Goal: Task Accomplishment & Management: Complete application form

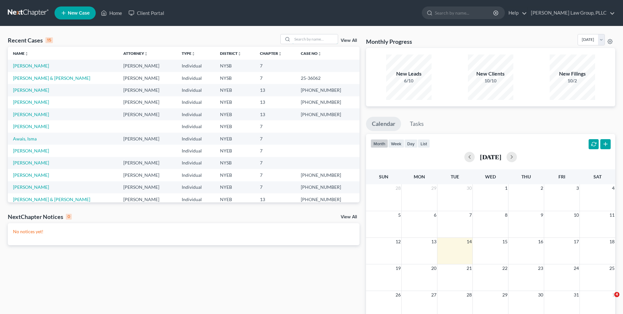
click at [319, 39] on input "search" at bounding box center [315, 38] width 45 height 9
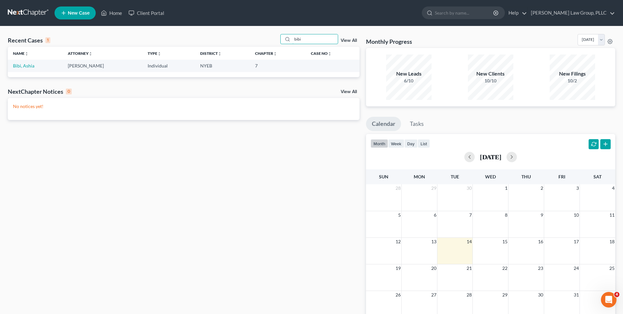
type input "bibi"
click at [27, 66] on link "Bibi, Ashia" at bounding box center [23, 66] width 21 height 6
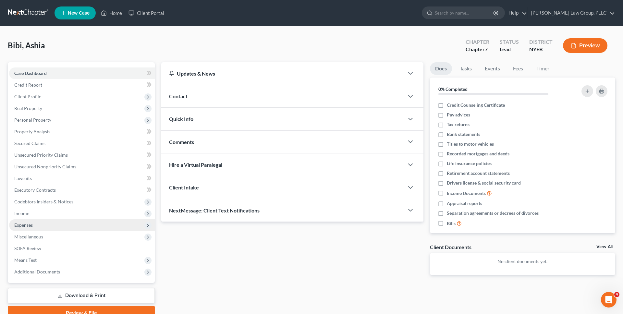
click at [108, 219] on span "Expenses" at bounding box center [82, 225] width 146 height 12
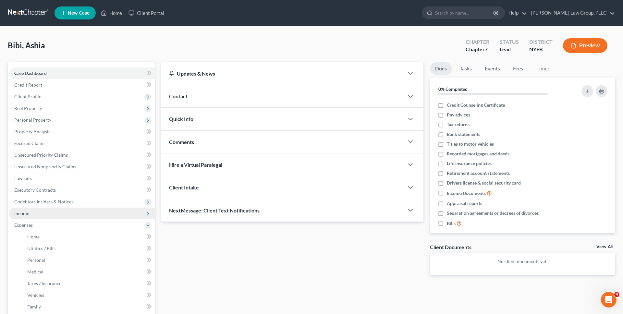
click at [106, 214] on span "Income" at bounding box center [82, 214] width 146 height 12
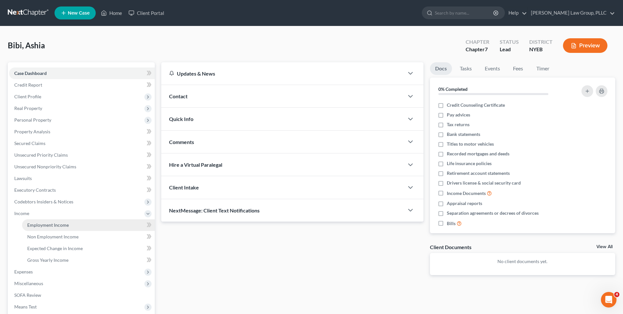
click at [99, 226] on link "Employment Income" at bounding box center [88, 225] width 133 height 12
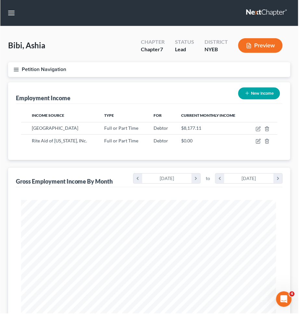
scroll to position [129, 270]
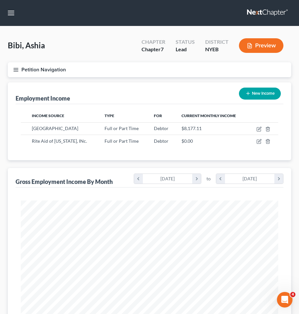
click at [199, 63] on button "Petition Navigation" at bounding box center [149, 69] width 283 height 15
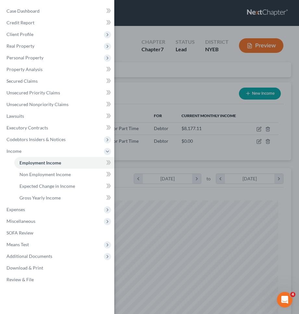
click at [201, 98] on div "Case Dashboard Payments Invoices Payments Payments Credit Report Client Profile" at bounding box center [149, 157] width 299 height 314
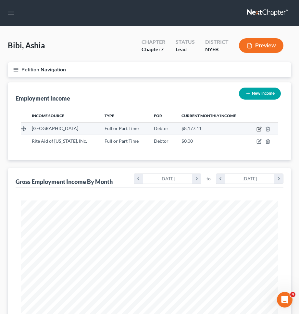
click at [257, 131] on icon "button" at bounding box center [258, 129] width 5 height 5
select select "0"
select select "35"
select select "2"
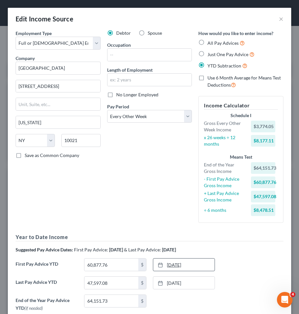
click at [199, 264] on link "12/5/2024" at bounding box center [183, 265] width 61 height 12
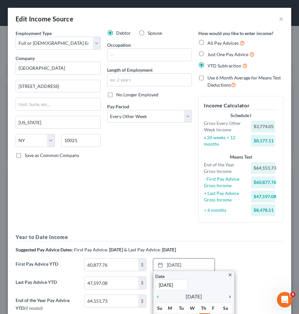
click at [230, 297] on icon "chevron_right" at bounding box center [228, 296] width 8 height 5
click at [231, 297] on icon "chevron_right" at bounding box center [228, 296] width 8 height 5
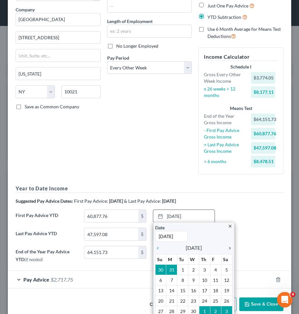
scroll to position [50, 0]
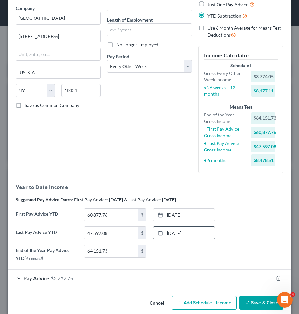
click at [201, 239] on link "5/22/2025" at bounding box center [183, 233] width 61 height 12
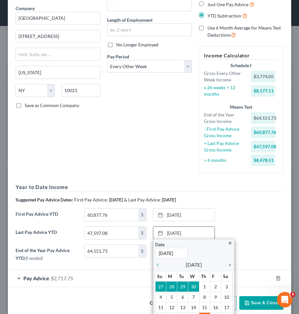
click at [227, 263] on icon "chevron_right" at bounding box center [228, 265] width 8 height 5
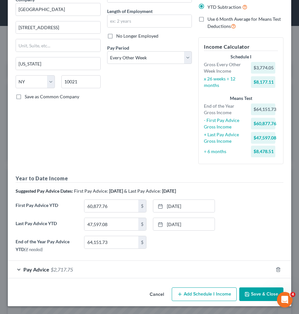
scroll to position [59, 0]
click at [184, 224] on link "9/26/2025" at bounding box center [183, 224] width 61 height 12
drag, startPoint x: 123, startPoint y: 243, endPoint x: 57, endPoint y: 243, distance: 65.9
click at [57, 243] on div "End of the Year Pay Advice YTD (if needed) 64,151.73 $ 12/19/2024 close Date 12…" at bounding box center [149, 245] width 274 height 19
type input "1"
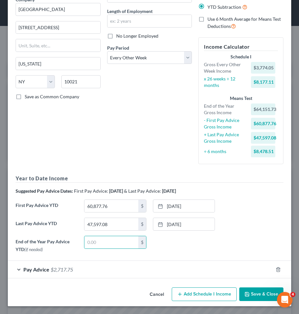
click at [69, 149] on div "Employment Type * Select Full or Part Time Employment Self Employment Company *…" at bounding box center [58, 70] width 92 height 198
click at [121, 225] on input "47,597.08" at bounding box center [111, 224] width 54 height 12
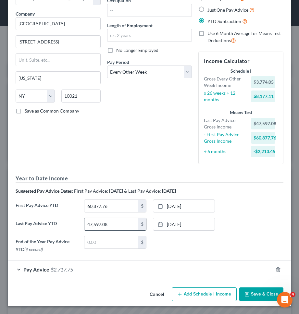
scroll to position [44, 0]
type input "86,664.28"
click at [132, 154] on div "Debtor Spouse Occupation Length of Employment No Longer Employed Pay Period * S…" at bounding box center [150, 77] width 92 height 184
click at [167, 209] on link "4/4/2025" at bounding box center [183, 206] width 61 height 12
click at [293, 198] on div "Edit Income Source × Employment Type * Select Full or Part Time Employment Self…" at bounding box center [149, 157] width 299 height 314
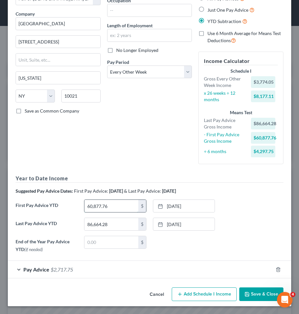
click at [112, 205] on input "60,877.76" at bounding box center [111, 206] width 54 height 12
type input "36,719.90"
click at [141, 150] on div "Debtor Spouse Occupation Length of Employment No Longer Employed Pay Period * S…" at bounding box center [150, 77] width 92 height 184
click at [248, 290] on button "Save & Close" at bounding box center [261, 295] width 44 height 14
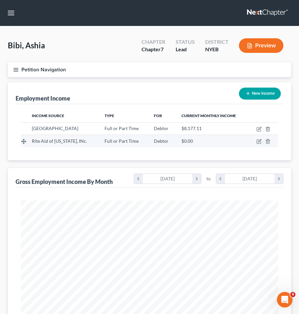
click at [256, 141] on td at bounding box center [263, 141] width 30 height 12
click at [257, 141] on icon "button" at bounding box center [258, 141] width 5 height 5
select select "0"
select select "39"
select select "3"
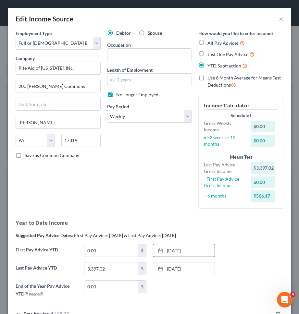
click at [187, 249] on link "1/1/2025" at bounding box center [183, 250] width 61 height 12
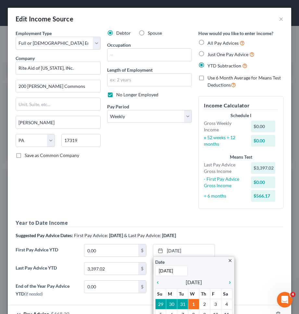
scroll to position [49, 0]
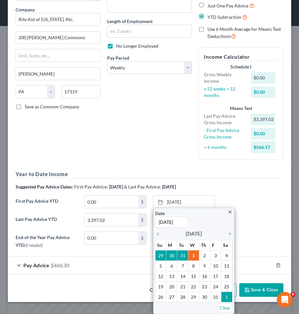
click at [238, 186] on div "Suggested Pay Advice Dates: First Pay Advice: April 2025 & Last Pay Advice: Sep…" at bounding box center [150, 187] width 268 height 6
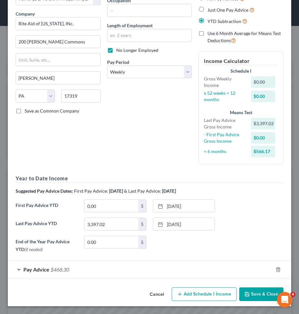
scroll to position [44, 0]
click at [190, 205] on link "1/1/2025" at bounding box center [183, 206] width 61 height 12
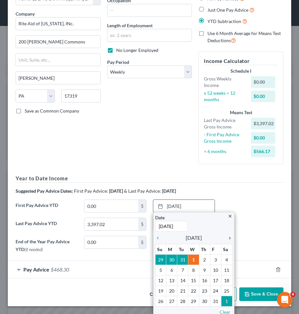
click at [229, 238] on icon "chevron_right" at bounding box center [228, 238] width 8 height 5
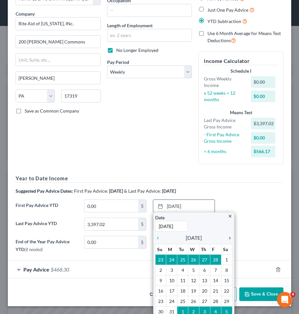
click at [229, 238] on icon "chevron_right" at bounding box center [228, 238] width 8 height 5
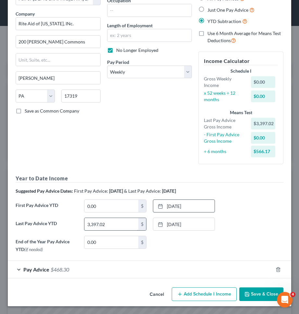
click at [129, 223] on input "3,397.02" at bounding box center [111, 224] width 54 height 12
click at [119, 206] on input "0.00" at bounding box center [111, 206] width 54 height 12
paste input "3,397.02"
type input "3,397.02"
click at [168, 245] on div "None close Date Time chevron_left October 2025 chevron_right Su M Tu W Th F Sa …" at bounding box center [184, 243] width 69 height 14
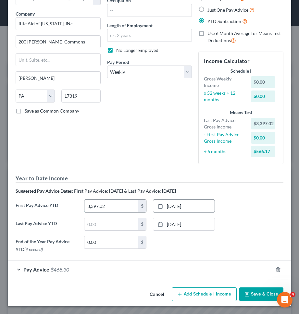
click at [119, 208] on input "3,397.02" at bounding box center [111, 206] width 54 height 12
paste input "3,397.02"
click at [117, 226] on input "text" at bounding box center [111, 224] width 54 height 12
type input "3,397.02"
click at [126, 174] on div "Employment Type * Select Full or Part Time Employment Self Employment Company *…" at bounding box center [149, 120] width 274 height 270
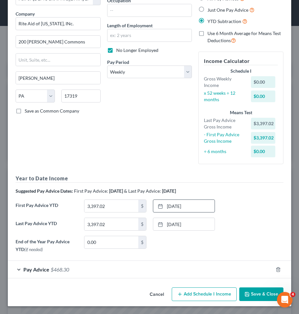
click at [239, 203] on div "First Pay Advice YTD 3,397.02 $ 4/3/2025 close Date 4/3/2025 Time 12:00 AM chev…" at bounding box center [149, 209] width 274 height 18
click at [109, 207] on input "3,397.02" at bounding box center [111, 206] width 54 height 12
paste input "2831.35"
type input "2,831.35"
click at [111, 175] on h5 "Year to Date Income" at bounding box center [150, 179] width 268 height 8
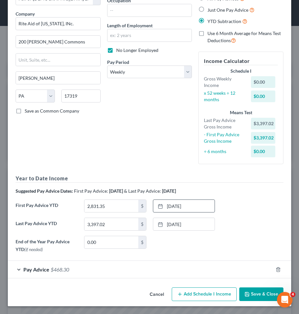
click at [257, 298] on button "Save & Close" at bounding box center [261, 295] width 44 height 14
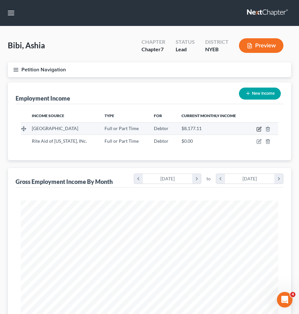
click at [258, 129] on icon "button" at bounding box center [258, 129] width 5 height 5
select select "0"
select select "35"
select select "2"
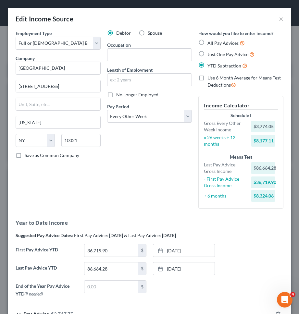
click at [161, 298] on div "End of the Year Pay Advice YTD (if needed) $ 12/19/2024 close Date 12/19/2024 T…" at bounding box center [149, 290] width 274 height 19
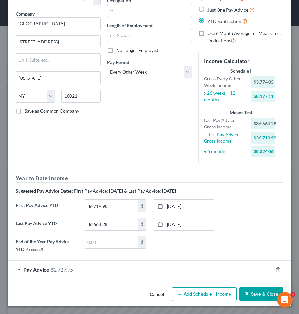
click at [163, 299] on button "Cancel" at bounding box center [156, 294] width 25 height 13
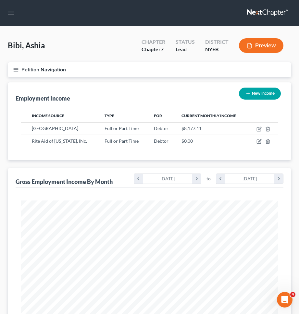
scroll to position [192, 0]
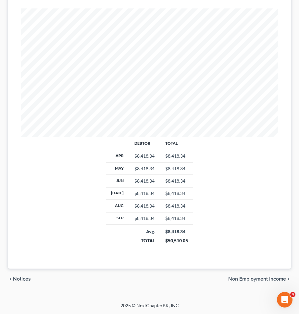
click at [261, 280] on span "Non Employment Income" at bounding box center [257, 279] width 58 height 5
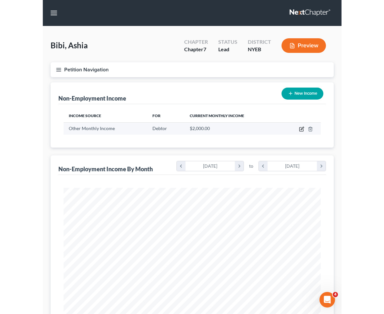
scroll to position [129, 270]
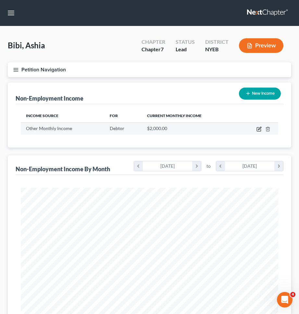
click at [258, 131] on icon "button" at bounding box center [258, 129] width 5 height 5
select select "13"
select select "0"
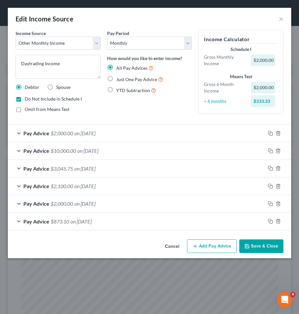
click at [174, 246] on button "Cancel" at bounding box center [172, 246] width 25 height 13
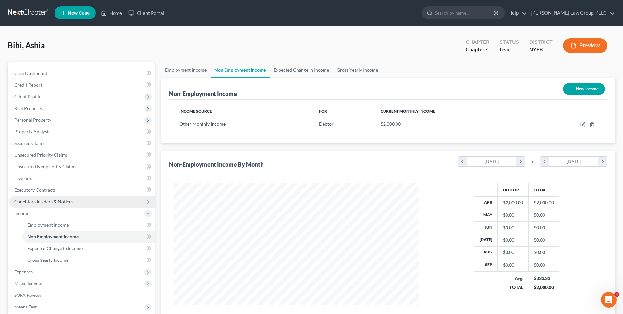
scroll to position [78, 0]
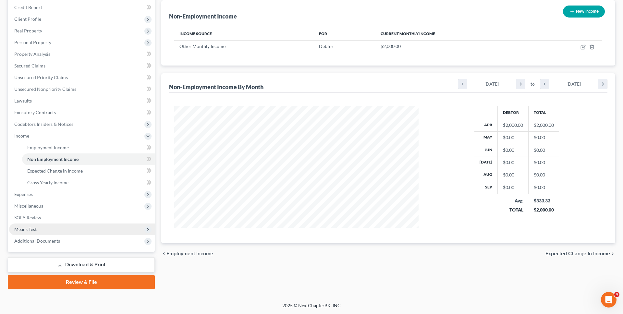
click at [75, 230] on span "Means Test" at bounding box center [82, 230] width 146 height 12
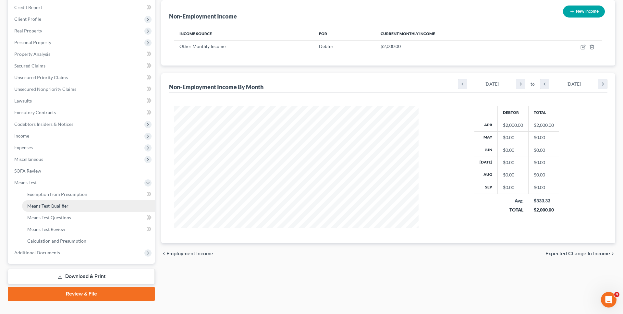
click at [74, 206] on link "Means Test Qualifier" at bounding box center [88, 206] width 133 height 12
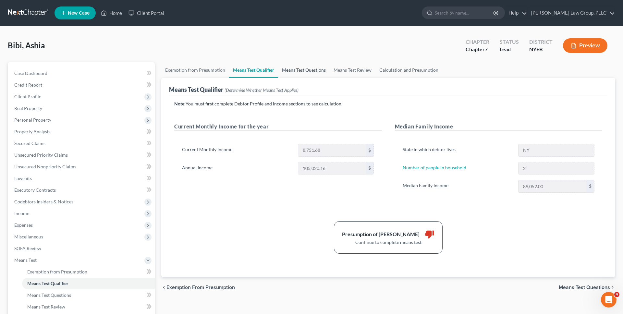
click at [295, 74] on link "Means Test Questions" at bounding box center [304, 70] width 52 height 16
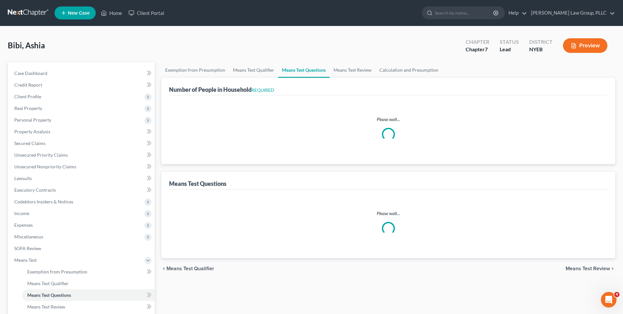
select select "1"
select select "60"
select select "1"
select select "2"
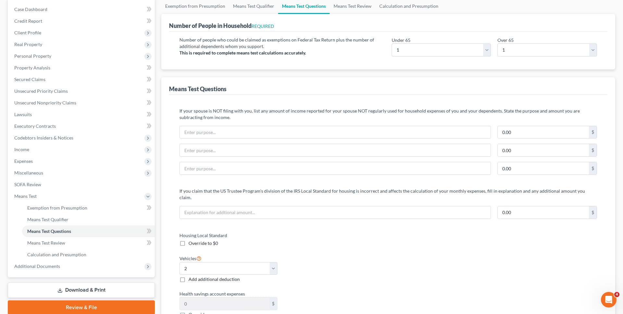
scroll to position [32, 0]
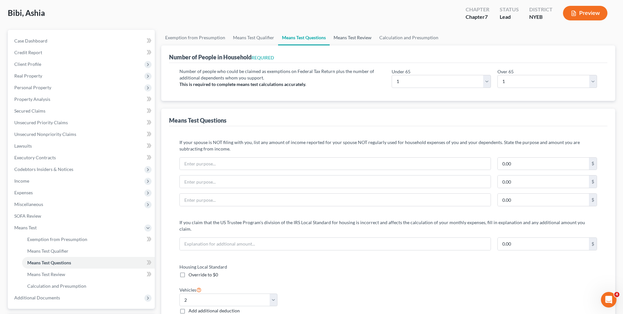
click at [352, 40] on link "Means Test Review" at bounding box center [353, 38] width 46 height 16
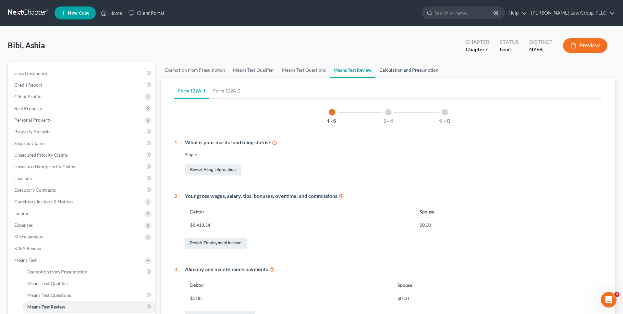
click at [390, 74] on link "Calculation and Presumption" at bounding box center [409, 70] width 67 height 16
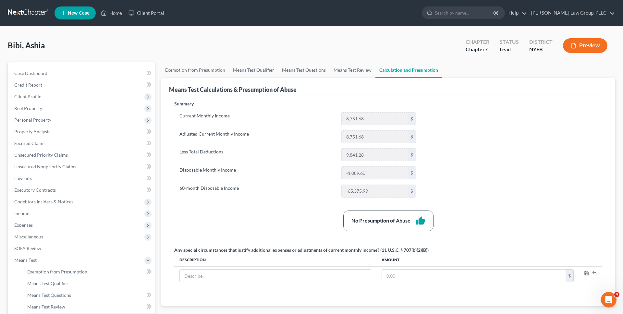
click at [579, 43] on button "Preview" at bounding box center [585, 45] width 44 height 15
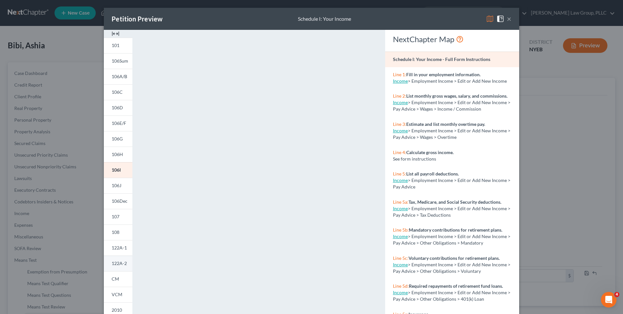
click at [118, 260] on link "122A-2" at bounding box center [118, 264] width 29 height 16
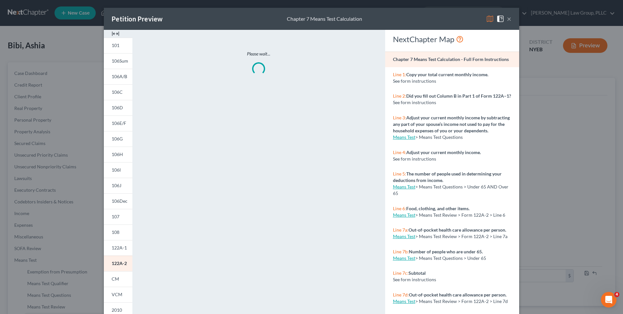
click at [493, 18] on img at bounding box center [490, 19] width 8 height 8
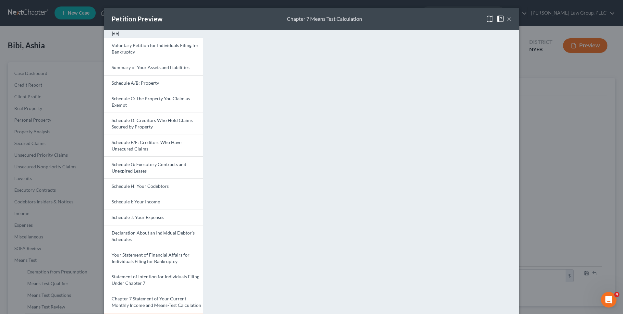
click at [66, 126] on div "Petition Preview Chapter 7 Means Test Calculation × Voluntary Petition for Indi…" at bounding box center [311, 157] width 623 height 314
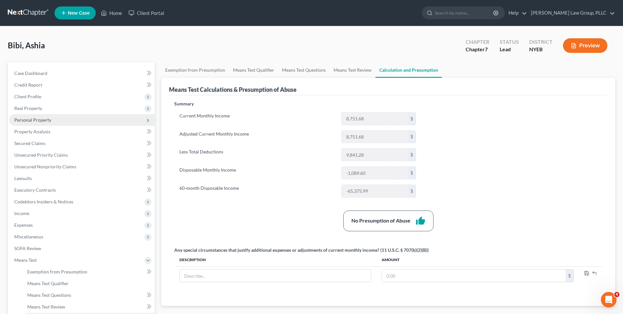
click at [63, 118] on span "Personal Property" at bounding box center [82, 120] width 146 height 12
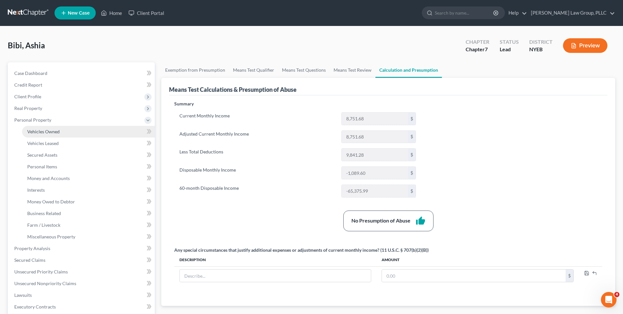
click at [63, 132] on link "Vehicles Owned" at bounding box center [88, 132] width 133 height 12
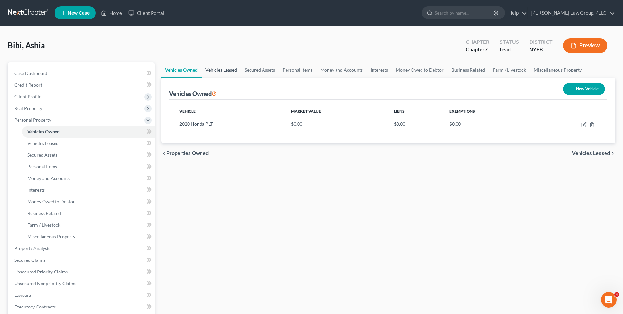
click at [224, 70] on link "Vehicles Leased" at bounding box center [221, 70] width 39 height 16
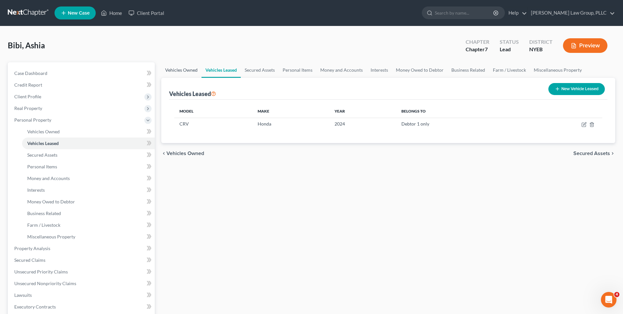
click at [180, 70] on link "Vehicles Owned" at bounding box center [181, 70] width 40 height 16
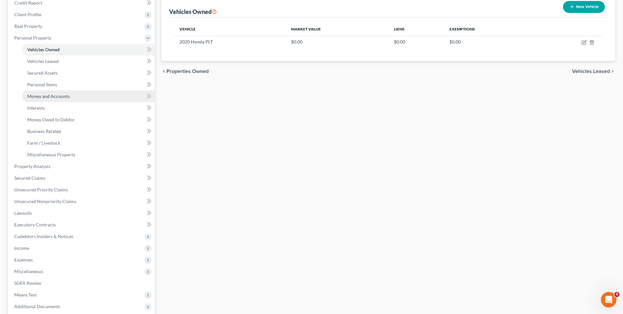
scroll to position [148, 0]
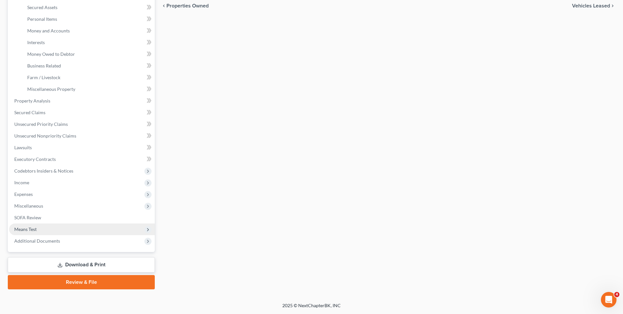
click at [80, 229] on span "Means Test" at bounding box center [82, 230] width 146 height 12
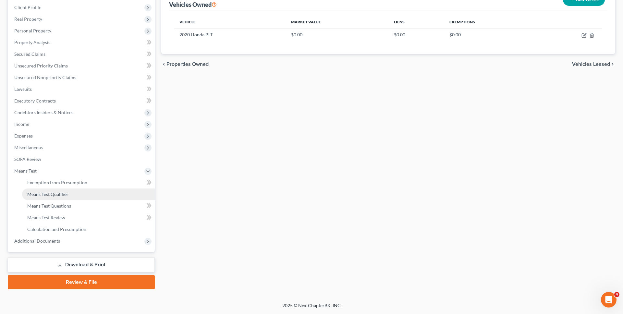
click at [83, 194] on link "Means Test Qualifier" at bounding box center [88, 195] width 133 height 12
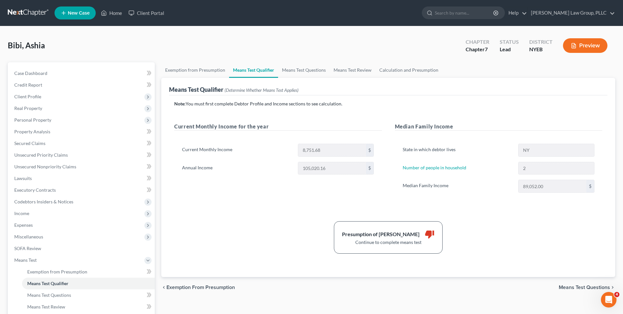
click at [602, 40] on button "Preview" at bounding box center [585, 45] width 44 height 15
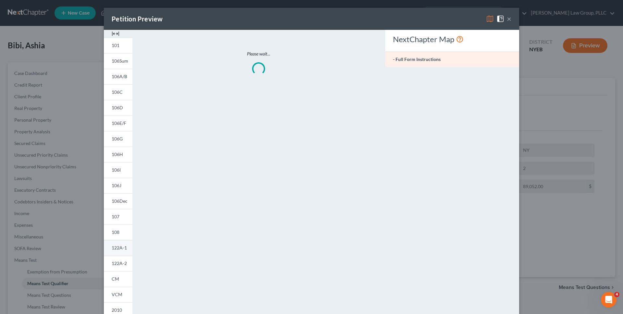
click at [121, 251] on link "122A-1" at bounding box center [118, 248] width 29 height 16
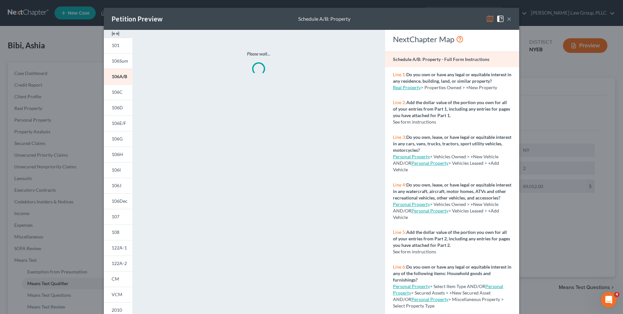
click at [491, 16] on img at bounding box center [490, 19] width 8 height 8
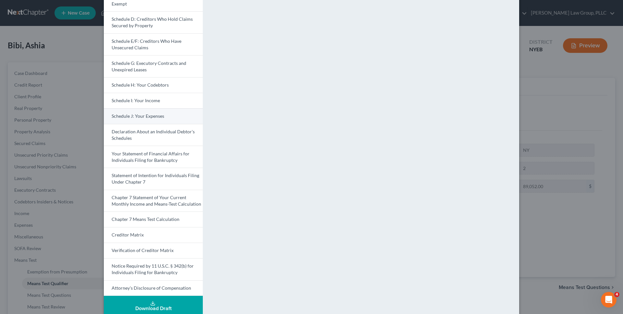
scroll to position [111, 0]
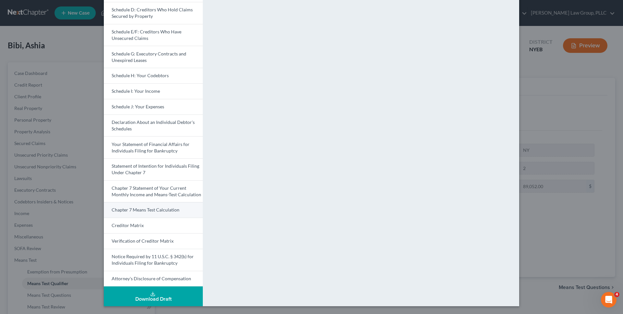
click at [161, 213] on link "Chapter 7 Means Test Calculation" at bounding box center [153, 210] width 99 height 16
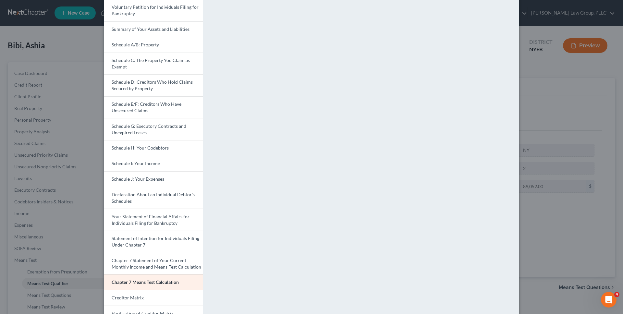
click at [66, 54] on div "Petition Preview Chapter 7 Means Test Calculation × Voluntary Petition for Indi…" at bounding box center [311, 157] width 623 height 314
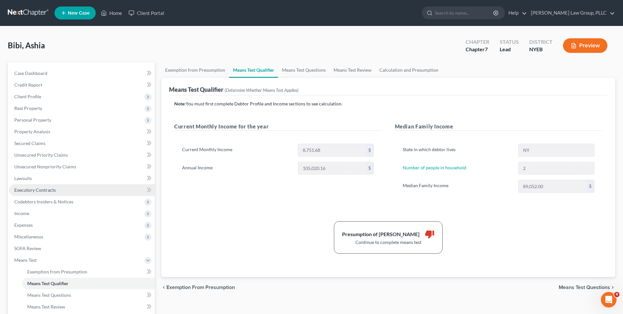
click at [79, 188] on link "Executory Contracts" at bounding box center [82, 190] width 146 height 12
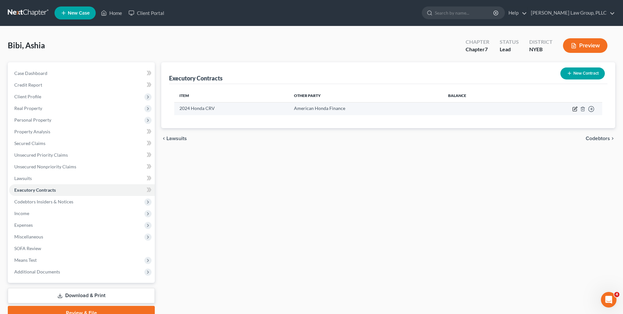
click at [573, 109] on icon "button" at bounding box center [575, 109] width 4 height 4
select select "3"
select select "45"
select select "0"
select select "1"
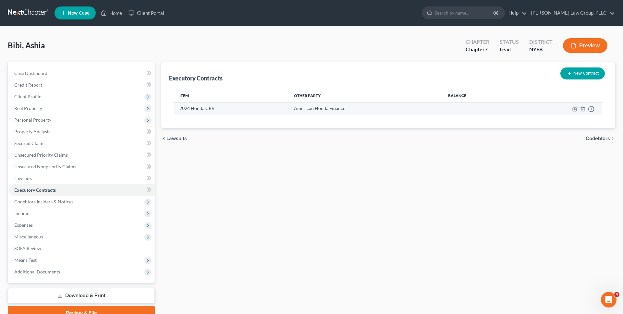
select select "0"
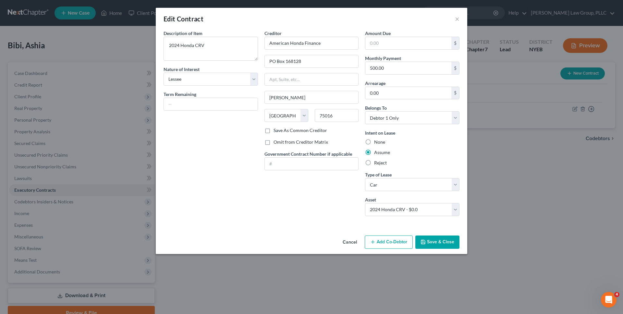
click at [347, 246] on button "Cancel" at bounding box center [350, 242] width 25 height 13
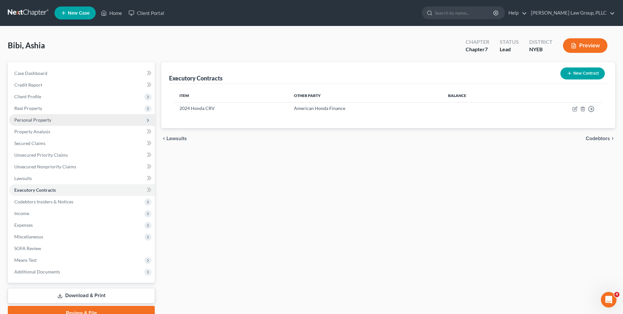
click at [47, 119] on span "Personal Property" at bounding box center [32, 120] width 37 height 6
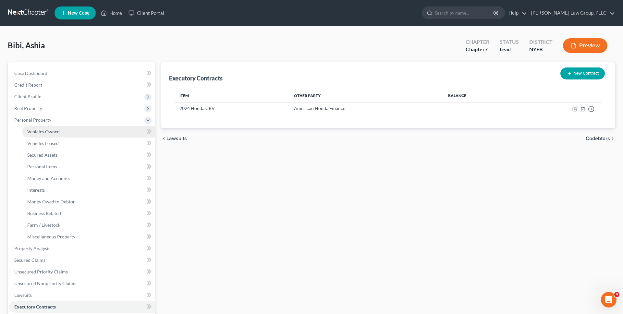
click at [46, 131] on span "Vehicles Owned" at bounding box center [43, 132] width 32 height 6
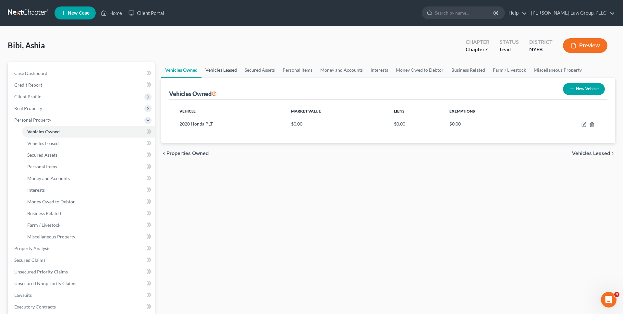
drag, startPoint x: 200, startPoint y: 67, endPoint x: 206, endPoint y: 68, distance: 6.1
click at [200, 67] on link "Vehicles Owned" at bounding box center [181, 70] width 40 height 16
click at [212, 70] on link "Vehicles Leased" at bounding box center [221, 70] width 39 height 16
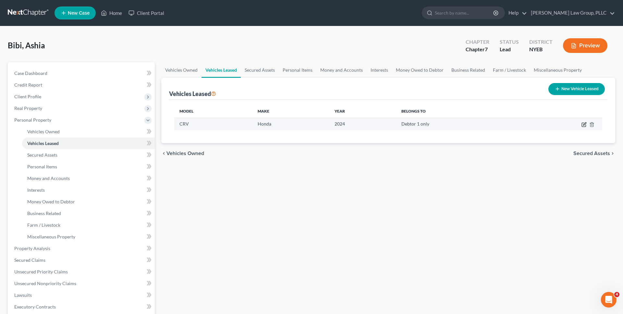
click at [585, 123] on icon "button" at bounding box center [584, 123] width 3 height 3
select select "0"
select select "2"
select select "0"
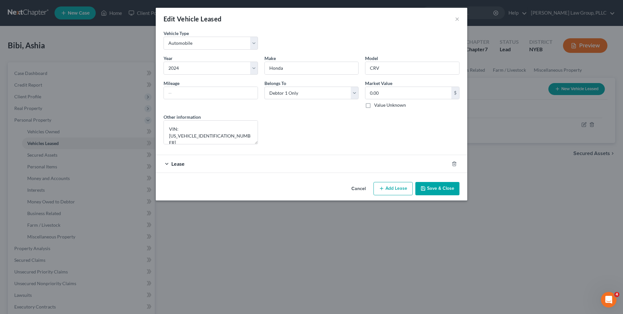
click at [374, 163] on div "Lease" at bounding box center [303, 163] width 294 height 17
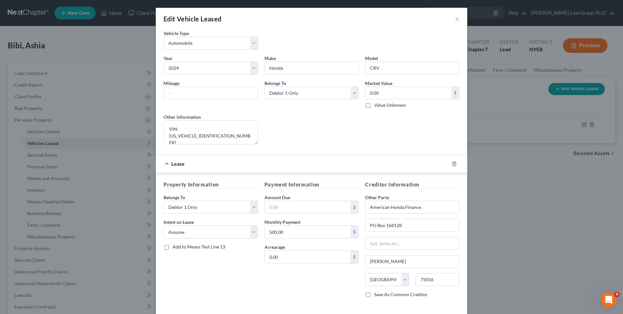
click at [361, 166] on div "Lease" at bounding box center [303, 163] width 294 height 17
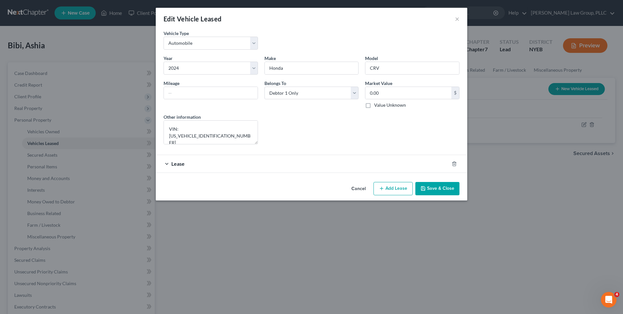
click at [177, 164] on span "Lease" at bounding box center [177, 164] width 13 height 6
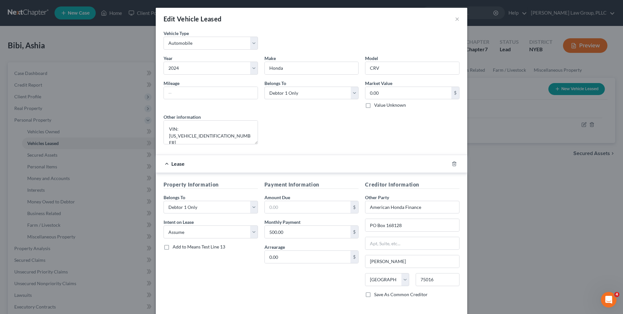
scroll to position [30, 0]
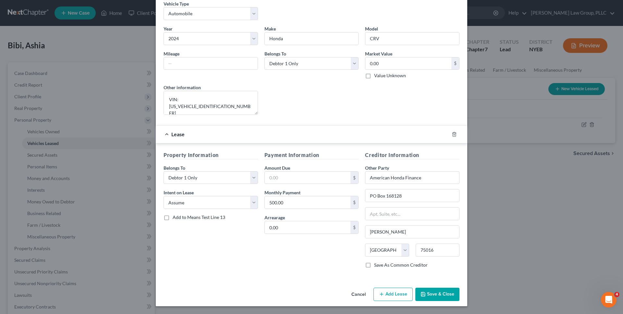
click at [101, 200] on div "Edit Vehicle Leased × Vehicle Type * Select Automobile Truck Trailer Watercraft…" at bounding box center [311, 157] width 623 height 314
click at [88, 217] on div "Edit Vehicle Leased × Vehicle Type * Select Automobile Truck Trailer Watercraft…" at bounding box center [311, 157] width 623 height 314
click at [360, 295] on button "Cancel" at bounding box center [358, 295] width 25 height 13
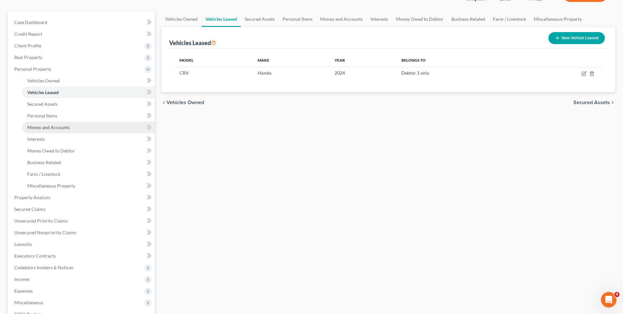
scroll to position [148, 0]
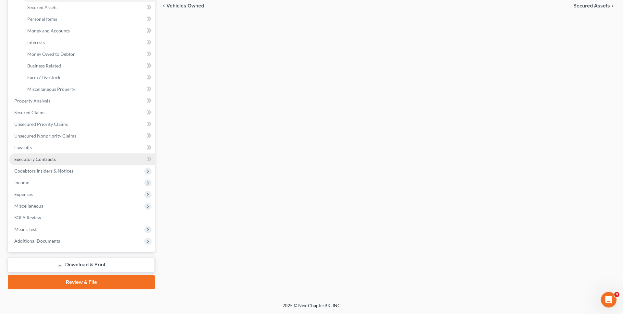
click at [92, 154] on link "Executory Contracts" at bounding box center [82, 160] width 146 height 12
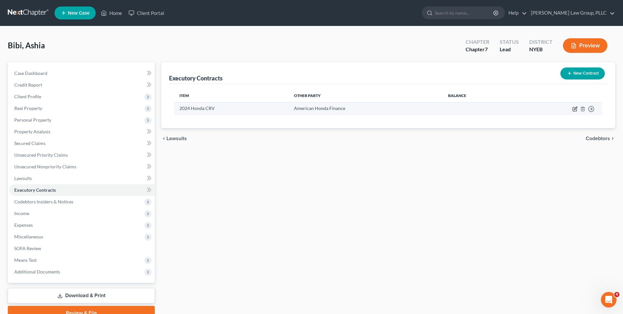
click at [573, 110] on icon "button" at bounding box center [575, 108] width 5 height 5
select select "3"
select select "45"
select select "0"
select select "1"
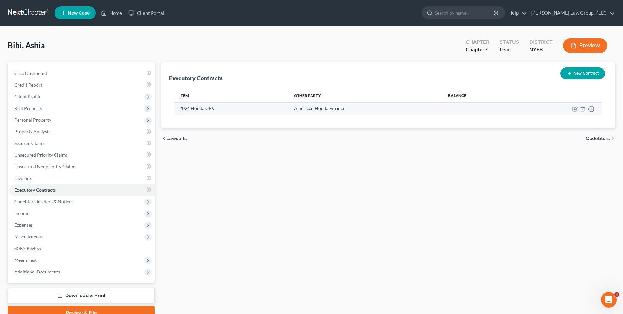
select select "0"
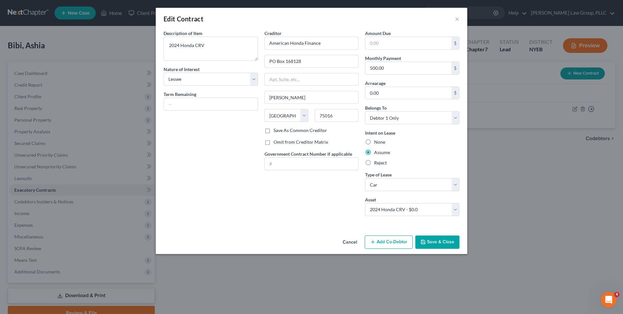
click at [346, 243] on button "Cancel" at bounding box center [350, 242] width 25 height 13
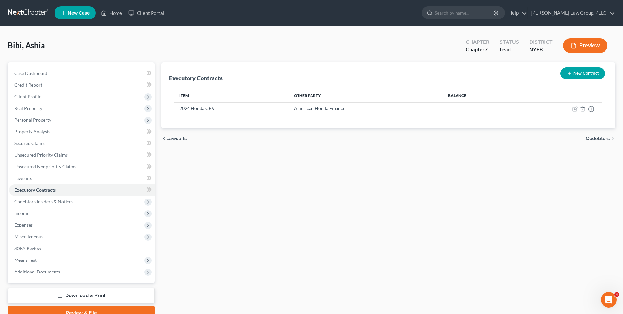
click at [40, 11] on link at bounding box center [29, 13] width 42 height 12
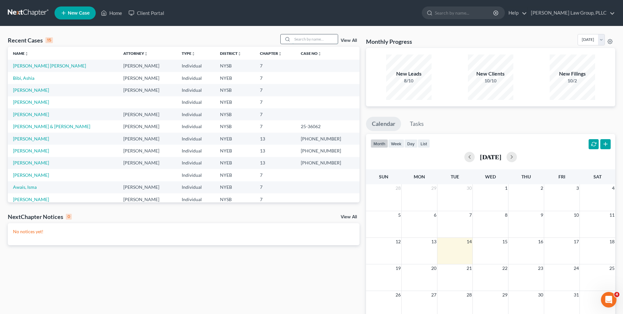
click at [306, 38] on input "search" at bounding box center [315, 38] width 45 height 9
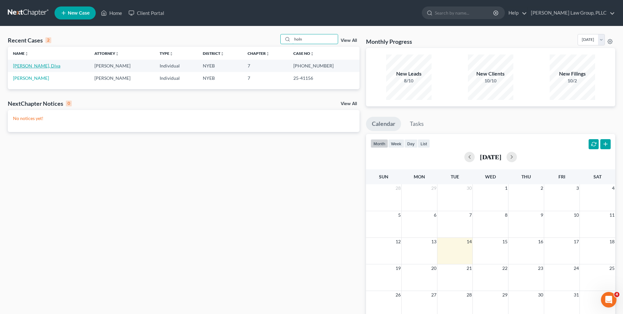
type input "holn"
click at [28, 64] on link "[PERSON_NAME], Diva" at bounding box center [36, 66] width 47 height 6
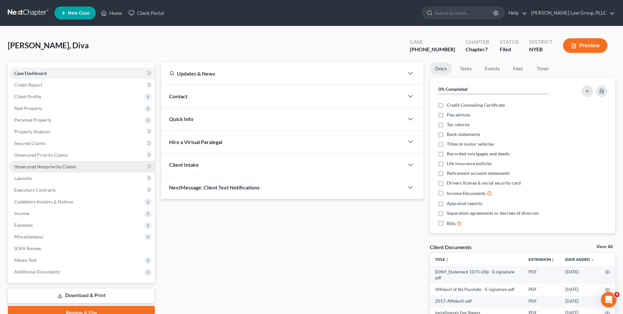
click at [33, 169] on span "Unsecured Nonpriority Claims" at bounding box center [45, 167] width 62 height 6
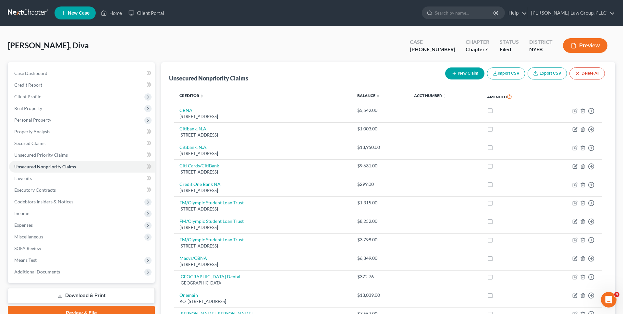
click at [34, 11] on link at bounding box center [29, 13] width 42 height 12
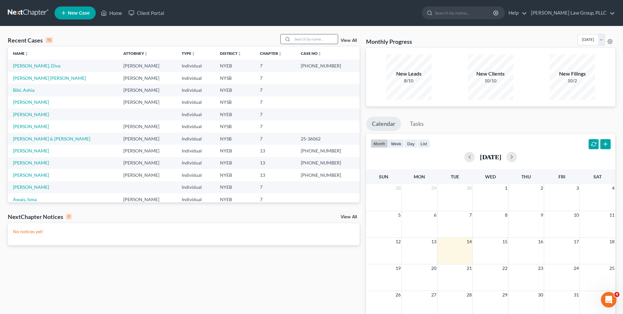
click at [297, 42] on input "search" at bounding box center [315, 38] width 45 height 9
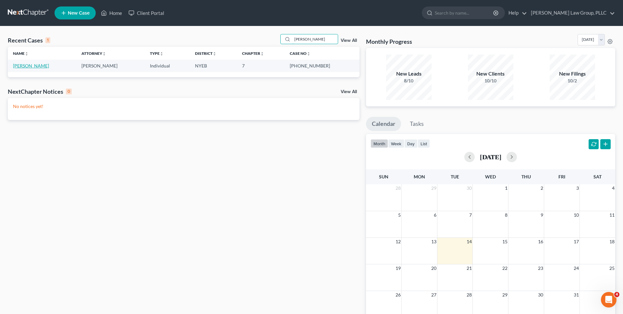
type input "mcgee"
click at [31, 65] on link "McGee, Ronald" at bounding box center [31, 66] width 36 height 6
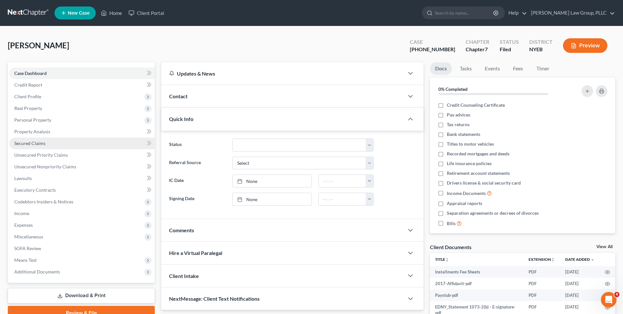
click at [71, 143] on link "Secured Claims" at bounding box center [82, 144] width 146 height 12
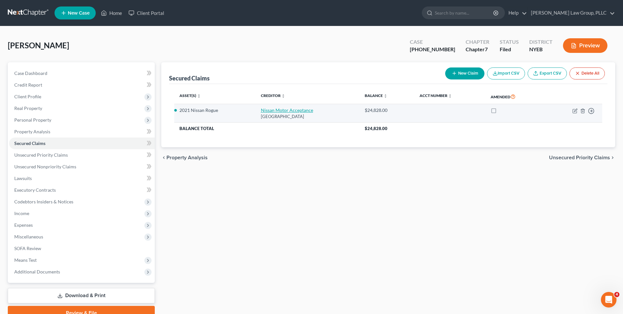
click at [279, 110] on link "Nissan Motor Acceptance" at bounding box center [287, 110] width 52 height 6
select select "45"
select select "2"
select select "3"
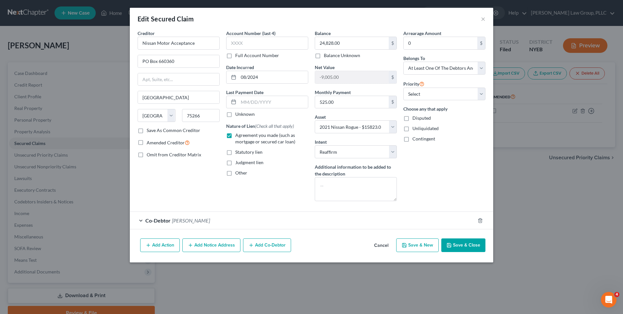
click at [374, 243] on button "Cancel" at bounding box center [381, 245] width 25 height 13
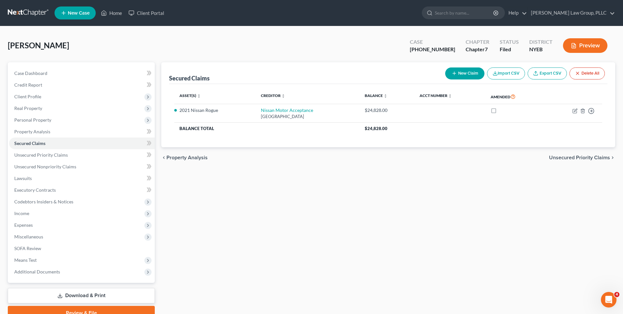
click at [19, 9] on link at bounding box center [29, 13] width 42 height 12
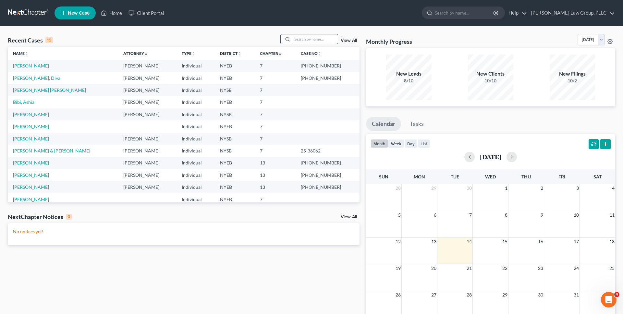
click at [312, 41] on input "search" at bounding box center [315, 38] width 45 height 9
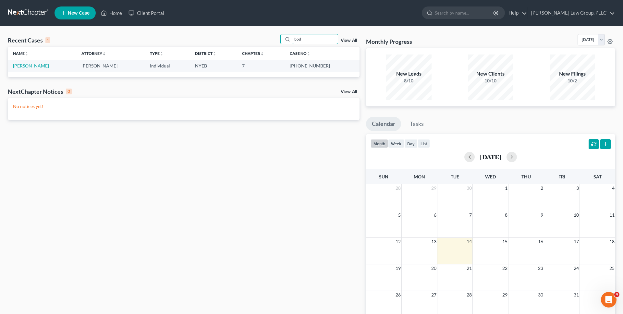
type input "bod"
click at [41, 63] on link "Boduroglu, Arthur" at bounding box center [31, 66] width 36 height 6
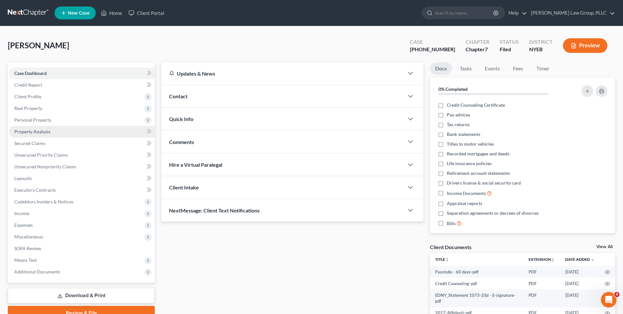
click at [85, 137] on link "Property Analysis" at bounding box center [82, 132] width 146 height 12
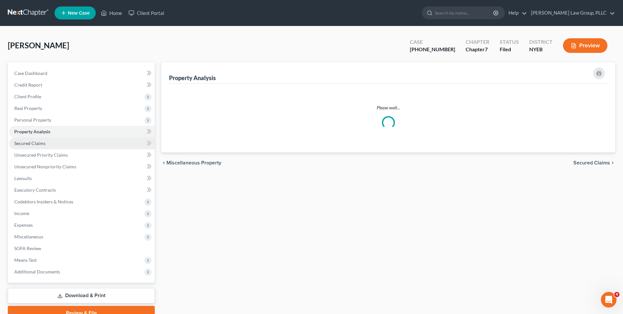
click at [79, 145] on link "Secured Claims" at bounding box center [82, 144] width 146 height 12
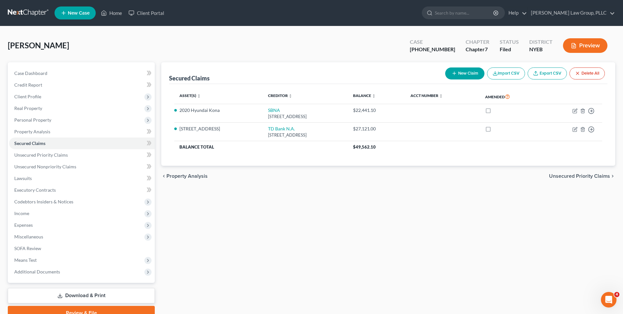
click at [26, 12] on link at bounding box center [29, 13] width 42 height 12
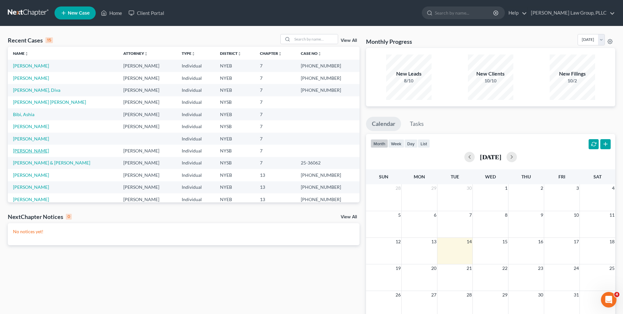
click at [37, 151] on link "[PERSON_NAME]" at bounding box center [31, 151] width 36 height 6
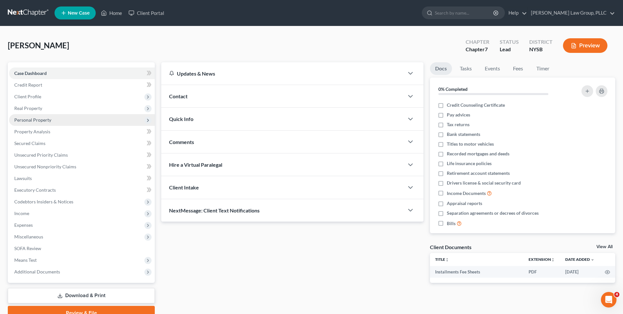
click at [74, 118] on span "Personal Property" at bounding box center [82, 120] width 146 height 12
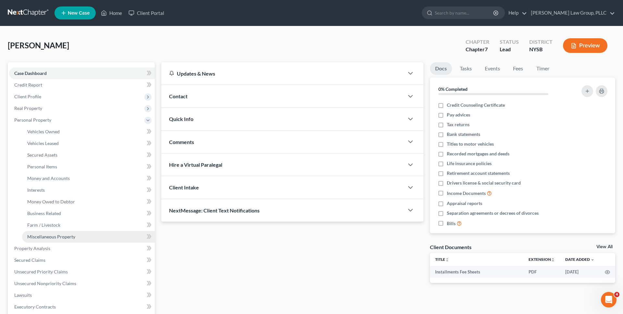
click at [50, 236] on span "Miscellaneous Property" at bounding box center [51, 237] width 48 height 6
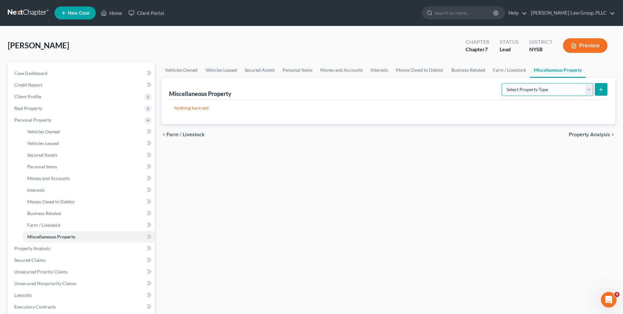
click at [532, 87] on select "Select Property Type Assigned for Creditor Benefit [DATE] Holding for Another N…" at bounding box center [548, 89] width 92 height 13
select select "stored_within_1_year"
click at [502, 83] on select "Select Property Type Assigned for Creditor Benefit [DATE] Holding for Another N…" at bounding box center [548, 89] width 92 height 13
click at [603, 92] on icon "submit" at bounding box center [601, 89] width 5 height 5
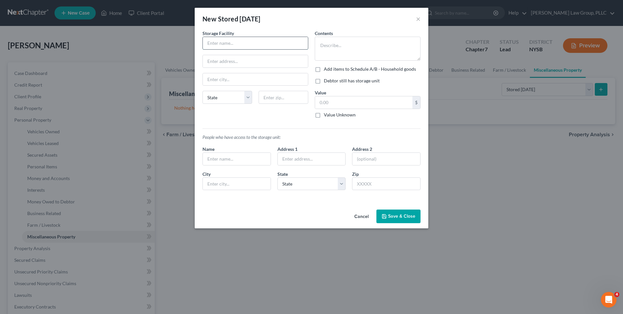
click at [252, 45] on input "text" at bounding box center [255, 43] width 105 height 12
type input "Storage Post"
click at [361, 46] on textarea at bounding box center [368, 49] width 106 height 24
click at [246, 64] on input "text" at bounding box center [255, 61] width 105 height 12
type input "900 State St."
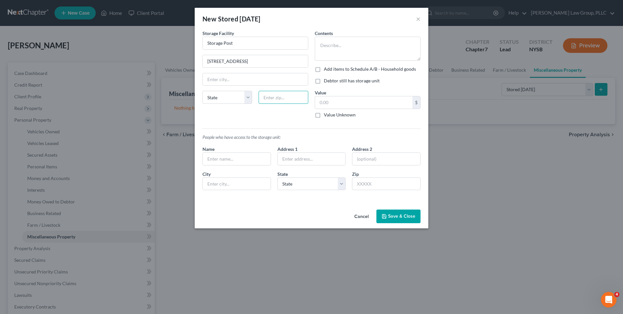
click at [279, 102] on input "text" at bounding box center [284, 97] width 50 height 13
type input "08861"
click at [286, 114] on div "Storage Facility Storage Post 900 State St. State AL AK AR AZ CA CO CT DE DC FL…" at bounding box center [255, 77] width 112 height 94
type input "Perth Amboy"
select select "33"
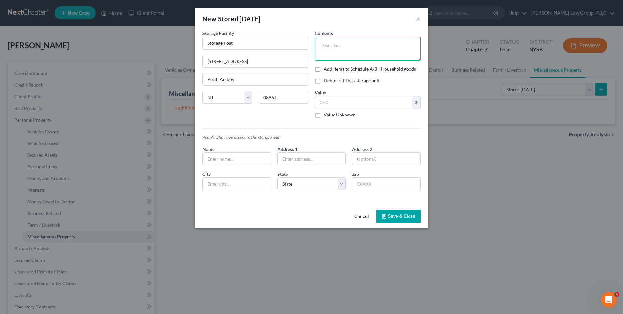
click at [363, 50] on textarea at bounding box center [368, 49] width 106 height 24
type textarea "Three units containing household items, furniture, clothing, etc."
click at [370, 97] on input "text" at bounding box center [363, 102] width 97 height 12
click at [213, 161] on input "text" at bounding box center [237, 159] width 68 height 12
type input "Cynthia"
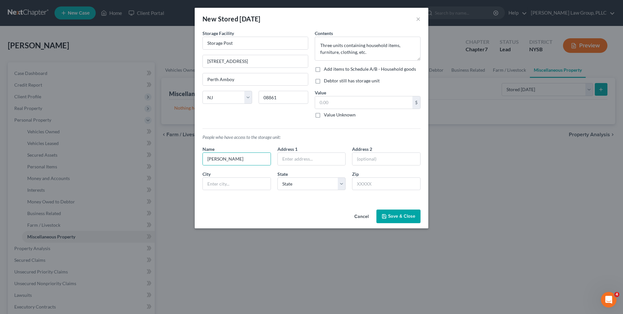
click at [394, 216] on button "Save & Close" at bounding box center [399, 217] width 44 height 14
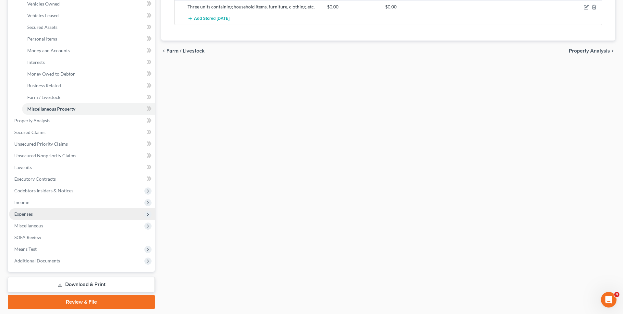
scroll to position [140, 0]
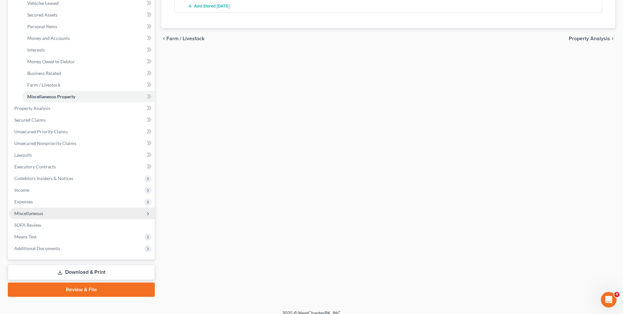
click at [52, 210] on span "Miscellaneous" at bounding box center [82, 214] width 146 height 12
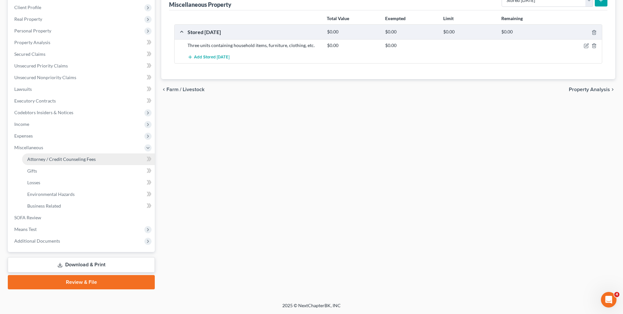
click at [72, 158] on span "Attorney / Credit Counseling Fees" at bounding box center [61, 159] width 69 height 6
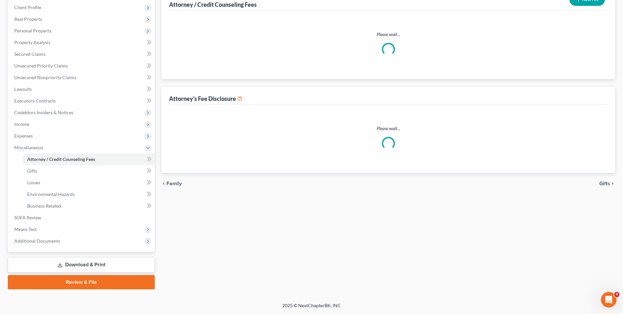
scroll to position [19, 0]
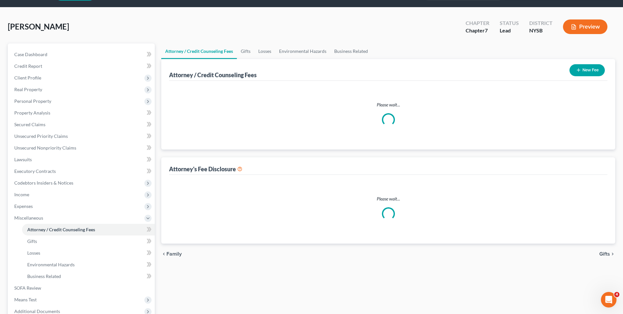
select select "0"
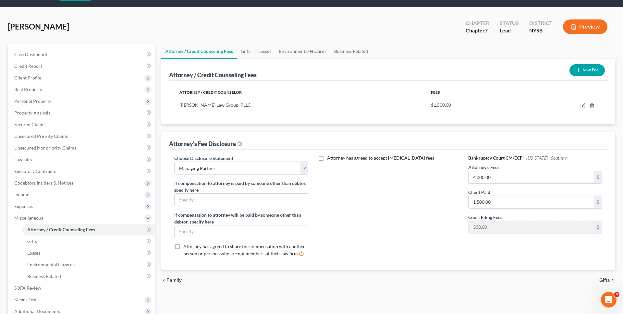
scroll to position [0, 0]
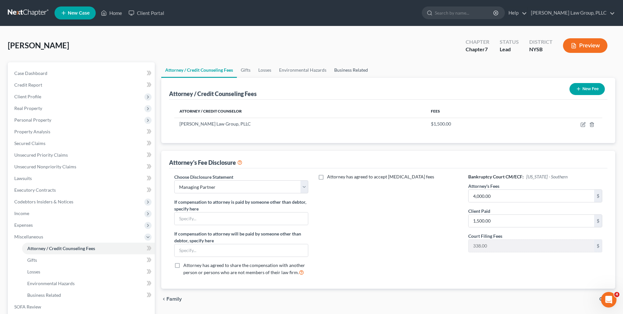
click at [356, 73] on link "Business Related" at bounding box center [352, 70] width 42 height 16
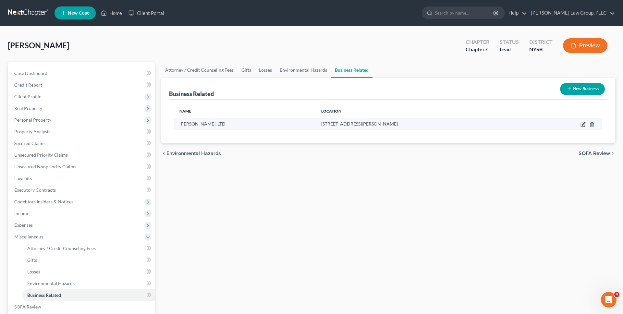
click at [582, 123] on icon "button" at bounding box center [583, 124] width 5 height 5
select select "officer"
select select "33"
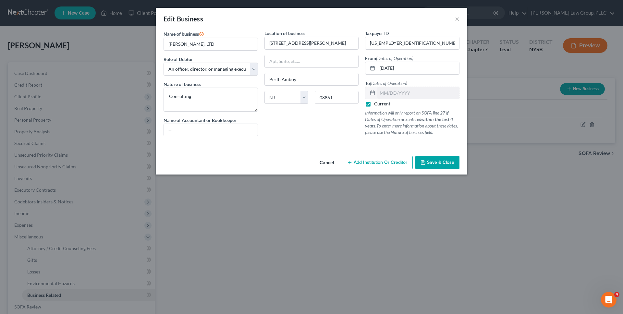
click at [370, 166] on button "Add Institution Or Creditor" at bounding box center [377, 163] width 71 height 14
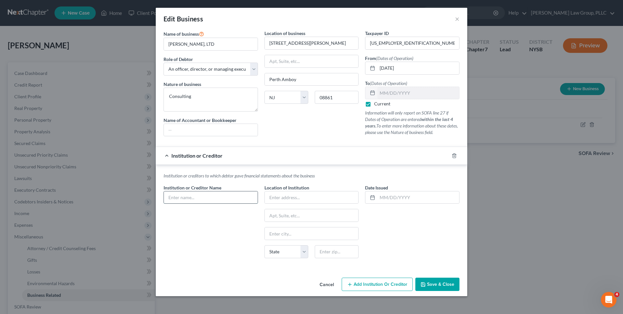
click at [236, 200] on input "text" at bounding box center [211, 198] width 94 height 12
click at [282, 119] on div "Location of business 358 Rector St. Perth Amboy State AL AK AR AZ CA CO CT DE D…" at bounding box center [311, 86] width 101 height 112
click at [234, 197] on input "text" at bounding box center [211, 198] width 94 height 12
type input "Internal Revenue Service"
click at [251, 226] on div "Institution or Creditor Name * Internal Revenue Service" at bounding box center [210, 223] width 101 height 79
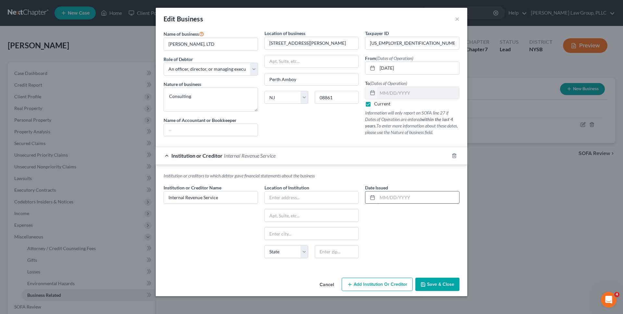
click at [391, 195] on input "text" at bounding box center [419, 198] width 82 height 12
click at [391, 258] on div "Date Issued" at bounding box center [412, 223] width 101 height 79
click at [231, 136] on input "text" at bounding box center [211, 130] width 94 height 12
click at [307, 138] on div "Location of business 358 Rector St. Perth Amboy State AL AK AR AZ CA CO CT DE D…" at bounding box center [311, 86] width 101 height 112
click at [232, 133] on input "text" at bounding box center [211, 130] width 94 height 12
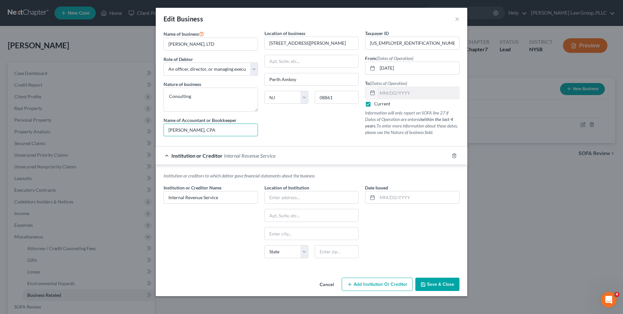
type input "[PERSON_NAME], CPA"
click at [441, 285] on span "Save & Close" at bounding box center [440, 285] width 27 height 6
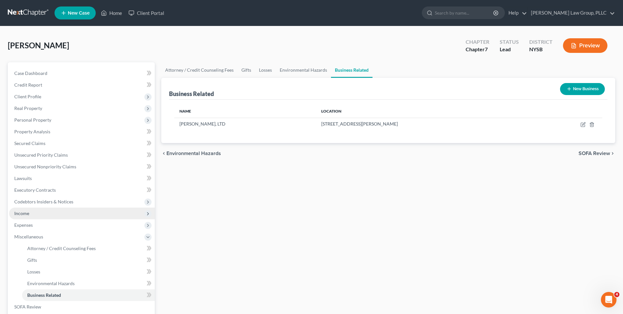
click at [71, 216] on span "Income" at bounding box center [82, 214] width 146 height 12
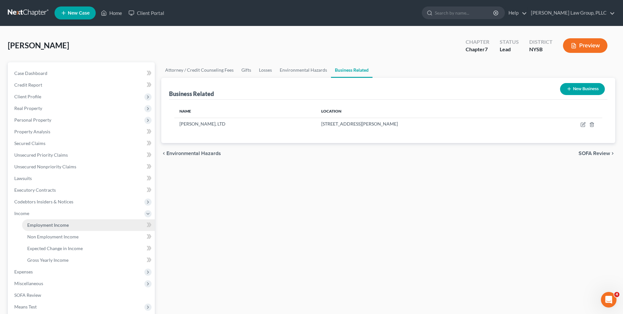
click at [70, 228] on link "Employment Income" at bounding box center [88, 225] width 133 height 12
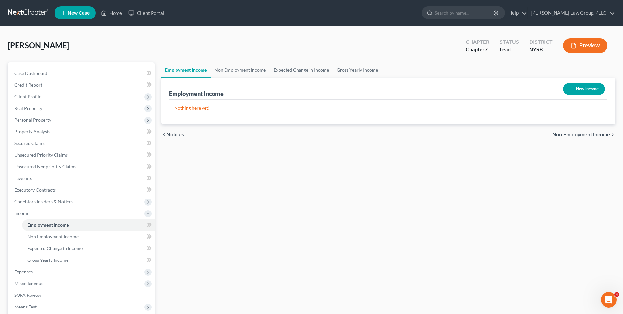
click at [585, 43] on button "Preview" at bounding box center [585, 45] width 44 height 15
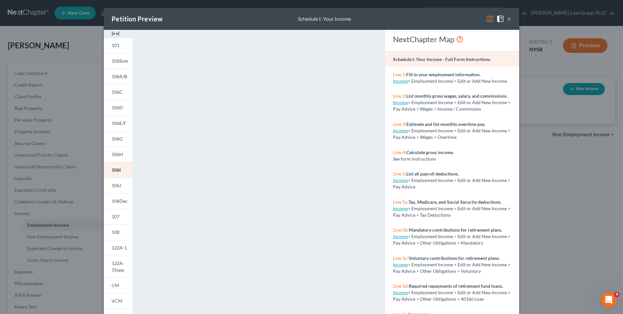
click at [493, 18] on img at bounding box center [490, 19] width 8 height 8
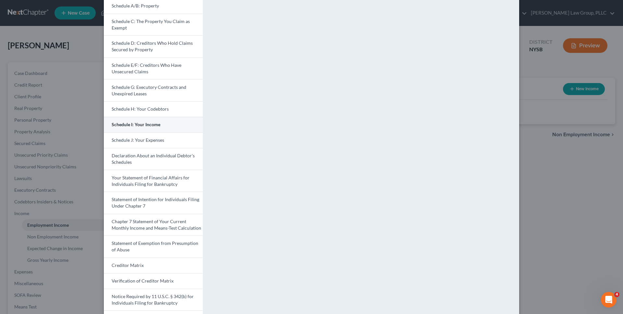
scroll to position [77, 0]
click at [161, 224] on span "Chapter 7 Statement of Your Current Monthly Income and Means-Test Calculation" at bounding box center [157, 225] width 90 height 12
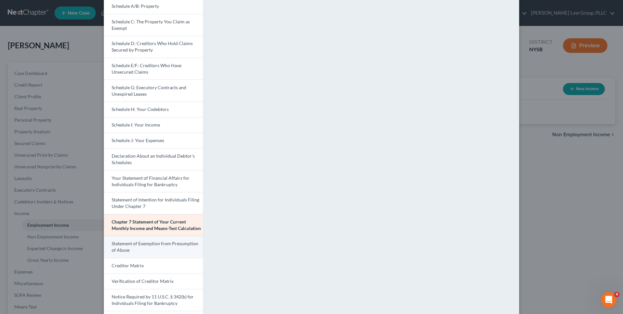
click at [154, 253] on link "Statement of Exemption from Presumption of Abuse" at bounding box center [153, 247] width 99 height 22
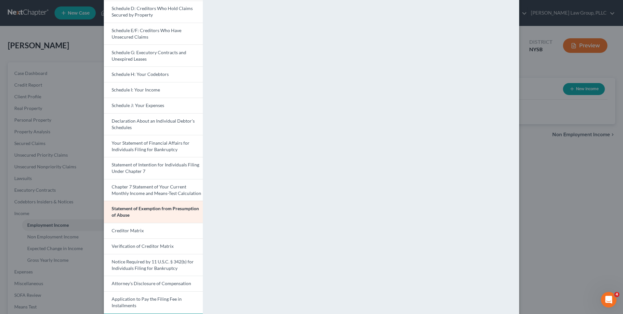
scroll to position [0, 0]
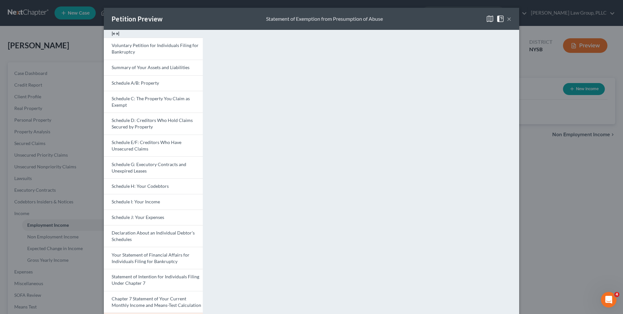
click at [330, 10] on div "Petition Preview Statement of Exemption from Presumption of Abuse ×" at bounding box center [312, 19] width 416 height 22
click at [333, 6] on div "Petition Preview Statement of Exemption from Presumption of Abuse × Voluntary P…" at bounding box center [311, 157] width 623 height 314
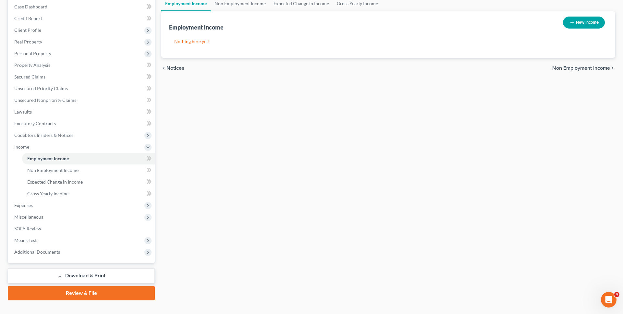
scroll to position [78, 0]
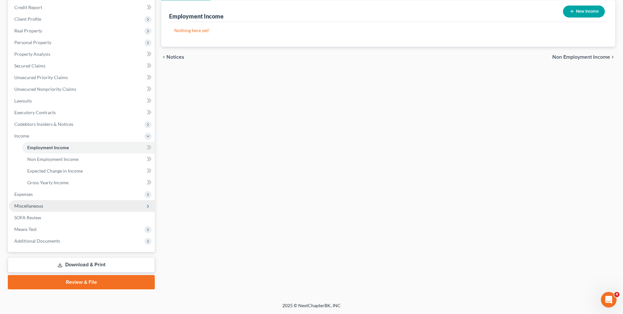
click at [76, 205] on span "Miscellaneous" at bounding box center [82, 206] width 146 height 12
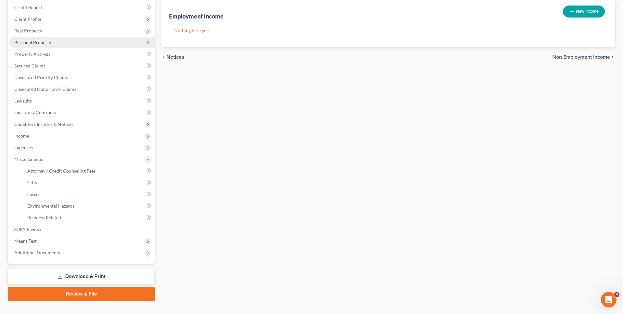
click at [46, 42] on span "Personal Property" at bounding box center [32, 43] width 37 height 6
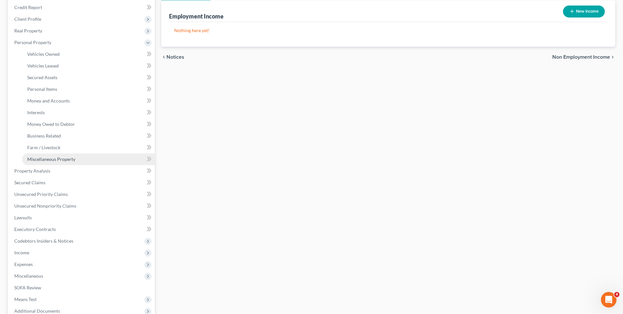
click at [49, 161] on span "Miscellaneous Property" at bounding box center [51, 159] width 48 height 6
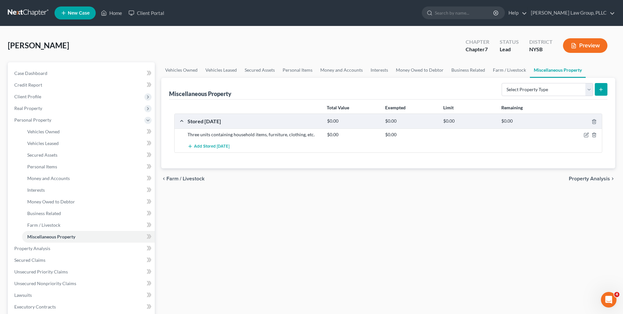
click at [324, 201] on div "Vehicles Owned Vehicles Leased Secured Assets Personal Items Money and Accounts…" at bounding box center [388, 249] width 461 height 375
click at [588, 136] on icon "button" at bounding box center [586, 134] width 5 height 5
select select "33"
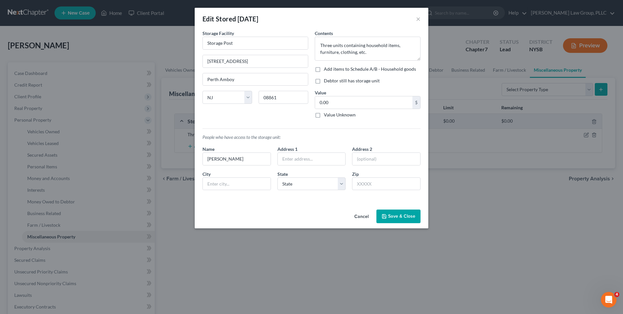
click at [362, 217] on button "Cancel" at bounding box center [361, 216] width 25 height 13
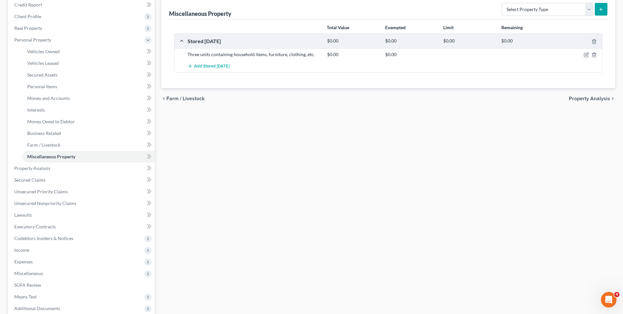
scroll to position [148, 0]
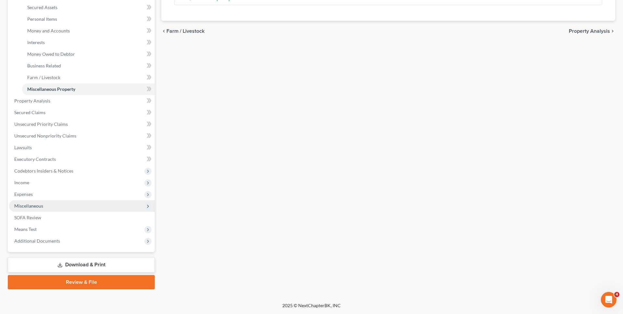
click at [106, 202] on span "Miscellaneous" at bounding box center [82, 206] width 146 height 12
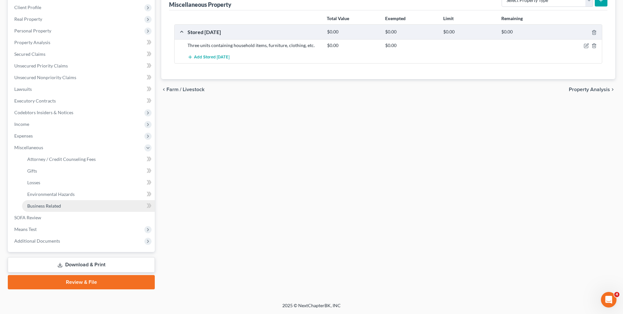
click at [97, 205] on link "Business Related" at bounding box center [88, 206] width 133 height 12
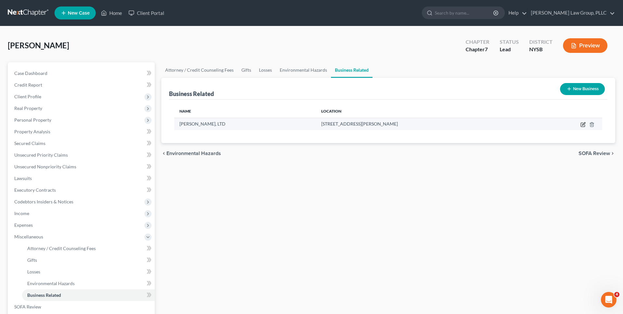
click at [581, 126] on icon "button" at bounding box center [583, 124] width 5 height 5
select select "officer"
select select "33"
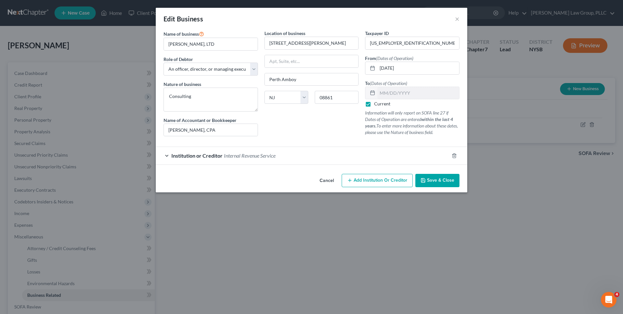
click at [294, 142] on div "Institution or Creditor Internal Revenue Service Institution or creditors to wh…" at bounding box center [311, 153] width 303 height 23
click at [287, 150] on div "Institution or Creditor Internal Revenue Service" at bounding box center [303, 155] width 294 height 17
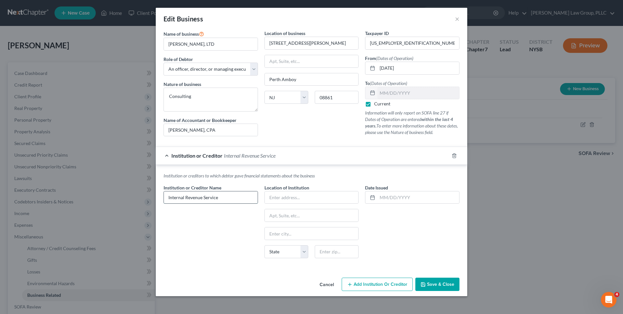
click at [238, 199] on input "Internal Revenue Service" at bounding box center [211, 198] width 94 height 12
type input "Internal Revenue Service"
click at [230, 202] on input "Internal Revenue Service" at bounding box center [211, 198] width 94 height 12
click at [431, 288] on button "Save & Close" at bounding box center [438, 285] width 44 height 14
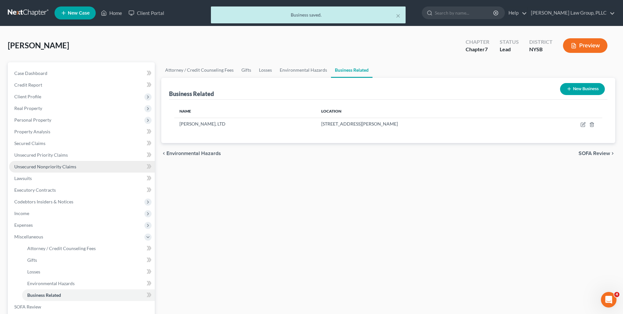
click at [103, 161] on link "Unsecured Nonpriority Claims" at bounding box center [82, 167] width 146 height 12
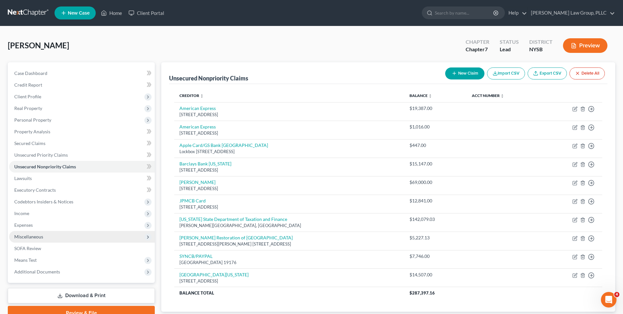
click at [78, 233] on span "Miscellaneous" at bounding box center [82, 237] width 146 height 12
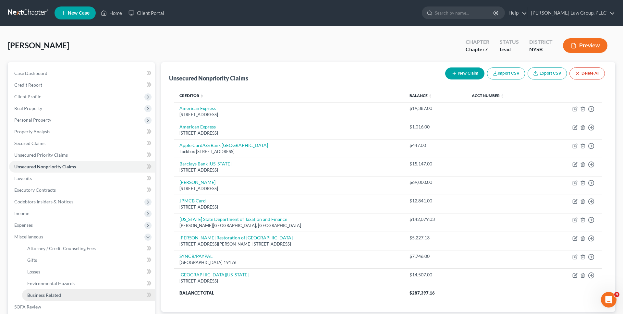
click at [65, 295] on link "Business Related" at bounding box center [88, 296] width 133 height 12
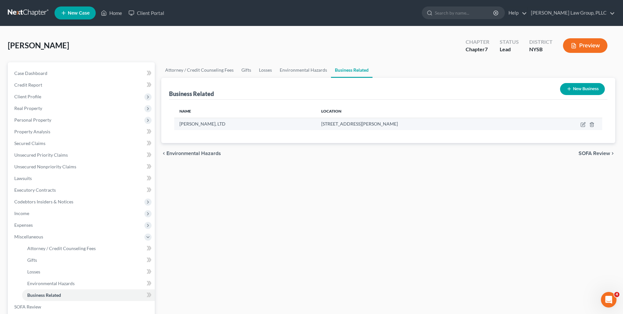
click at [584, 127] on td at bounding box center [569, 124] width 68 height 12
click at [584, 121] on td at bounding box center [569, 124] width 68 height 12
click at [582, 125] on icon "button" at bounding box center [583, 123] width 3 height 3
select select "officer"
select select "33"
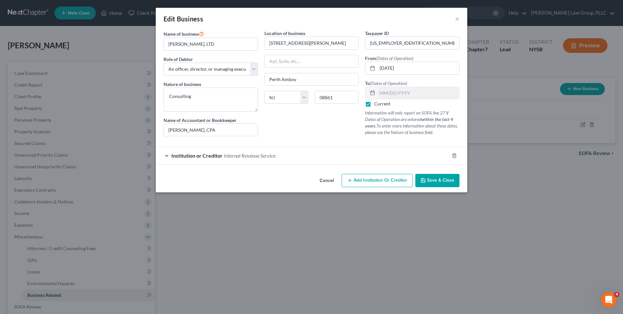
click at [253, 151] on div "Institution or Creditor Internal Revenue Service" at bounding box center [303, 155] width 294 height 17
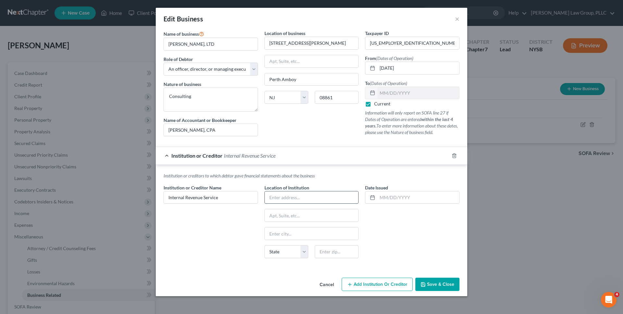
click at [285, 198] on input "text" at bounding box center [312, 198] width 94 height 12
paste input "P.O. Box 9007"
type input "P.O. Box 9007"
click at [333, 250] on input "text" at bounding box center [337, 251] width 44 height 13
type input "11742"
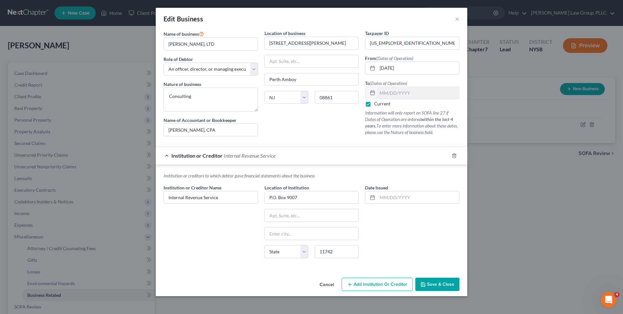
type input "[GEOGRAPHIC_DATA]"
select select "35"
click at [412, 223] on div "Date Issued" at bounding box center [412, 223] width 101 height 79
click at [220, 199] on input "Internal Revenue Service" at bounding box center [211, 198] width 94 height 12
paste input "[GEOGRAPHIC_DATA] COIC Unit"
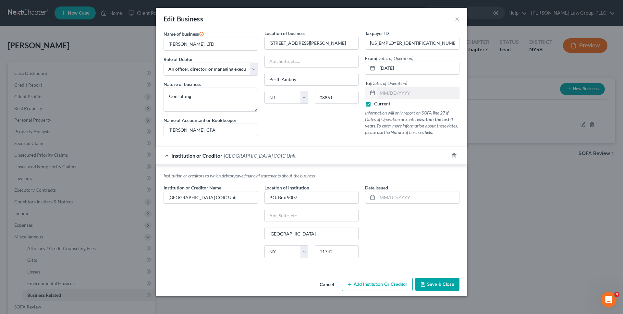
click at [220, 217] on div "Institution or Creditor Name * Brookhaven IRS Center COIC Unit" at bounding box center [210, 223] width 101 height 79
click at [244, 196] on input "[GEOGRAPHIC_DATA] COIC Unit" at bounding box center [211, 198] width 94 height 12
type input "Internal Revenue Service"
drag, startPoint x: 305, startPoint y: 199, endPoint x: 260, endPoint y: 198, distance: 45.1
click at [260, 198] on div "Institution or Creditor Name * Internal Revenue Service Location of Institution…" at bounding box center [311, 223] width 303 height 79
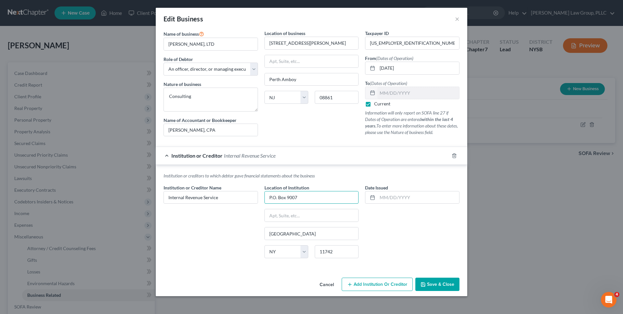
drag, startPoint x: 278, startPoint y: 197, endPoint x: 279, endPoint y: 204, distance: 6.5
click at [279, 204] on div "Location of Institution P.O. Box 9007 Holtsville State AL AK AR AZ CA CO CT DE …" at bounding box center [311, 223] width 101 height 79
click at [268, 198] on input "P.O. Box 9007" at bounding box center [312, 198] width 94 height 12
paste input "[GEOGRAPHIC_DATA] COIC Unit"
type input "[GEOGRAPHIC_DATA] COIC Unit"
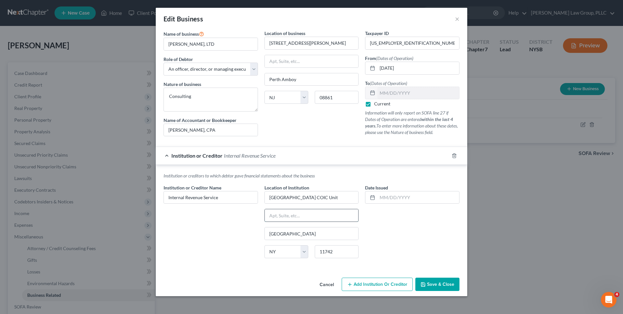
paste input "P.O. Box 9007"
click at [315, 211] on input "text" at bounding box center [312, 215] width 94 height 12
type input "P.O. Box 9007"
click at [382, 211] on div "Date Issued" at bounding box center [412, 223] width 101 height 79
click at [431, 281] on button "Save & Close" at bounding box center [438, 285] width 44 height 14
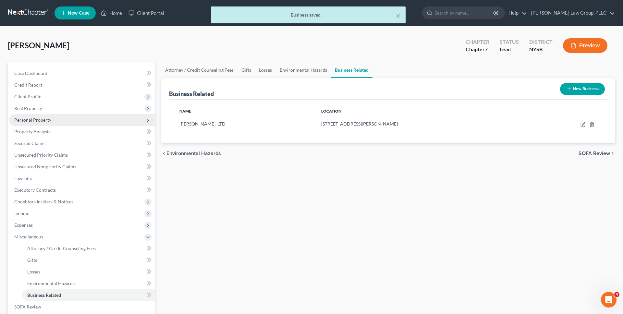
click at [83, 121] on span "Personal Property" at bounding box center [82, 120] width 146 height 12
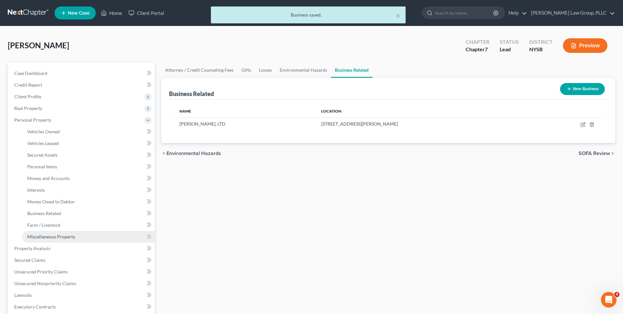
click at [76, 239] on link "Miscellaneous Property" at bounding box center [88, 237] width 133 height 12
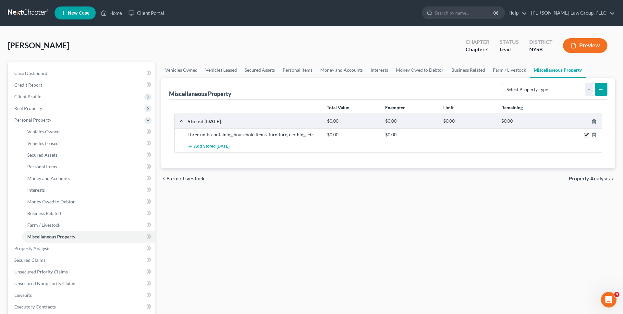
click at [587, 136] on icon "button" at bounding box center [586, 134] width 5 height 5
select select "33"
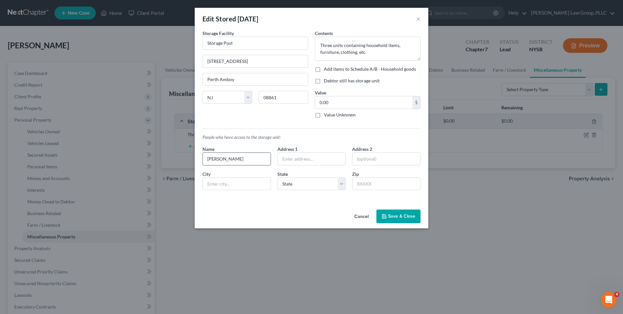
click at [251, 161] on input "Cynthia" at bounding box center [237, 159] width 68 height 12
type input "[PERSON_NAME]"
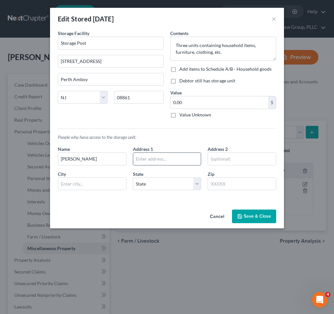
click at [175, 161] on input "text" at bounding box center [167, 159] width 68 height 12
type input "[STREET_ADDRESS]"
click at [224, 160] on input "text" at bounding box center [242, 159] width 68 height 12
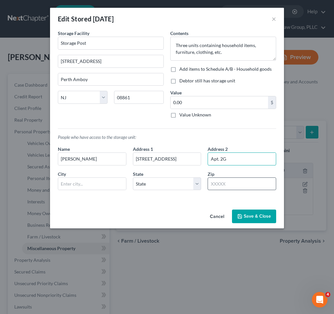
type input "Apt. 2G"
click at [234, 185] on input "text" at bounding box center [241, 184] width 69 height 13
type input "10701"
click at [203, 200] on div "An exemption set must first be selected from the Filing Information section. St…" at bounding box center [167, 118] width 234 height 177
type input "Yonkers"
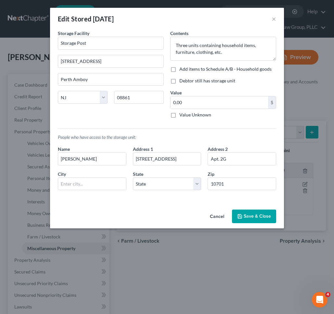
select select "35"
click at [253, 214] on button "Save & Close" at bounding box center [254, 217] width 44 height 14
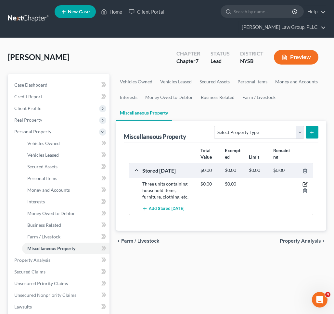
click at [306, 183] on icon "button" at bounding box center [304, 184] width 5 height 5
select select "33"
select select "35"
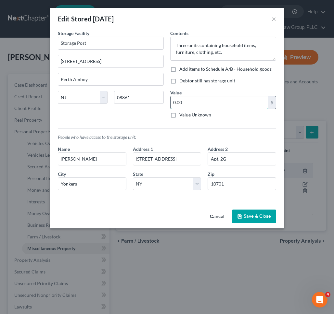
click at [255, 101] on input "0.00" at bounding box center [218, 102] width 97 height 12
click at [225, 81] on label "Debtor still has storage unit" at bounding box center [207, 81] width 56 height 6
click at [186, 81] on input "Debtor still has storage unit" at bounding box center [184, 80] width 4 height 4
checkbox input "true"
click at [247, 90] on div "Value 0.00 $ Value Unknown Balance Undetermined 0.00 $ Value Unknown" at bounding box center [223, 103] width 106 height 29
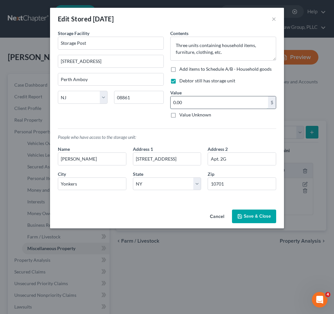
click at [237, 104] on input "0.00" at bounding box center [218, 102] width 97 height 12
type input "3,000"
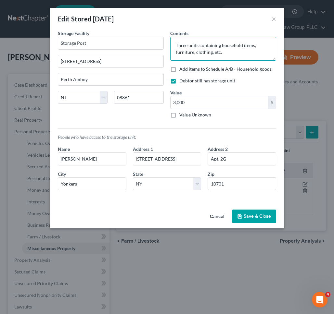
click at [214, 52] on textarea "Three units containing household items, furniture, clothing, etc." at bounding box center [223, 49] width 106 height 24
type textarea "Three units containing household items, furniture, clothing, books, etc."
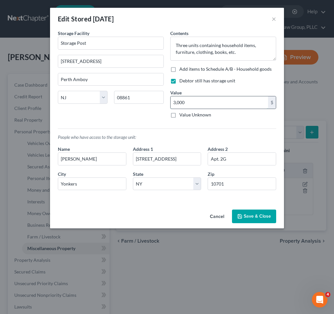
click at [242, 108] on input "3,000" at bounding box center [218, 102] width 97 height 12
click at [227, 68] on label "Add items to Schedule A/B - Household goods" at bounding box center [225, 69] width 92 height 6
click at [186, 68] on input "Add items to Schedule A/B - Household goods" at bounding box center [184, 68] width 4 height 4
checkbox input "true"
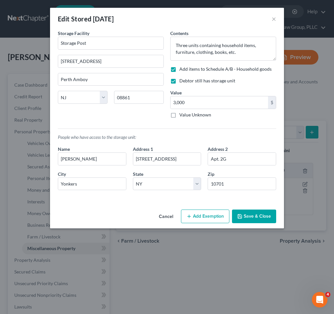
click at [222, 213] on button "Add Exemption" at bounding box center [205, 217] width 48 height 14
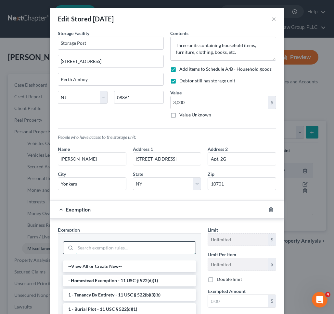
click at [180, 243] on input "search" at bounding box center [135, 248] width 120 height 12
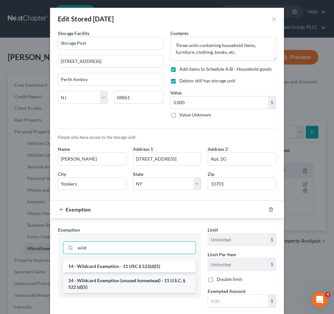
type input "wild"
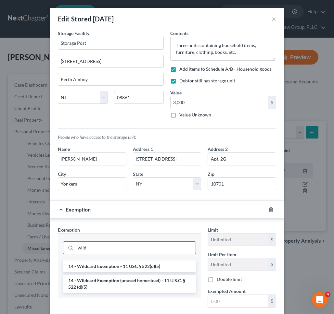
drag, startPoint x: 159, startPoint y: 284, endPoint x: 177, endPoint y: 286, distance: 18.2
click at [159, 285] on li "14 - Wildcard Exemption (unused homestead) - 11 U.S.C. § 522 (d)(5)" at bounding box center [129, 284] width 133 height 18
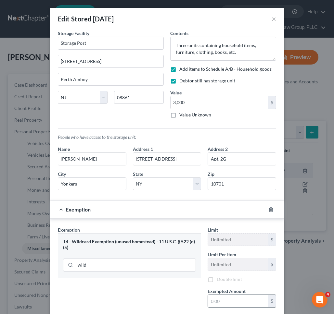
click at [228, 295] on input "text" at bounding box center [238, 301] width 60 height 12
paste input "3,000"
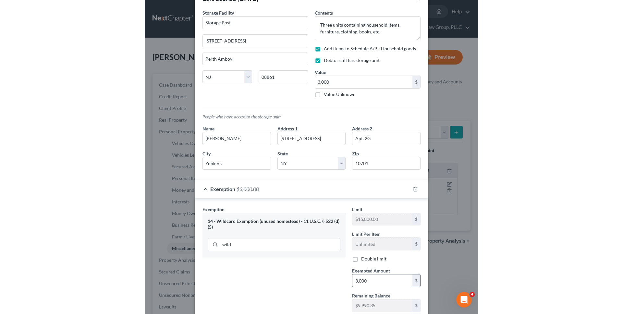
scroll to position [65, 0]
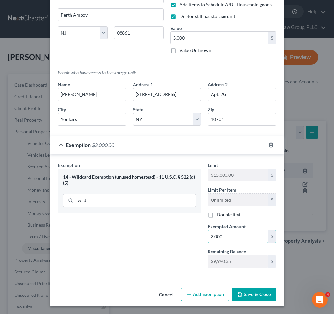
type input "3,000"
click at [175, 240] on div "Exemption Set must be selected for CA. Exemption * 14 - Wildcard Exemption (unu…" at bounding box center [130, 217] width 150 height 111
click at [244, 293] on button "Save & Close" at bounding box center [254, 295] width 44 height 14
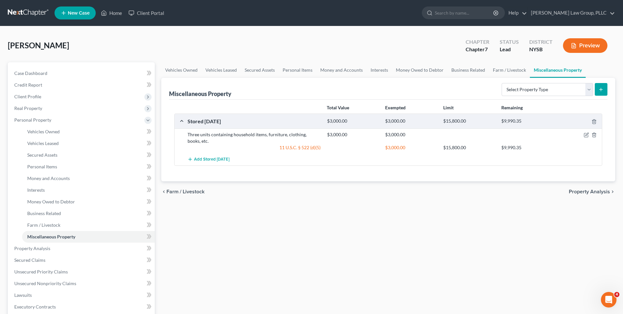
click at [108, 49] on div "Brooks, Minton Upgraded Chapter Chapter 7 Status Lead District NYSB Preview" at bounding box center [312, 48] width 608 height 28
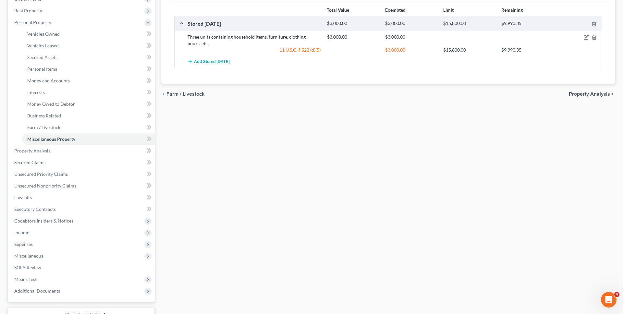
scroll to position [0, 0]
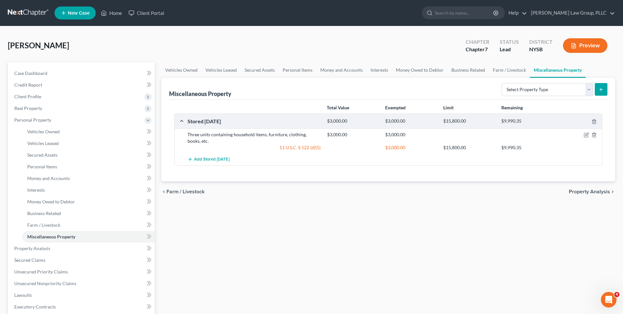
click at [65, 38] on div "Brooks, Minton Upgraded Chapter Chapter 7 Status Lead District NYSB Preview" at bounding box center [312, 48] width 608 height 28
click at [24, 14] on link at bounding box center [29, 13] width 42 height 12
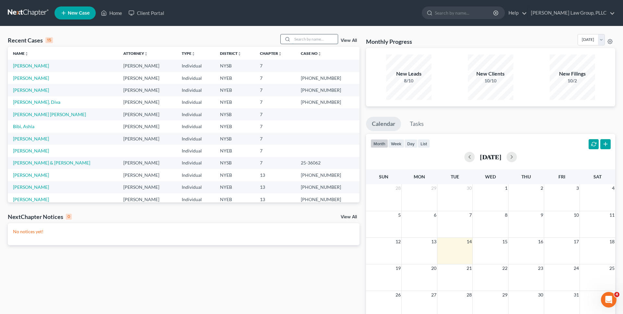
click at [309, 41] on input "search" at bounding box center [315, 38] width 45 height 9
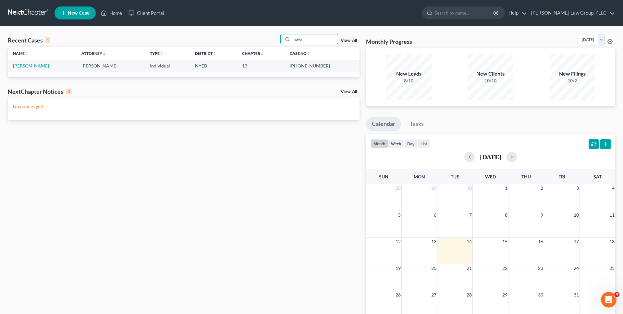
type input "sava"
click at [32, 64] on link "[PERSON_NAME]" at bounding box center [31, 66] width 36 height 6
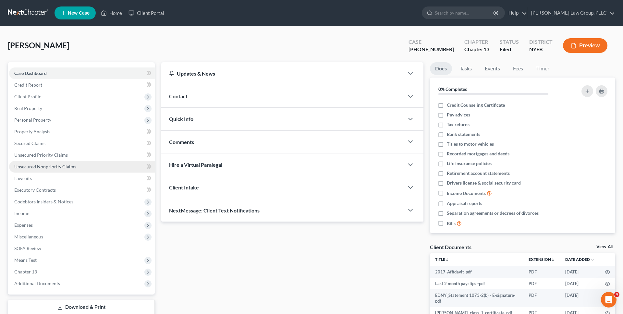
scroll to position [45, 0]
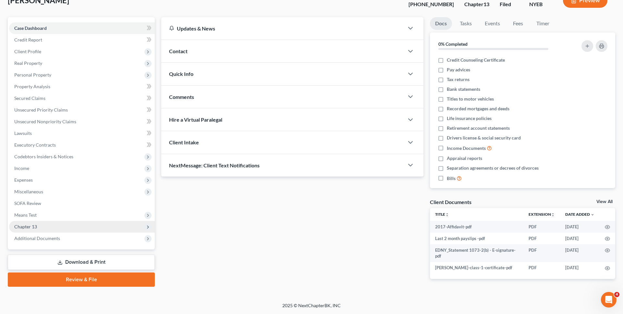
click at [79, 228] on span "Chapter 13" at bounding box center [82, 227] width 146 height 12
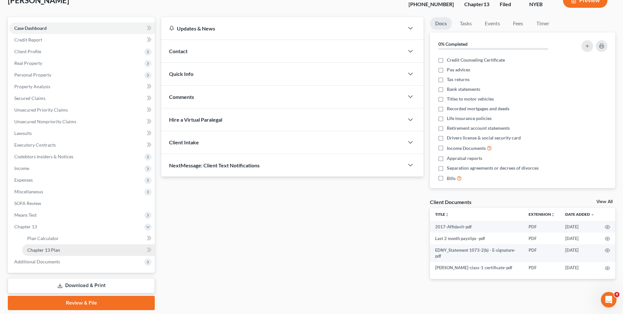
click at [69, 246] on link "Chapter 13 Plan" at bounding box center [88, 250] width 133 height 12
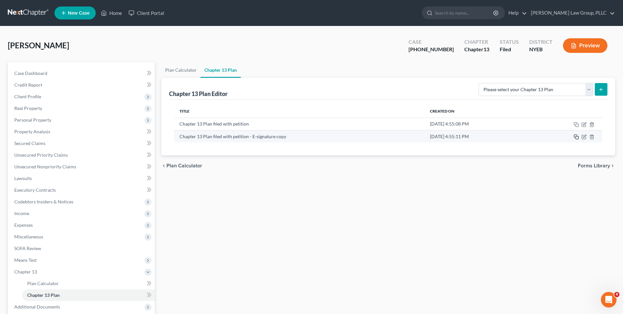
click at [577, 137] on icon "button" at bounding box center [576, 136] width 5 height 5
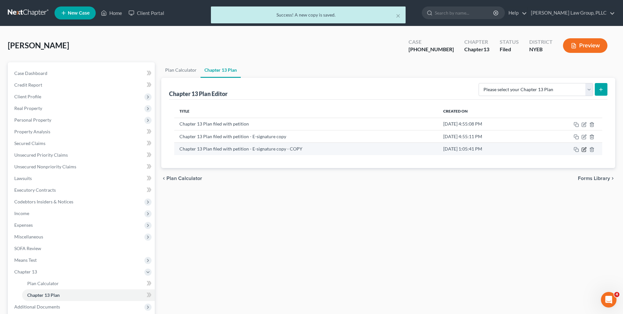
click at [583, 149] on icon "button" at bounding box center [584, 149] width 5 height 5
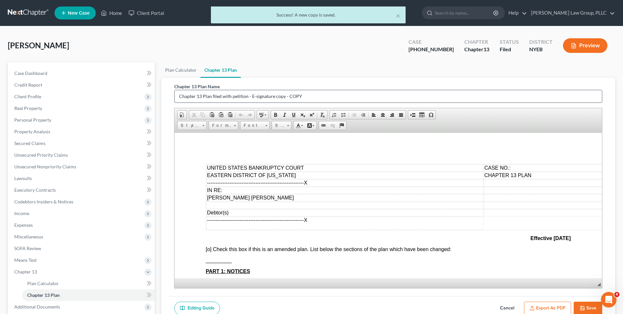
click at [278, 94] on input "Chapter 13 Plan filed with petition - E-signature copy - COPY" at bounding box center [389, 96] width 428 height 12
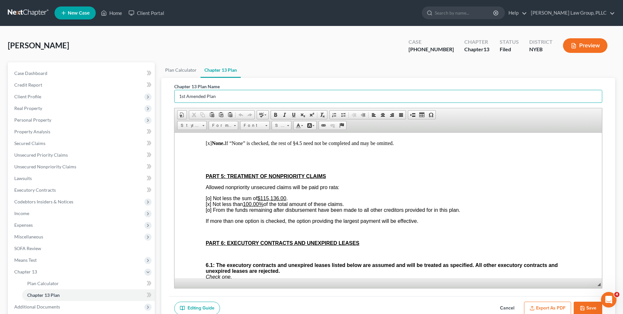
scroll to position [1605, 0]
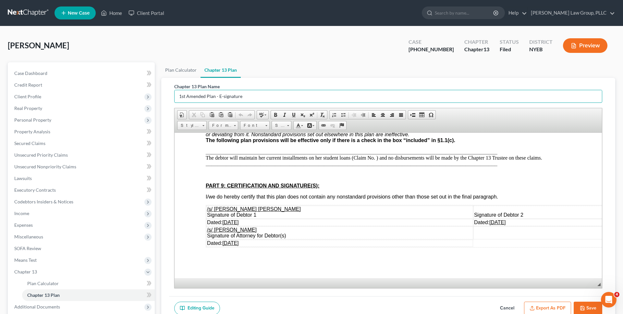
type input "1st Amended Plan - E-signature"
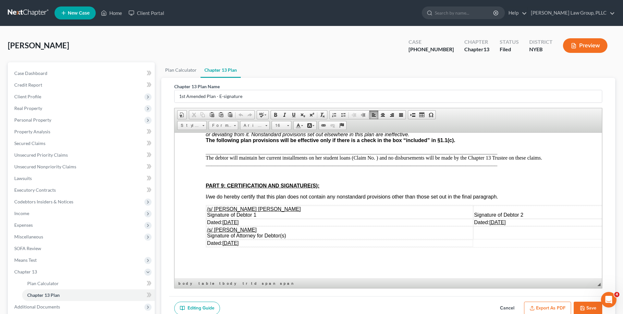
drag, startPoint x: 250, startPoint y: 222, endPoint x: 225, endPoint y: 221, distance: 25.0
click at [225, 221] on td "Dated: 09/02/2025" at bounding box center [339, 222] width 267 height 7
click at [229, 221] on u "09/02/2025" at bounding box center [230, 222] width 16 height 6
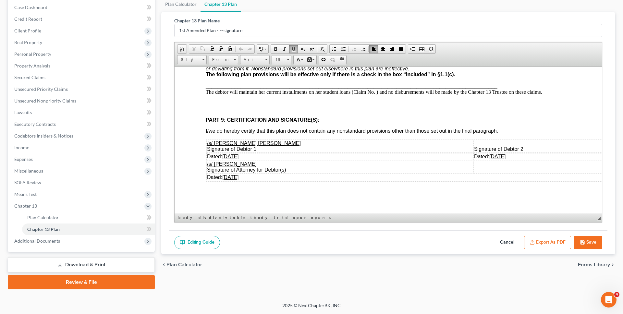
drag, startPoint x: 758, startPoint y: 307, endPoint x: 537, endPoint y: 181, distance: 254.8
drag, startPoint x: 502, startPoint y: 156, endPoint x: 474, endPoint y: 155, distance: 28.3
click at [474, 155] on td "Dated: 09/02/2025" at bounding box center [545, 156] width 142 height 7
click at [587, 242] on button "Save" at bounding box center [588, 243] width 29 height 14
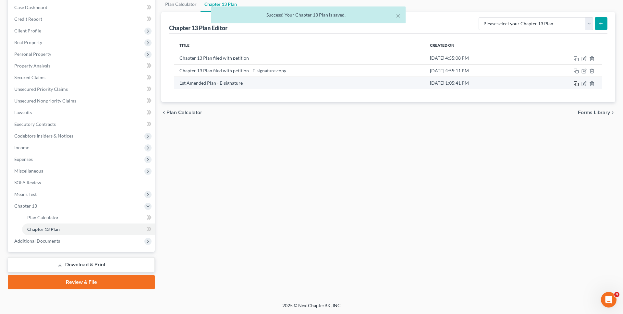
click at [576, 82] on icon "button" at bounding box center [576, 83] width 5 height 5
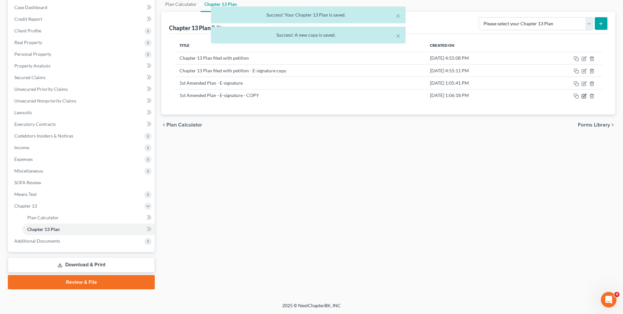
click at [583, 96] on icon "button" at bounding box center [584, 96] width 5 height 5
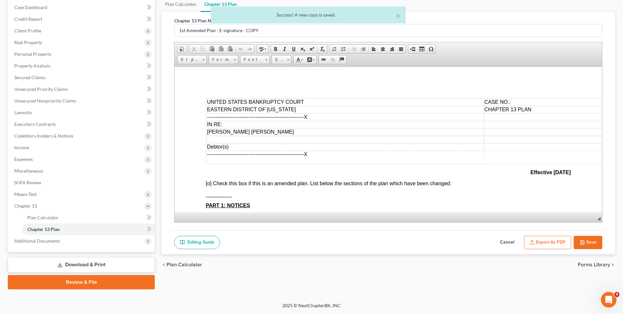
scroll to position [0, 0]
drag, startPoint x: 283, startPoint y: 30, endPoint x: 219, endPoint y: 29, distance: 64.9
click at [218, 30] on input "1st Amended Plan - E-signature - COPY" at bounding box center [389, 30] width 428 height 12
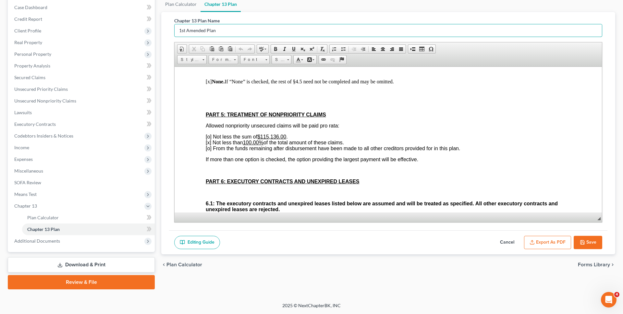
scroll to position [1605, 0]
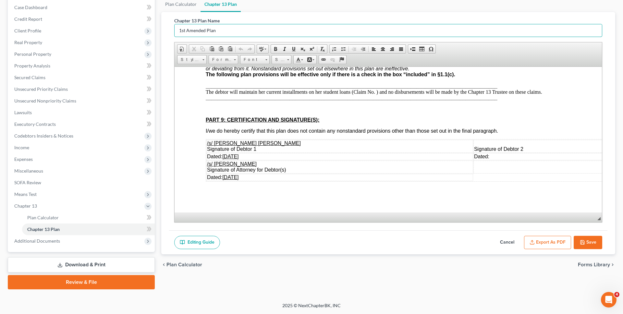
type input "1st Amended Plan"
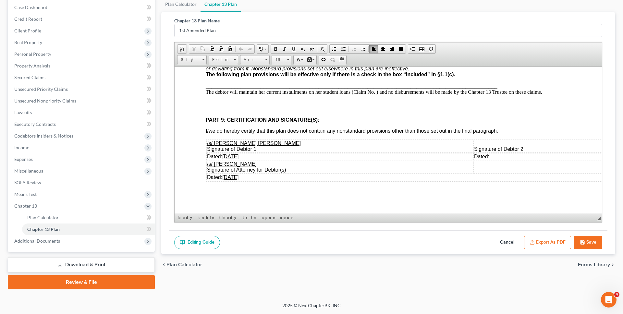
drag, startPoint x: 249, startPoint y: 157, endPoint x: 225, endPoint y: 156, distance: 24.4
click at [225, 156] on u "09/02/2025" at bounding box center [230, 157] width 16 height 6
drag, startPoint x: 250, startPoint y: 178, endPoint x: 225, endPoint y: 177, distance: 25.0
click at [225, 177] on u "09/02/2025" at bounding box center [230, 177] width 16 height 6
click at [242, 156] on td "Dated:" at bounding box center [339, 156] width 267 height 7
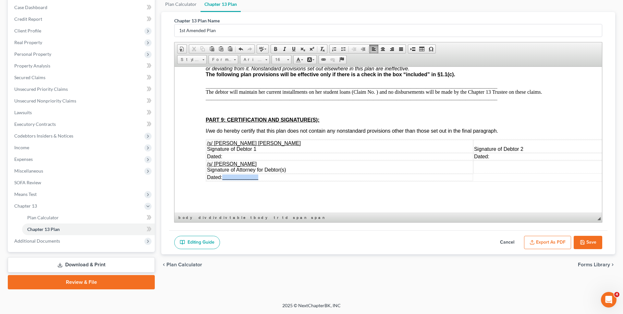
copy u
drag, startPoint x: 261, startPoint y: 178, endPoint x: 224, endPoint y: 177, distance: 37.4
click at [224, 177] on td "Dated:" at bounding box center [339, 177] width 267 height 7
click at [227, 156] on td "Dated:" at bounding box center [339, 156] width 267 height 7
click at [208, 162] on td "/s/ Jeb Singer Signature of Attorney for Debtor(s)" at bounding box center [339, 166] width 267 height 13
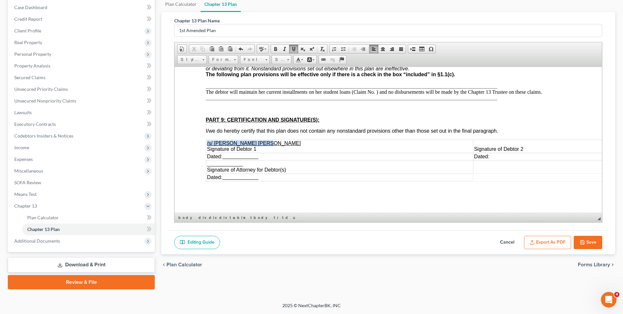
drag, startPoint x: 260, startPoint y: 143, endPoint x: 207, endPoint y: 143, distance: 52.6
click at [207, 143] on u "/s/ Katie Lois Savarese" at bounding box center [254, 143] width 94 height 6
click at [243, 164] on u at bounding box center [225, 164] width 36 height 6
click at [586, 243] on button "Save" at bounding box center [588, 243] width 29 height 14
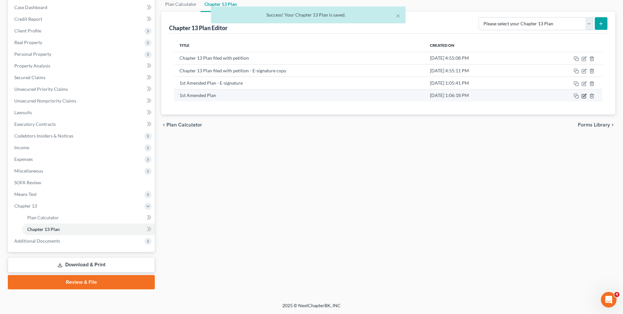
click at [583, 95] on icon "button" at bounding box center [584, 96] width 5 height 5
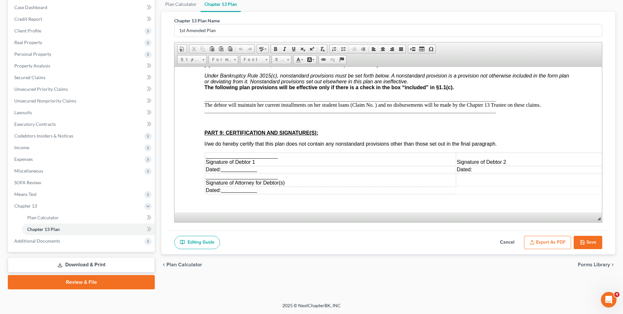
scroll to position [1589, 1]
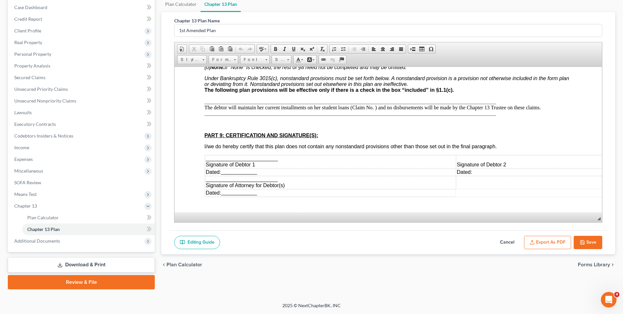
click at [350, 108] on p "Under Bankruptcy Rule 3015(c), nonstandard provisions must be set forth below. …" at bounding box center [387, 95] width 365 height 41
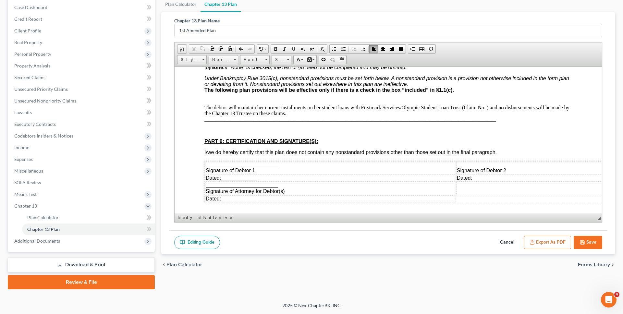
click at [484, 106] on p "Under Bankruptcy Rule 3015(c), nonstandard provisions must be set forth below. …" at bounding box center [387, 98] width 365 height 47
click at [488, 107] on p "Under Bankruptcy Rule 3015(c), nonstandard provisions must be set forth below. …" at bounding box center [387, 98] width 365 height 47
click at [361, 107] on p "Under Bankruptcy Rule 3015(c), nonstandard provisions must be set forth below. …" at bounding box center [387, 98] width 365 height 47
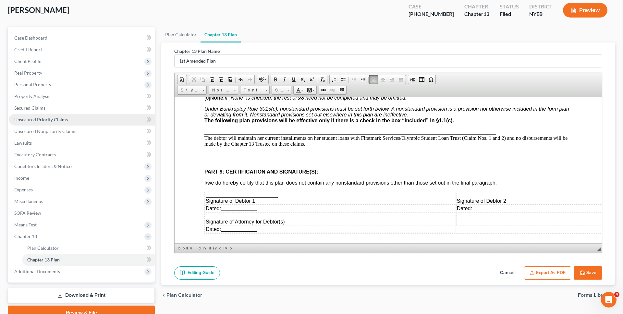
scroll to position [9, 0]
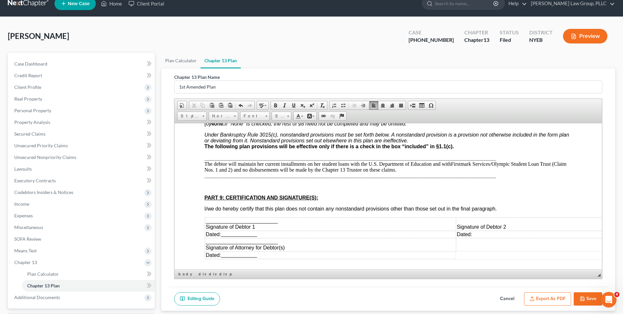
click at [433, 165] on p "Under Bankruptcy Rule 3015(c), nonstandard provisions must be set forth below. …" at bounding box center [387, 155] width 365 height 47
click at [513, 164] on p "Under Bankruptcy Rule 3015(c), nonstandard provisions must be set forth below. …" at bounding box center [387, 155] width 365 height 47
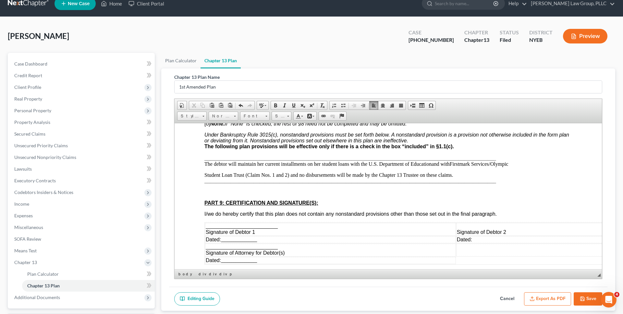
click at [493, 165] on p "Under Bankruptcy Rule 3015(c), nonstandard provisions must be set forth below. …" at bounding box center [387, 149] width 365 height 35
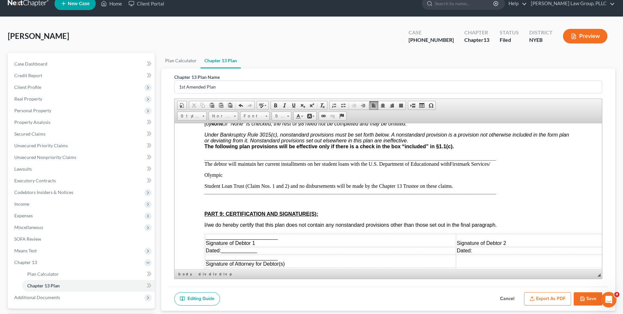
click at [205, 188] on p "Student Loan Trust (Claim Nos. 1 and 2 ) and no disbursements will be made by t…" at bounding box center [387, 189] width 365 height 12
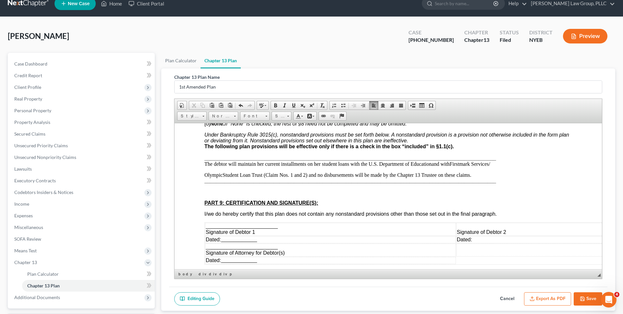
click at [310, 176] on p "Olympic Student Loan Trust (Claim Nos. 1 and 2 ) and no disbursements will be m…" at bounding box center [387, 178] width 365 height 12
click at [409, 175] on p "Olympic Student Loan Trust (Claim Nos. 1 and 2 ) outside of this plan and the C…" at bounding box center [387, 178] width 365 height 12
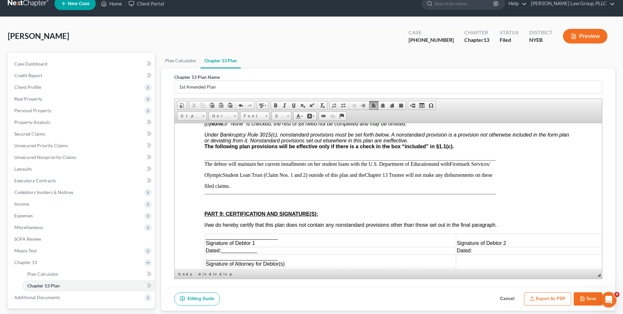
click at [423, 181] on div "PART 8: NONSTANDARD PLAN PROVISIONS Check “None” or list nonstandard plan provi…" at bounding box center [387, 187] width 365 height 177
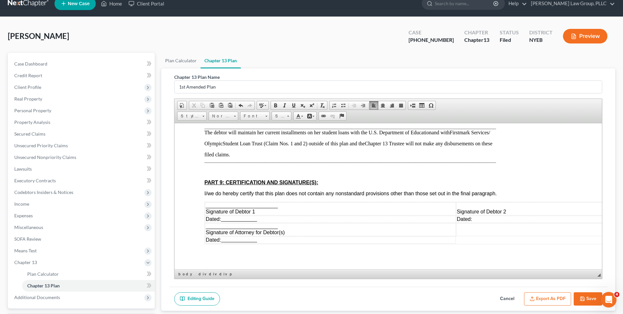
scroll to position [1624, 1]
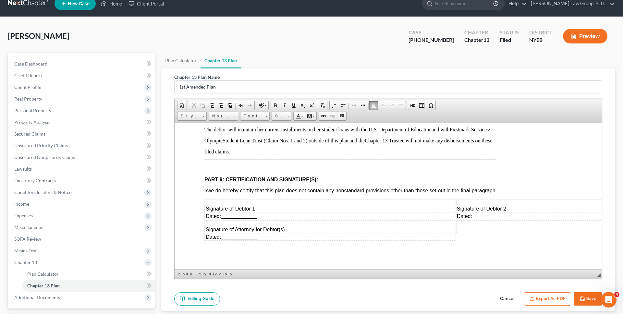
click at [583, 302] on button "Save" at bounding box center [588, 300] width 29 height 14
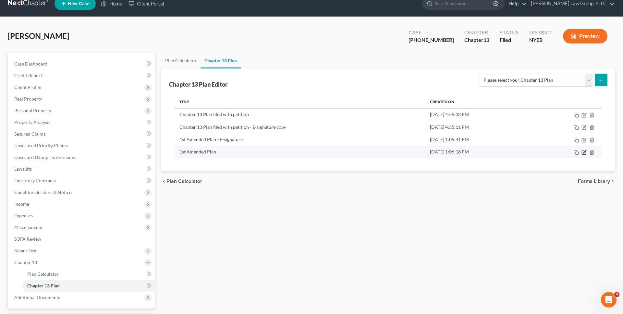
click at [585, 152] on icon "button" at bounding box center [584, 152] width 5 height 5
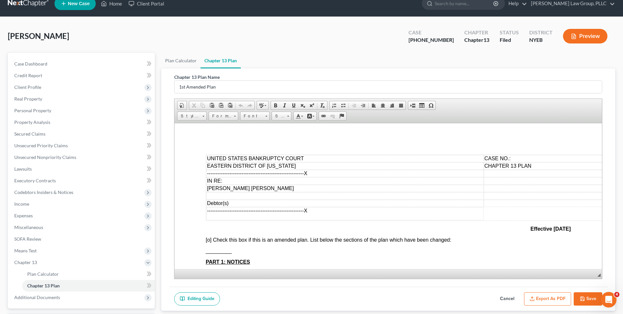
scroll to position [0, 0]
click at [541, 296] on button "Export as PDF" at bounding box center [547, 300] width 47 height 14
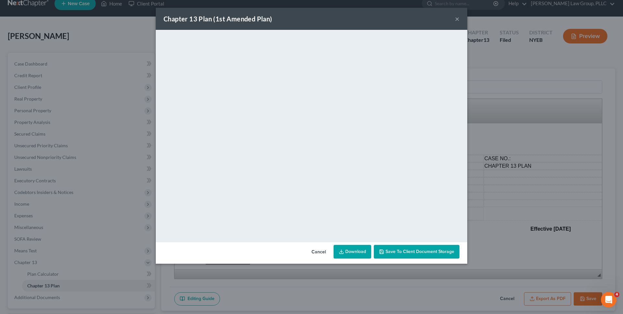
click at [325, 249] on button "Cancel" at bounding box center [319, 252] width 25 height 13
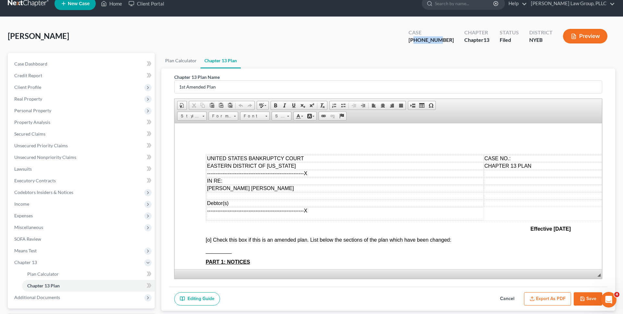
drag, startPoint x: 432, startPoint y: 39, endPoint x: 456, endPoint y: 40, distance: 24.0
click at [456, 40] on div "Case [PHONE_NUMBER]" at bounding box center [432, 36] width 56 height 19
copy div "25-44185"
click at [530, 158] on td "CASE NO.:" at bounding box center [550, 158] width 132 height 7
drag, startPoint x: 531, startPoint y: 158, endPoint x: 508, endPoint y: 157, distance: 22.7
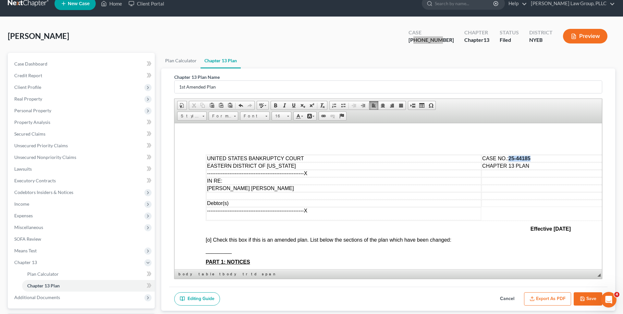
click at [508, 157] on td "CASE NO.: 25-44185" at bounding box center [549, 158] width 134 height 7
click at [277, 107] on span at bounding box center [275, 105] width 5 height 5
click at [367, 164] on td "EASTERN DISTRICT OF [US_STATE]" at bounding box center [343, 165] width 275 height 7
drag, startPoint x: 531, startPoint y: 160, endPoint x: 508, endPoint y: 159, distance: 22.8
click at [508, 159] on td "CASE NO.: 25-44185" at bounding box center [549, 158] width 134 height 7
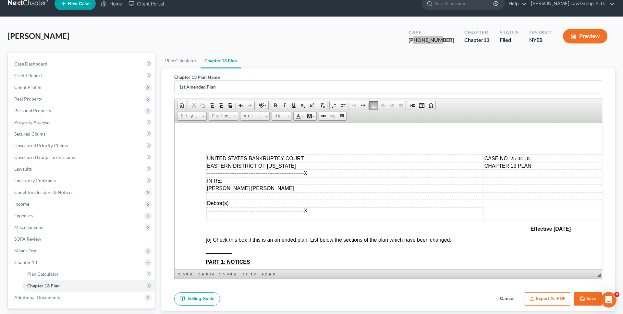
click at [511, 165] on span "CHAPTER 13 PLAN" at bounding box center [508, 166] width 47 height 6
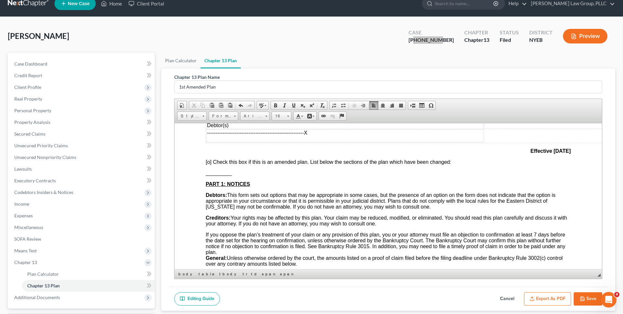
scroll to position [78, 0]
click at [210, 162] on span "[o]" at bounding box center [209, 162] width 6 height 6
click at [212, 170] on span "_________" at bounding box center [219, 173] width 26 height 6
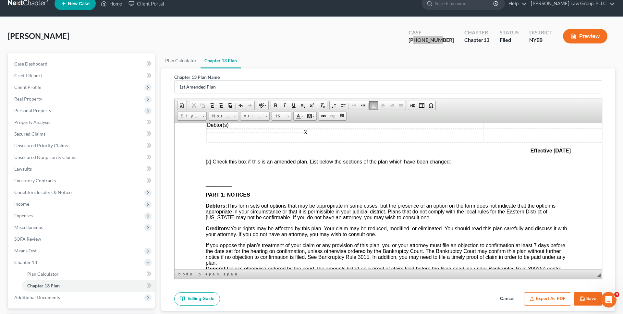
click at [212, 170] on p at bounding box center [388, 173] width 365 height 6
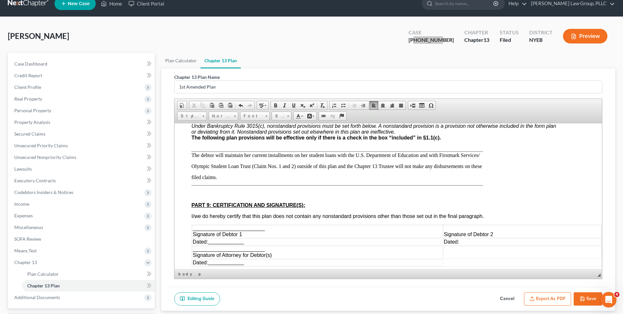
scroll to position [1638, 14]
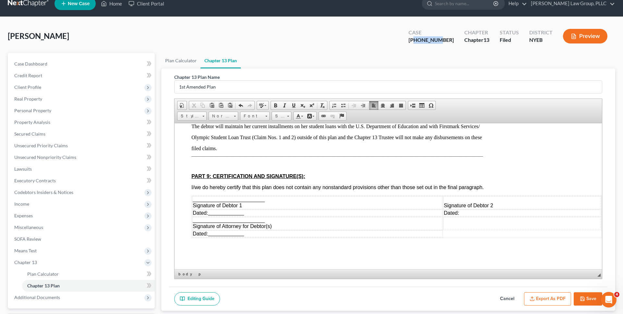
click at [593, 295] on button "Save" at bounding box center [588, 300] width 29 height 14
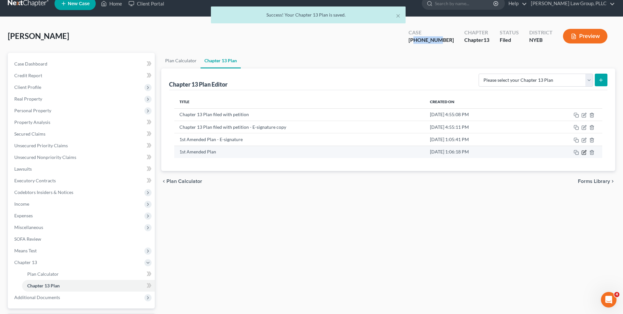
click at [584, 153] on icon "button" at bounding box center [584, 152] width 5 height 5
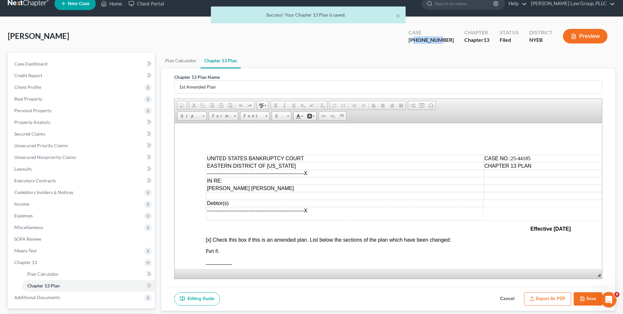
scroll to position [0, 0]
click at [538, 302] on button "Export as PDF" at bounding box center [547, 300] width 47 height 14
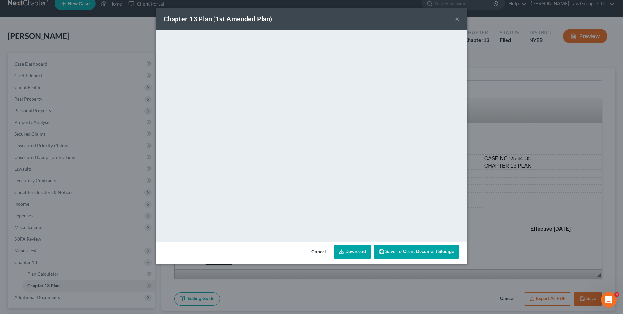
click at [357, 254] on link "Download" at bounding box center [353, 252] width 38 height 14
click at [108, 71] on div "Chapter 13 Plan (1st Amended Plan) × <object ng-attr-data='https://nextchapter-…" at bounding box center [311, 157] width 623 height 314
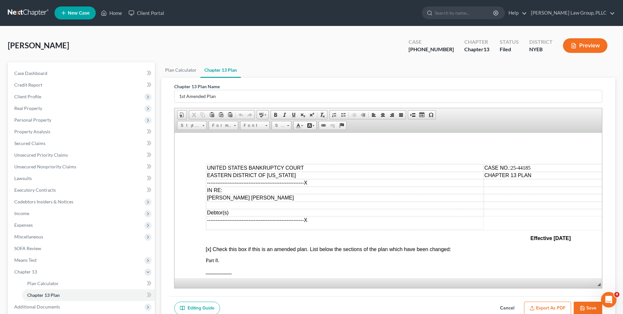
click at [41, 16] on link at bounding box center [29, 13] width 42 height 12
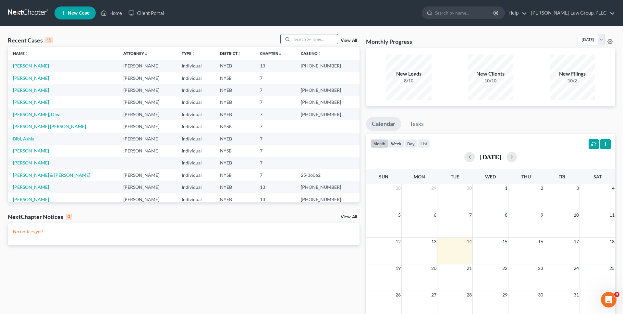
click at [307, 40] on input "search" at bounding box center [315, 38] width 45 height 9
click at [34, 90] on link "[PERSON_NAME]" at bounding box center [31, 90] width 36 height 6
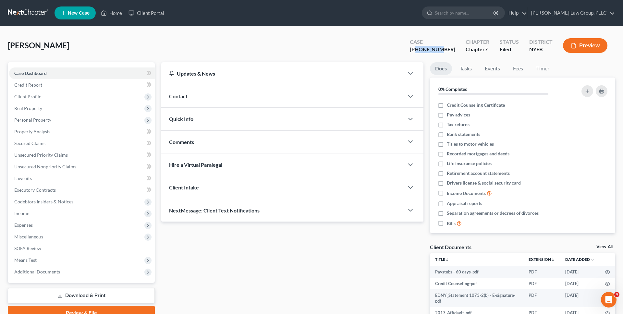
drag, startPoint x: 456, startPoint y: 51, endPoint x: 433, endPoint y: 49, distance: 22.8
click at [433, 49] on div "[PHONE_NUMBER]" at bounding box center [432, 49] width 45 height 7
copy div "25-43435"
click at [263, 240] on div "Updates & News × [US_STATE][GEOGRAPHIC_DATA] Notes: Take a look at NextChapter'…" at bounding box center [292, 210] width 269 height 296
click at [39, 12] on link at bounding box center [29, 13] width 42 height 12
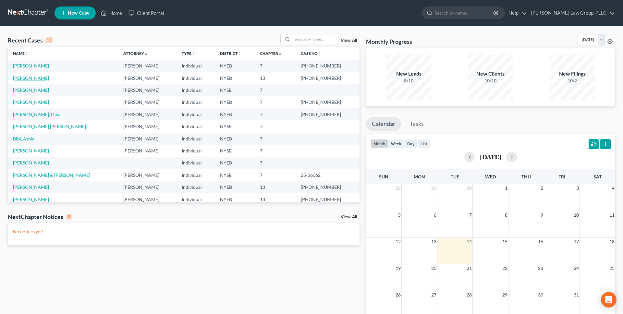
click at [35, 78] on link "[PERSON_NAME]" at bounding box center [31, 78] width 36 height 6
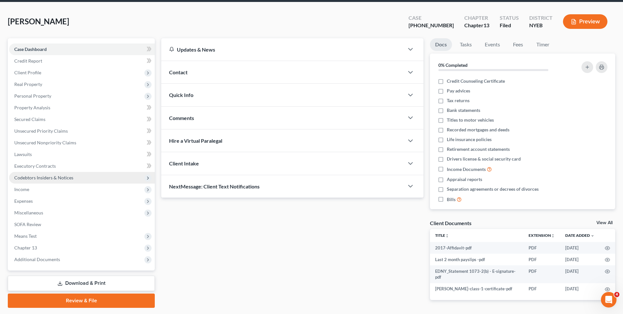
scroll to position [29, 0]
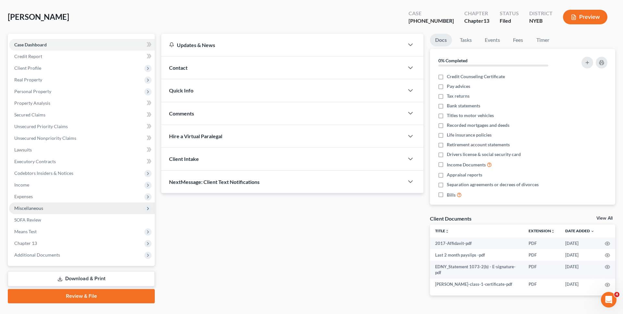
click at [83, 205] on span "Miscellaneous" at bounding box center [82, 209] width 146 height 12
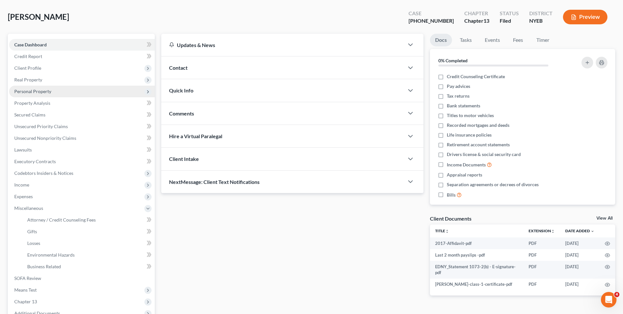
click at [95, 92] on span "Personal Property" at bounding box center [82, 92] width 146 height 12
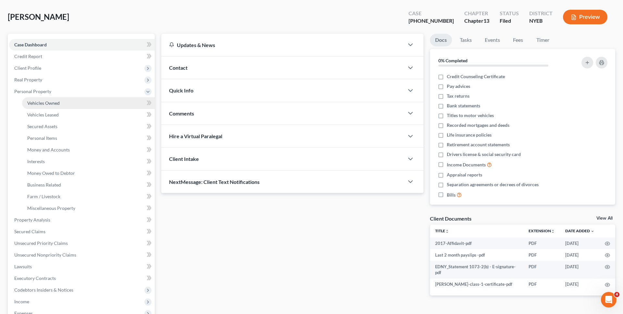
click at [90, 104] on link "Vehicles Owned" at bounding box center [88, 103] width 133 height 12
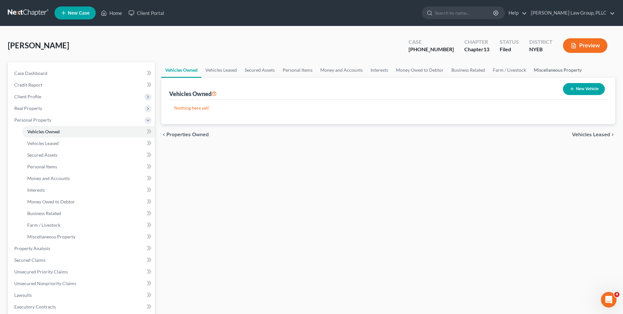
click at [551, 71] on link "Miscellaneous Property" at bounding box center [558, 70] width 56 height 16
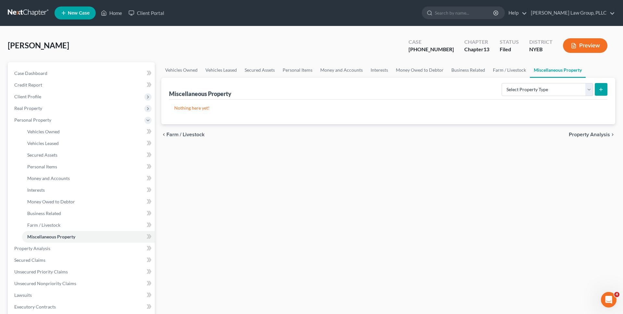
click at [39, 14] on link at bounding box center [29, 13] width 42 height 12
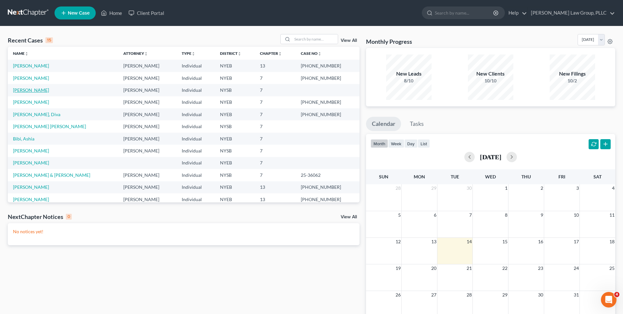
click at [34, 89] on link "[PERSON_NAME]" at bounding box center [31, 90] width 36 height 6
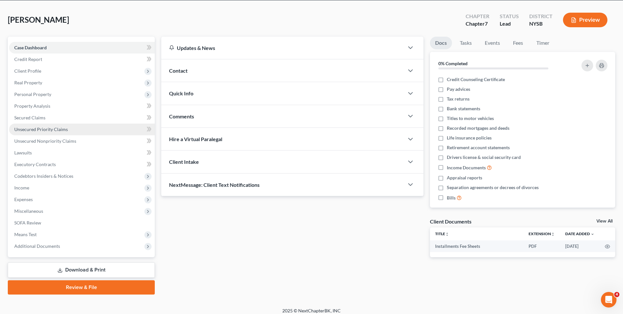
scroll to position [31, 0]
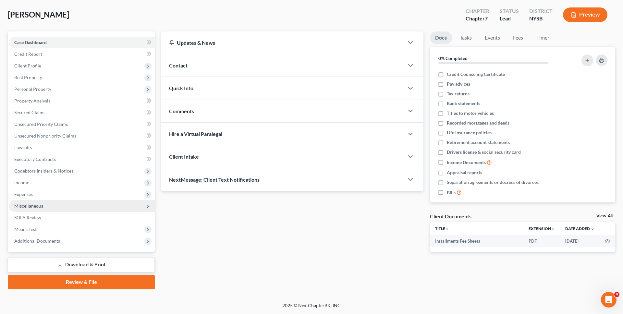
click at [48, 206] on span "Miscellaneous" at bounding box center [82, 206] width 146 height 12
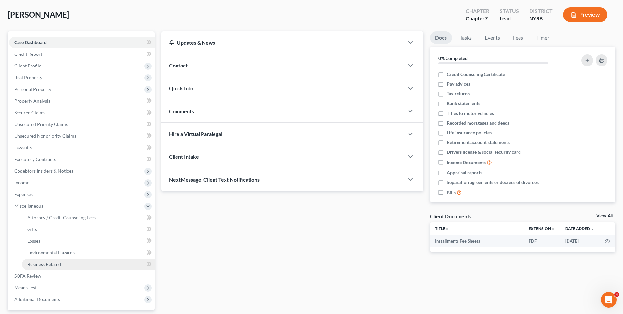
click at [48, 267] on link "Business Related" at bounding box center [88, 265] width 133 height 12
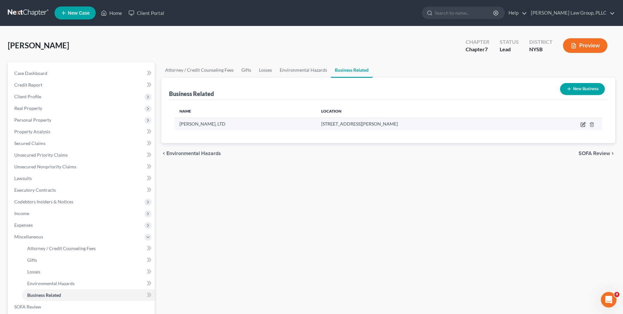
click at [582, 125] on icon "button" at bounding box center [583, 124] width 5 height 5
select select "officer"
select select "33"
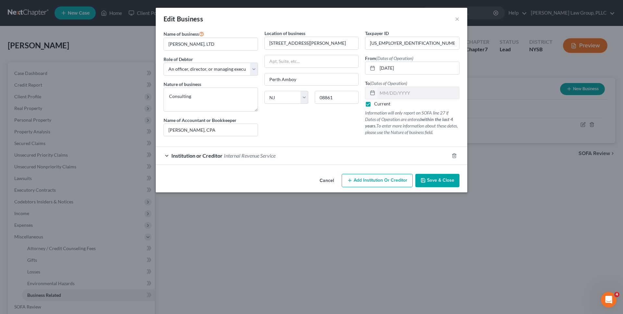
click at [357, 156] on div "Institution or Creditor Internal Revenue Service" at bounding box center [303, 155] width 294 height 17
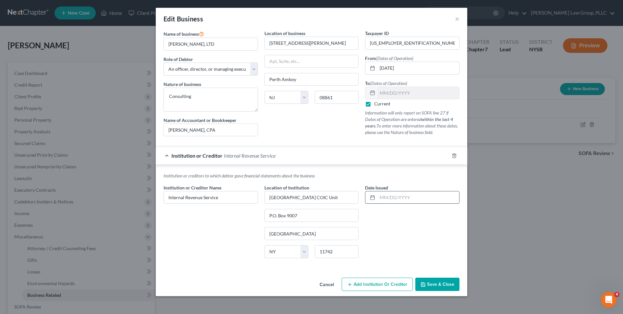
click at [395, 201] on input "text" at bounding box center [419, 198] width 82 height 12
click at [395, 223] on div "Date Issued 05/2021" at bounding box center [412, 223] width 101 height 79
click at [386, 197] on input "05/2021" at bounding box center [419, 198] width 82 height 12
type input "[DATE]"
click at [397, 209] on div "Date Issued [DATE]" at bounding box center [412, 223] width 101 height 79
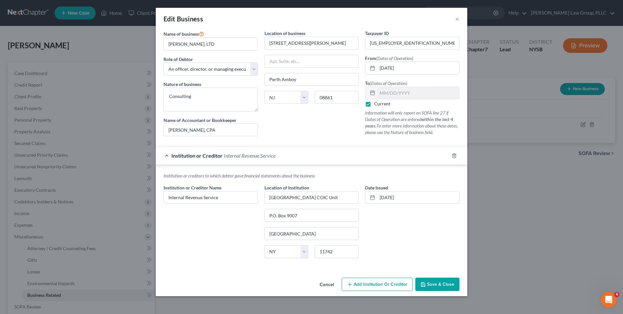
click at [436, 282] on span "Save & Close" at bounding box center [440, 285] width 27 height 6
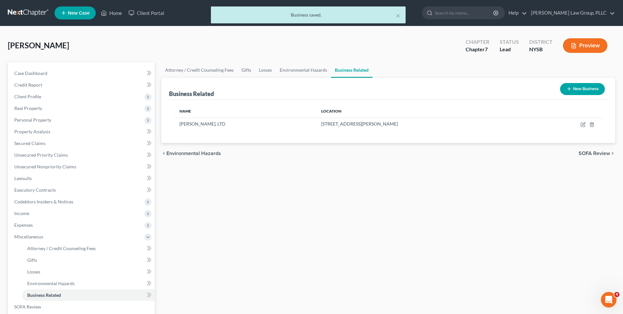
click at [594, 41] on button "Preview" at bounding box center [585, 45] width 44 height 15
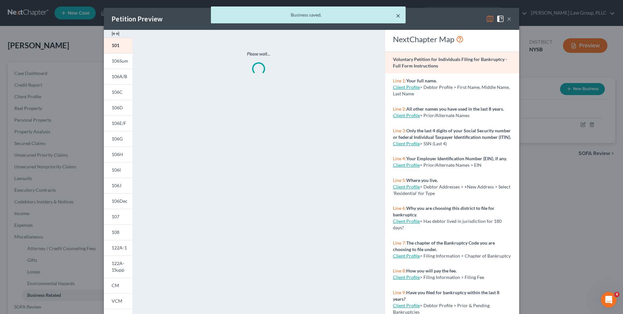
click at [398, 17] on button "×" at bounding box center [398, 16] width 5 height 8
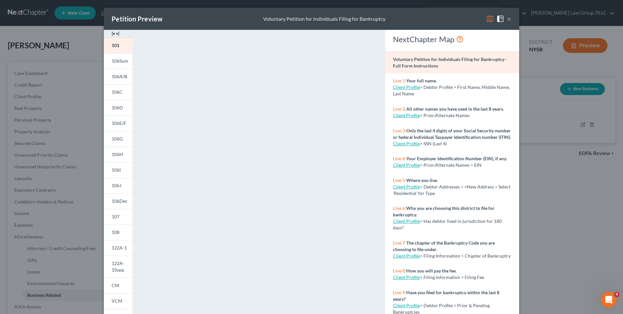
click at [490, 18] on img at bounding box center [490, 19] width 8 height 8
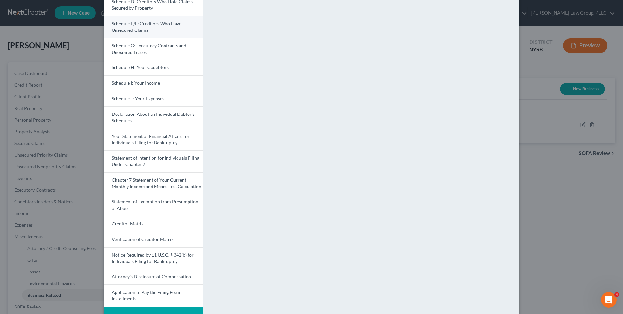
scroll to position [139, 0]
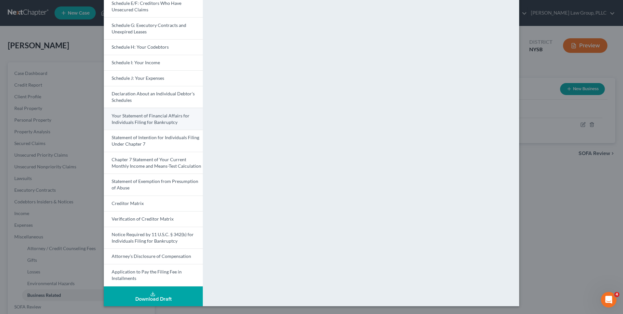
click at [163, 125] on link "Your Statement of Financial Affairs for Individuals Filing for Bankruptcy" at bounding box center [153, 119] width 99 height 22
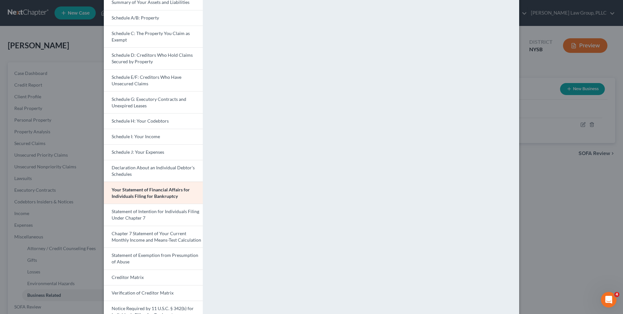
scroll to position [58, 0]
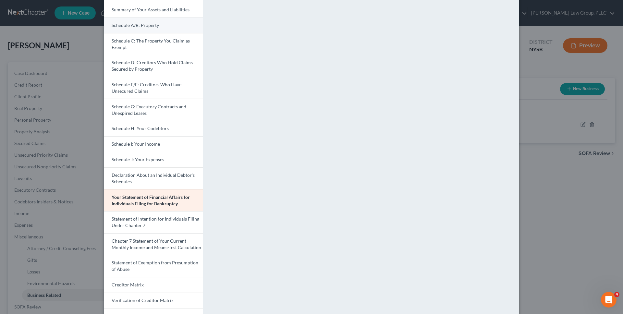
click at [152, 28] on span "Schedule A/B: Property" at bounding box center [135, 25] width 47 height 6
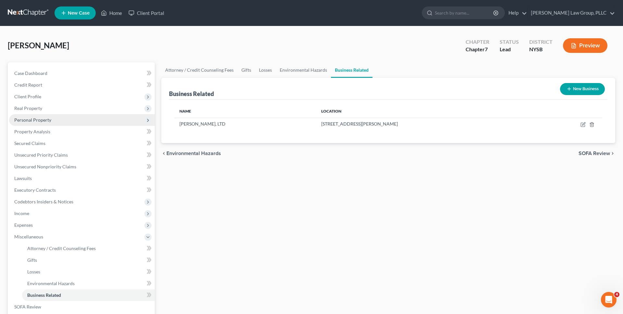
click at [80, 119] on span "Personal Property" at bounding box center [82, 120] width 146 height 12
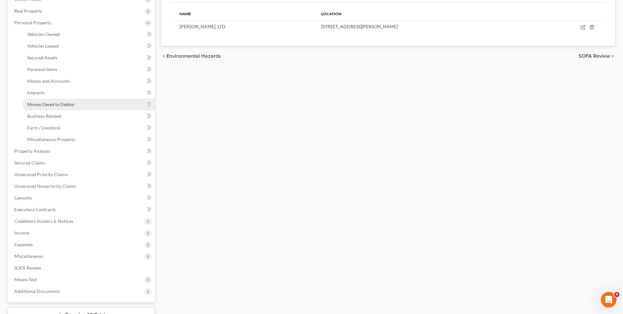
scroll to position [148, 0]
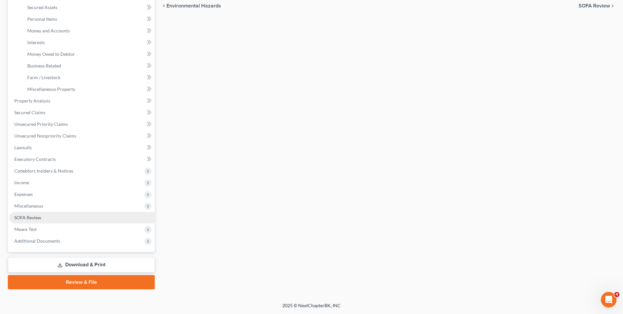
click at [92, 220] on link "SOFA Review" at bounding box center [82, 218] width 146 height 12
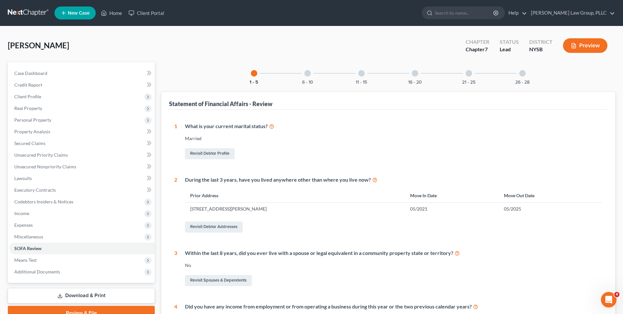
click at [516, 69] on div "26 - 28" at bounding box center [523, 73] width 22 height 22
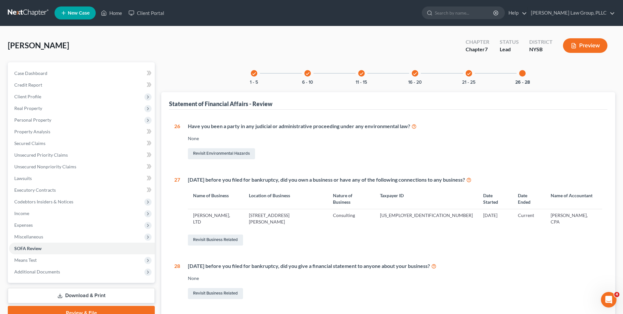
click at [521, 69] on div "26 - 28" at bounding box center [523, 73] width 22 height 22
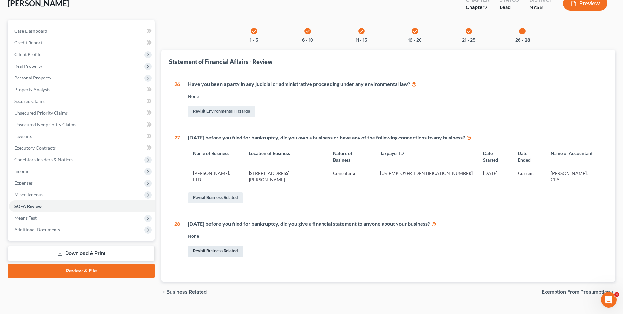
click at [237, 246] on link "Revisit Business Related" at bounding box center [215, 251] width 55 height 11
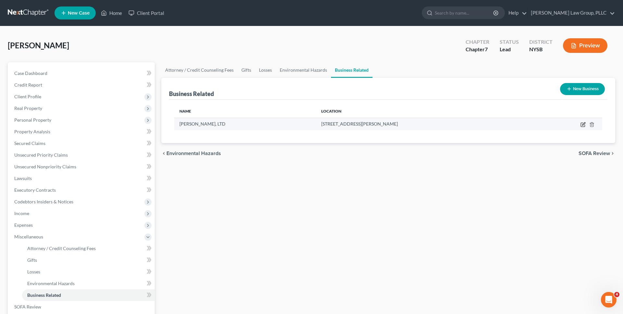
click at [584, 123] on icon "button" at bounding box center [583, 123] width 3 height 3
select select "officer"
select select "33"
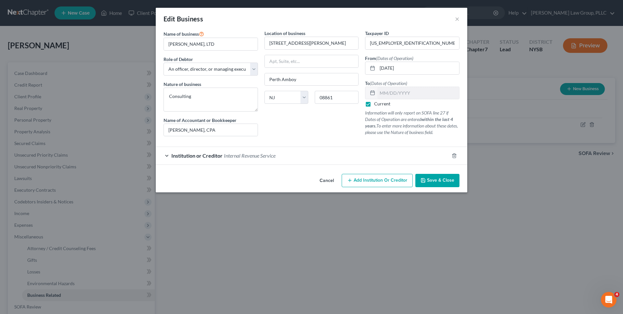
click at [329, 181] on button "Cancel" at bounding box center [327, 181] width 25 height 13
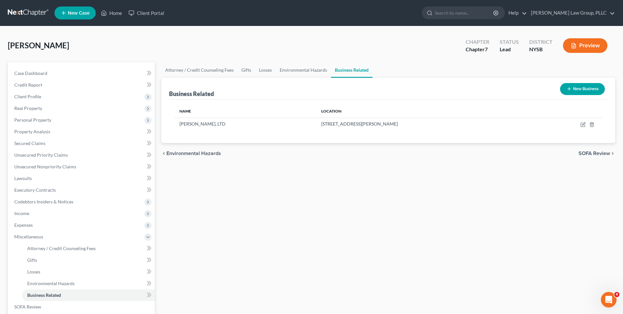
click at [578, 50] on button "Preview" at bounding box center [585, 45] width 44 height 15
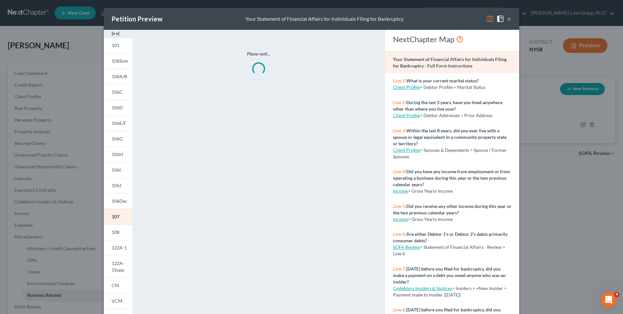
click at [493, 20] on img at bounding box center [490, 19] width 8 height 8
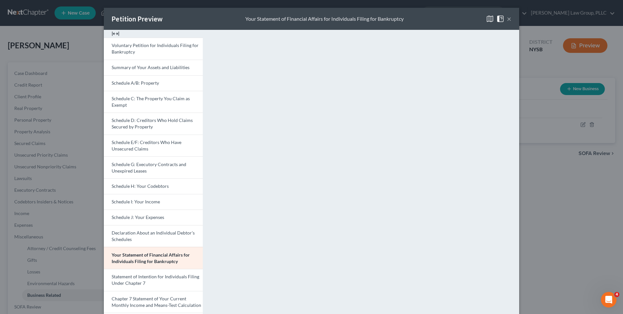
click at [558, 158] on div "Petition Preview Your Statement of Financial Affairs for Individuals Filing for…" at bounding box center [311, 157] width 623 height 314
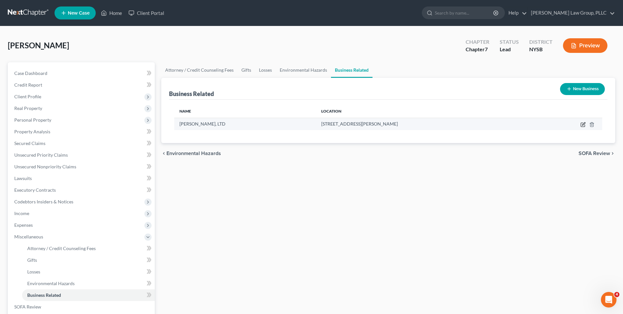
click at [583, 126] on icon "button" at bounding box center [583, 124] width 5 height 5
select select "officer"
select select "33"
select select "35"
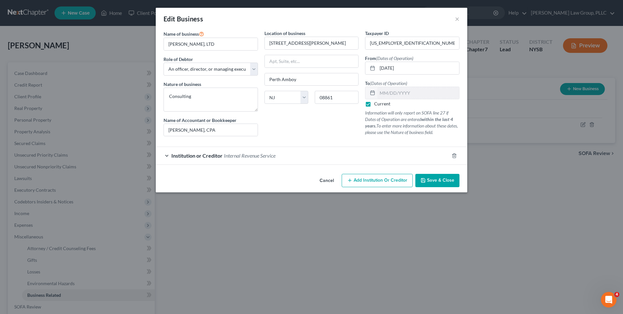
click at [392, 158] on div "Institution or Creditor Internal Revenue Service" at bounding box center [303, 155] width 294 height 17
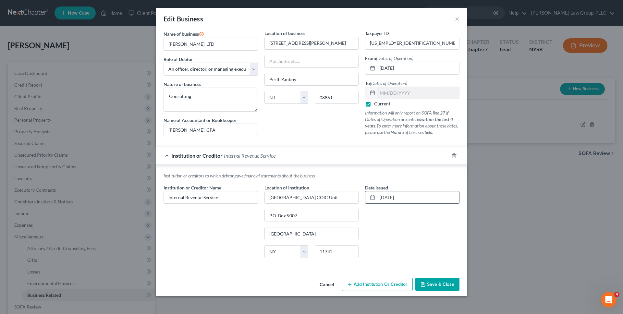
click at [385, 198] on input "[DATE]" at bounding box center [419, 198] width 82 height 12
click at [411, 196] on input "[DATE]" at bounding box center [419, 198] width 82 height 12
type input "[DATE]"
click at [429, 284] on span "Save & Close" at bounding box center [440, 285] width 27 height 6
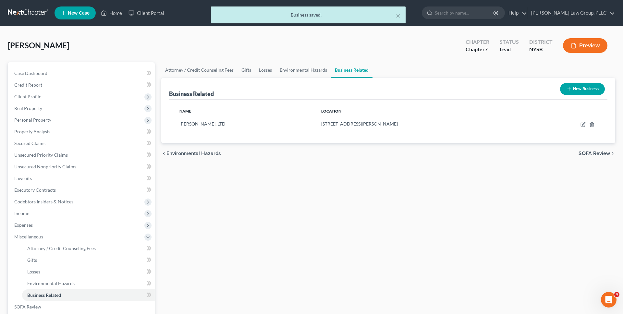
click at [567, 48] on button "Preview" at bounding box center [585, 45] width 44 height 15
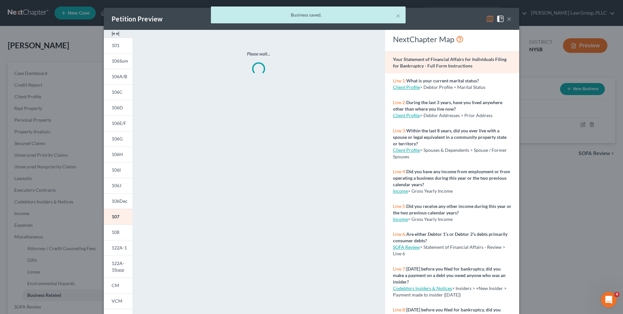
click at [491, 18] on div "× Business saved." at bounding box center [308, 16] width 623 height 20
click at [119, 218] on span "107" at bounding box center [116, 217] width 8 height 6
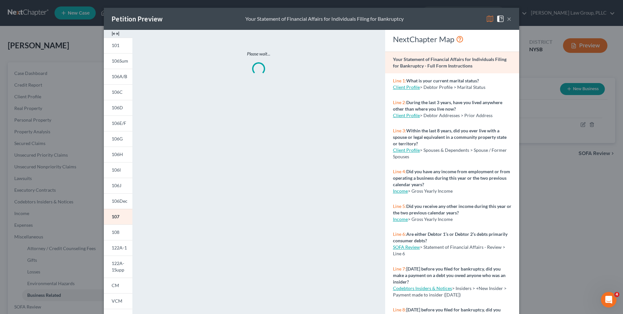
click at [489, 20] on img at bounding box center [490, 19] width 8 height 8
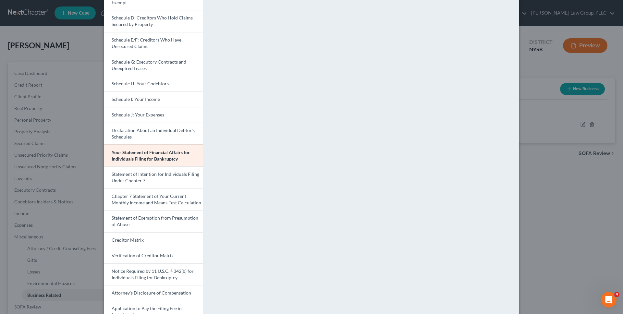
scroll to position [139, 0]
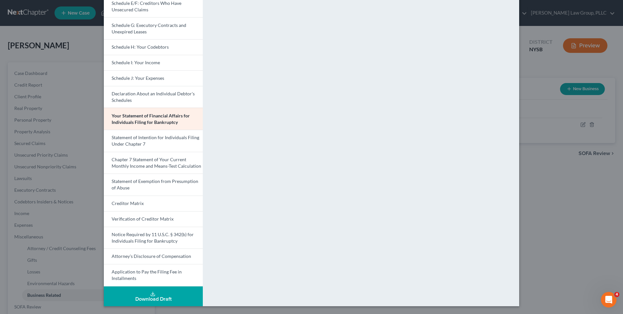
click at [562, 198] on div "Petition Preview Your Statement of Financial Affairs for Individuals Filing for…" at bounding box center [311, 157] width 623 height 314
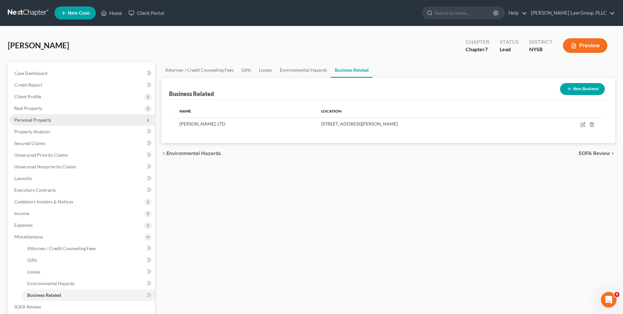
click at [83, 121] on span "Personal Property" at bounding box center [82, 120] width 146 height 12
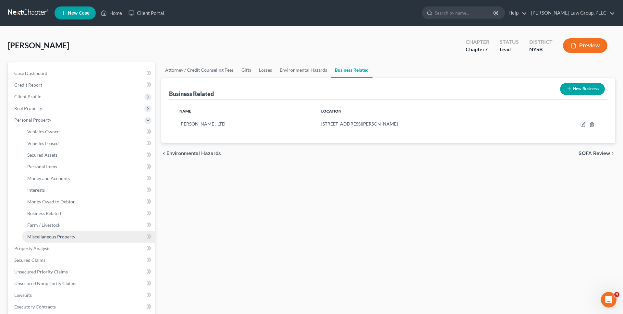
click at [99, 236] on link "Miscellaneous Property" at bounding box center [88, 237] width 133 height 12
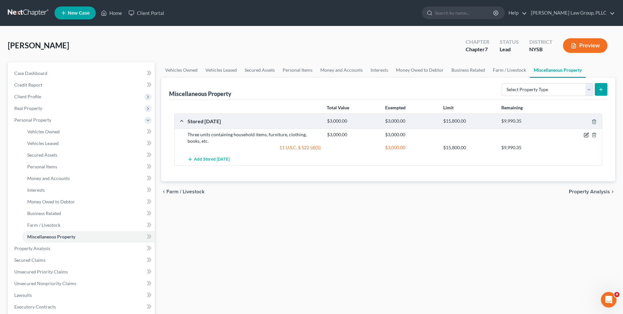
click at [585, 134] on icon "button" at bounding box center [586, 134] width 5 height 5
select select "33"
select select "35"
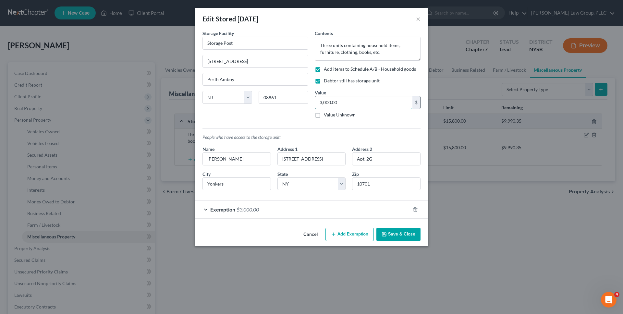
click at [363, 102] on input "3,000.00" at bounding box center [363, 102] width 97 height 12
type input "2,500"
click at [308, 213] on div "Exemption $3,000.00" at bounding box center [303, 209] width 216 height 17
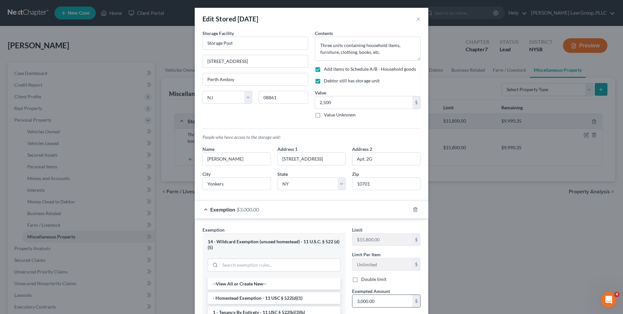
click at [378, 301] on input "3,000.00" at bounding box center [383, 301] width 60 height 12
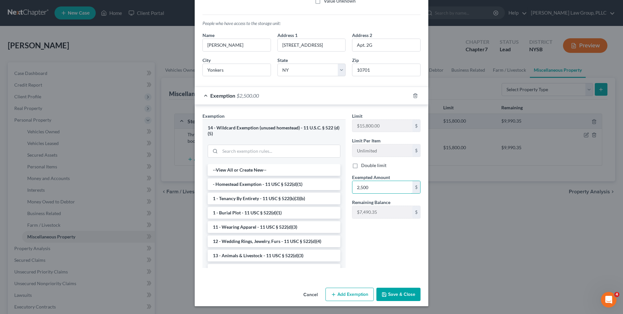
type input "2,500"
click at [398, 297] on button "Save & Close" at bounding box center [399, 295] width 44 height 14
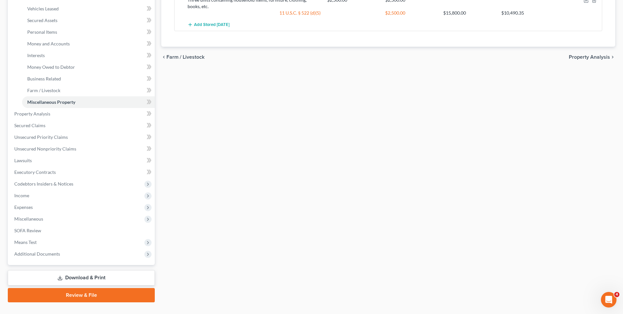
scroll to position [148, 0]
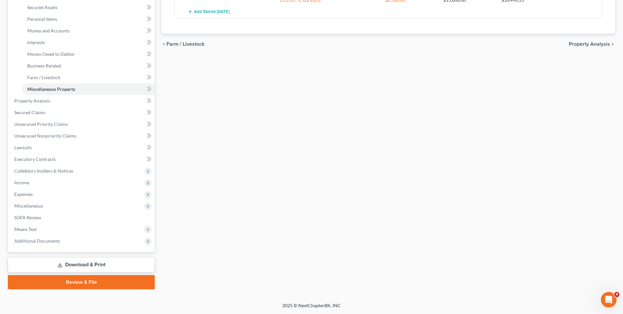
click at [114, 262] on link "Download & Print" at bounding box center [81, 264] width 147 height 15
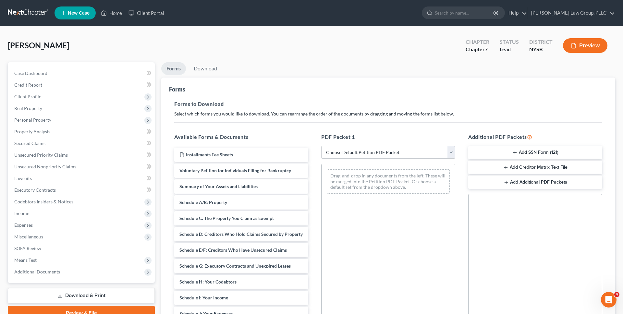
click at [366, 158] on select "Choose Default Petition PDF Packet Complete Bankruptcy Petition (all forms and …" at bounding box center [388, 152] width 134 height 13
select select "0"
click at [321, 146] on select "Choose Default Petition PDF Packet Complete Bankruptcy Petition (all forms and …" at bounding box center [388, 152] width 134 height 13
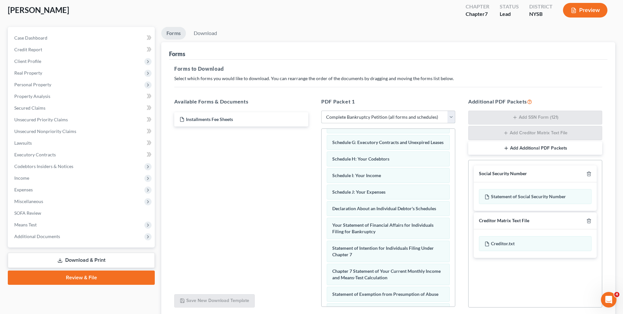
scroll to position [204, 0]
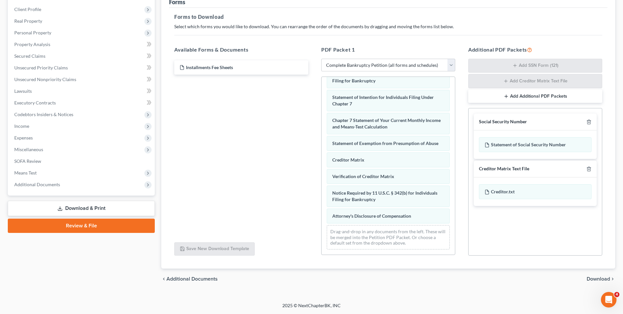
click at [598, 281] on span "Download" at bounding box center [598, 279] width 23 height 5
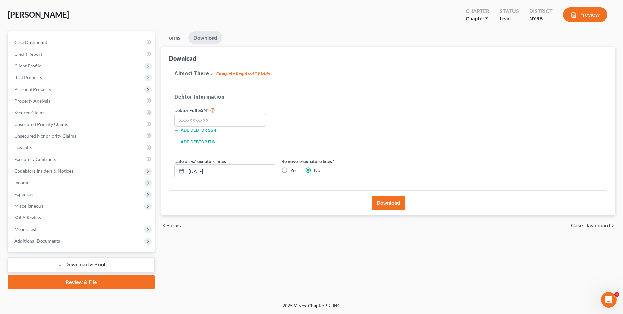
scroll to position [31, 0]
click at [291, 170] on label "Yes" at bounding box center [294, 170] width 7 height 6
click at [293, 170] on input "Yes" at bounding box center [295, 169] width 4 height 4
radio input "true"
radio input "false"
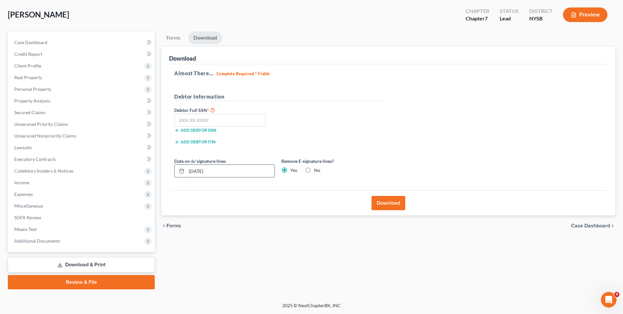
click at [251, 170] on input "[DATE]" at bounding box center [231, 171] width 88 height 12
click at [376, 202] on button "Download" at bounding box center [389, 203] width 34 height 14
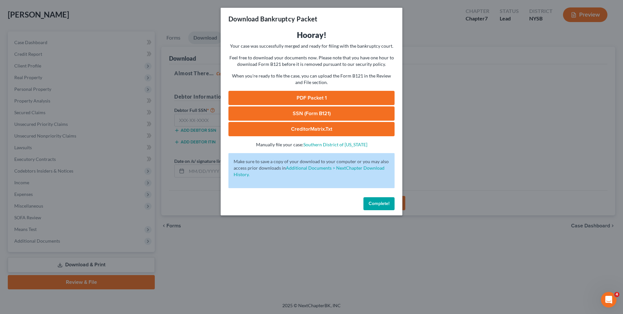
click at [294, 96] on link "PDF Packet 1" at bounding box center [312, 98] width 166 height 14
click at [566, 143] on div "Download Bankruptcy Packet Hooray! Your case was successfully merged and ready …" at bounding box center [311, 157] width 623 height 314
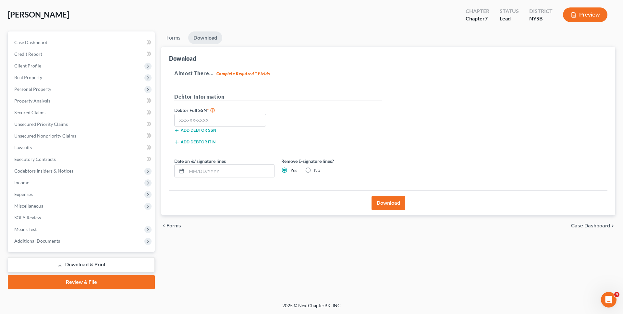
scroll to position [0, 0]
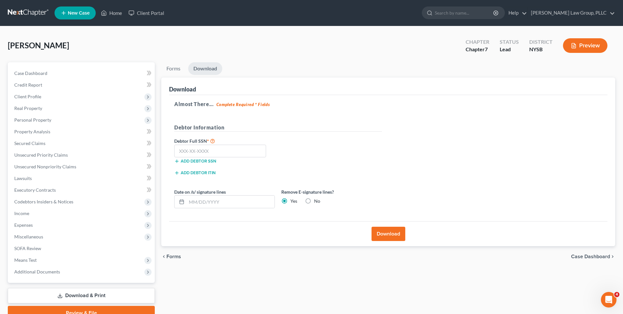
click at [42, 11] on link at bounding box center [29, 13] width 42 height 12
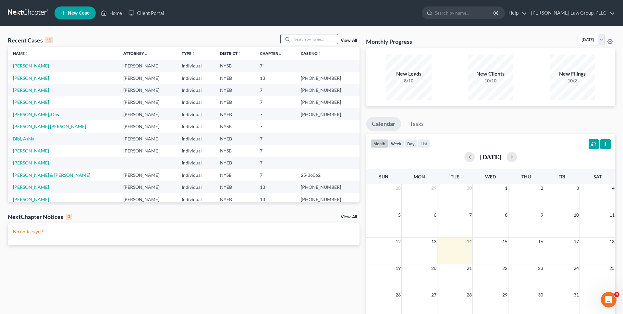
click at [305, 37] on input "search" at bounding box center [315, 38] width 45 height 9
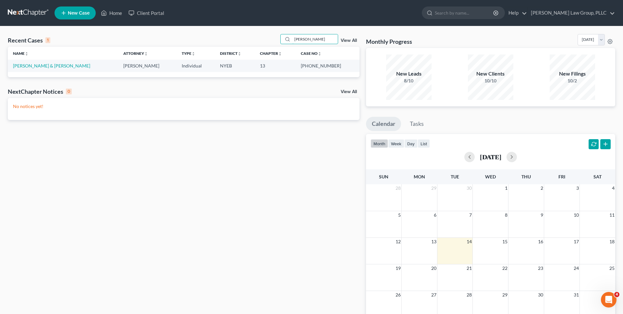
type input "[PERSON_NAME]"
click at [94, 69] on td "[PERSON_NAME] & [PERSON_NAME]" at bounding box center [63, 66] width 110 height 12
click at [90, 66] on link "[PERSON_NAME] & [PERSON_NAME]" at bounding box center [51, 66] width 77 height 6
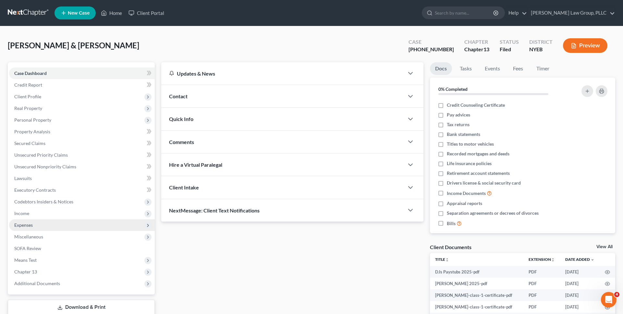
click at [47, 224] on span "Expenses" at bounding box center [82, 225] width 146 height 12
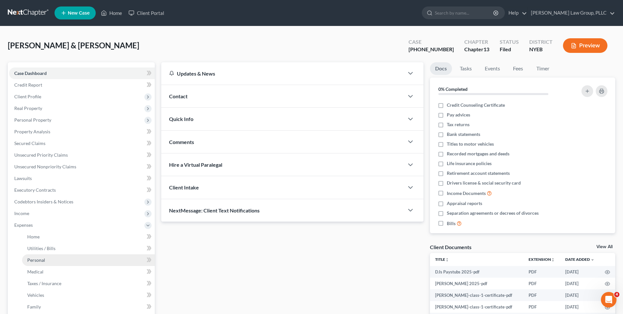
click at [47, 262] on link "Personal" at bounding box center [88, 261] width 133 height 12
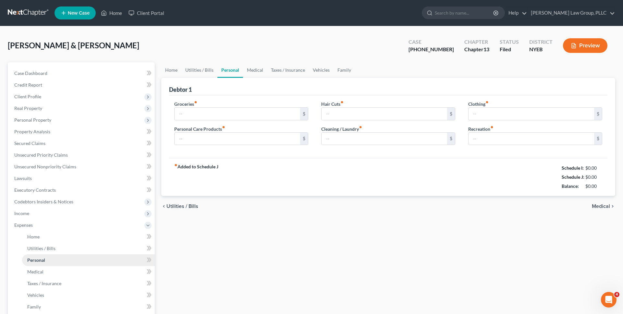
type input "350.00"
type input "115.00"
type input "150.00"
type input "0.00"
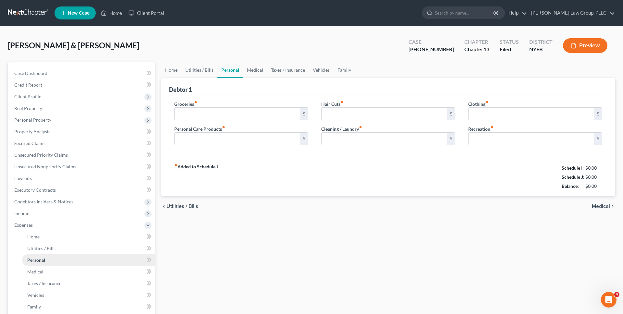
type input "200.00"
click at [85, 258] on link "Personal" at bounding box center [88, 261] width 133 height 12
click at [58, 169] on span "Unsecured Nonpriority Claims" at bounding box center [45, 167] width 62 height 6
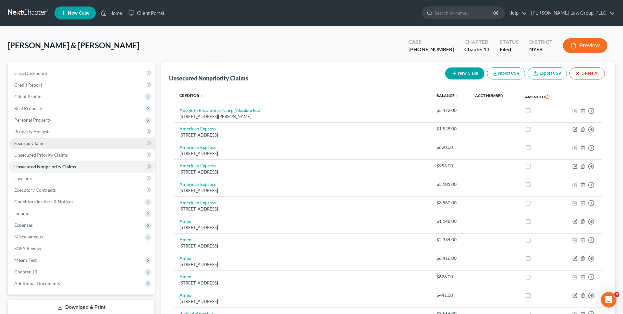
click at [59, 144] on link "Secured Claims" at bounding box center [82, 144] width 146 height 12
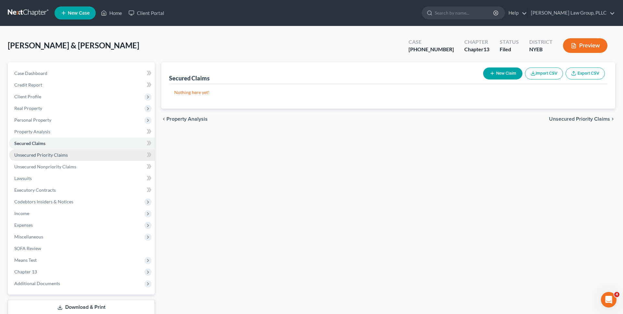
click at [59, 153] on span "Unsecured Priority Claims" at bounding box center [41, 155] width 54 height 6
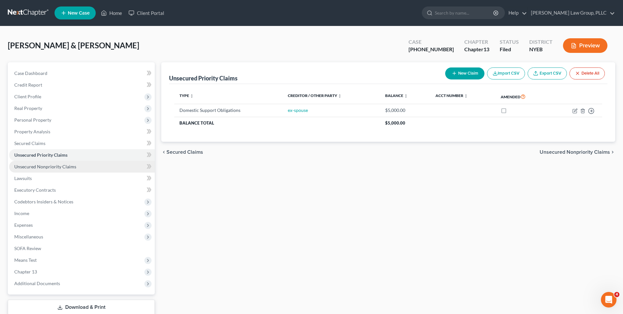
click at [88, 166] on link "Unsecured Nonpriority Claims" at bounding box center [82, 167] width 146 height 12
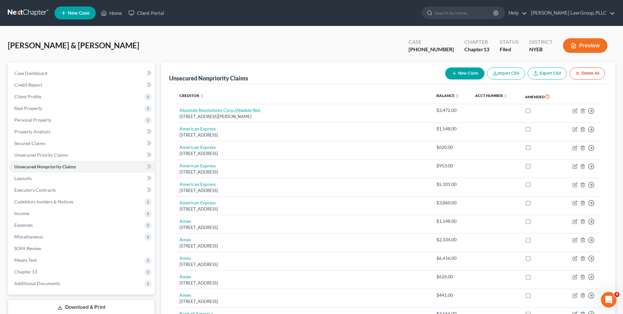
click at [567, 47] on button "Preview" at bounding box center [585, 45] width 44 height 15
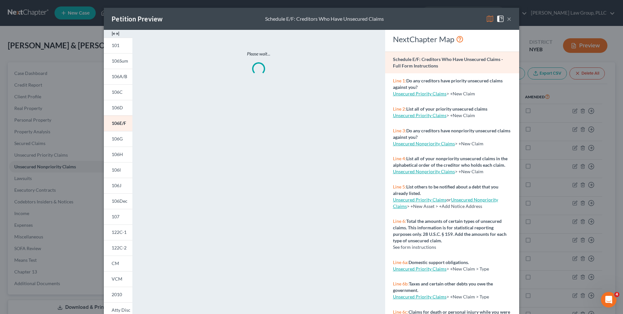
click at [492, 23] on div "Petition Preview Schedule E/F: Creditors Who Have Unsecured Claims ×" at bounding box center [312, 19] width 416 height 22
click at [491, 20] on img at bounding box center [490, 19] width 8 height 8
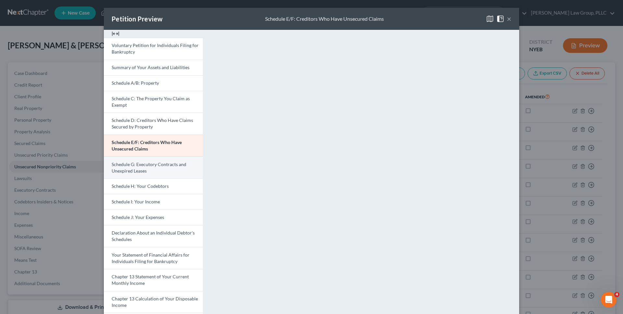
click at [163, 166] on span "Schedule G: Executory Contracts and Unexpired Leases" at bounding box center [149, 168] width 75 height 12
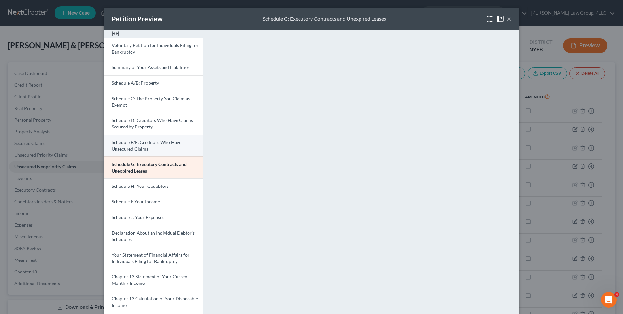
click at [155, 146] on link "Schedule E/F: Creditors Who Have Unsecured Claims" at bounding box center [153, 146] width 99 height 22
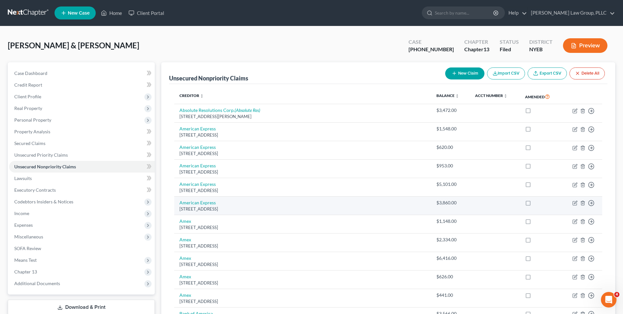
drag, startPoint x: 530, startPoint y: 188, endPoint x: 352, endPoint y: 209, distance: 178.9
click at [348, 68] on div "Unsecured Nonpriority Claims New Claim Import CSV Export CSV Delete All" at bounding box center [388, 73] width 439 height 22
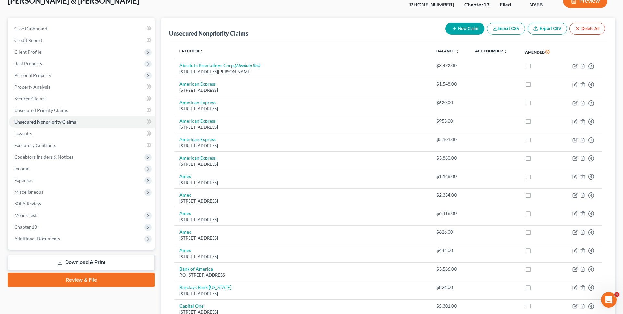
scroll to position [45, 0]
click at [26, 178] on span "Expenses" at bounding box center [23, 180] width 19 height 6
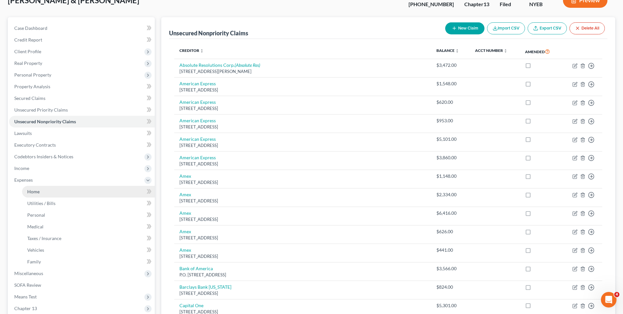
click at [28, 194] on link "Home" at bounding box center [88, 192] width 133 height 12
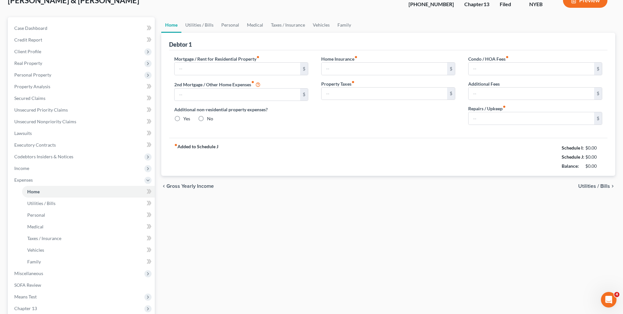
type input "3,300.00"
type input "0.00"
radio input "true"
type input "0.00"
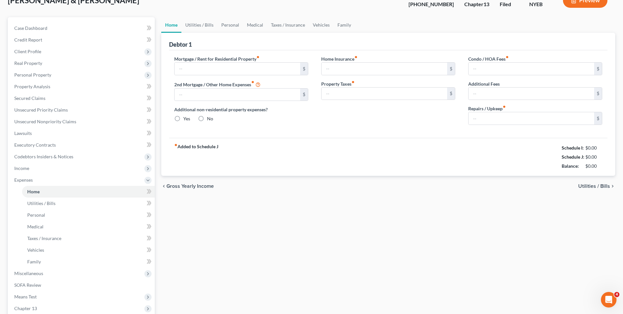
type input "0.00"
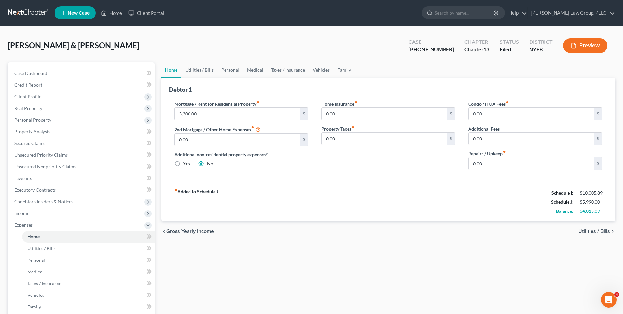
click at [594, 51] on button "Preview" at bounding box center [585, 45] width 44 height 15
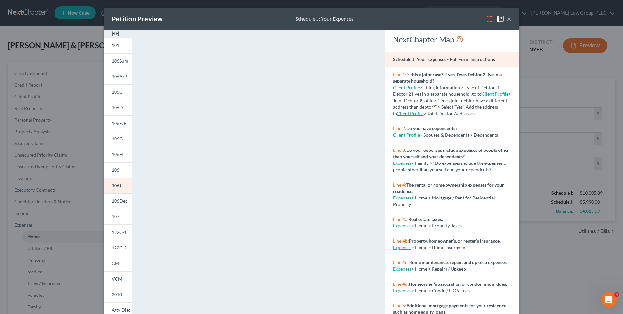
click at [490, 22] on img at bounding box center [490, 19] width 8 height 8
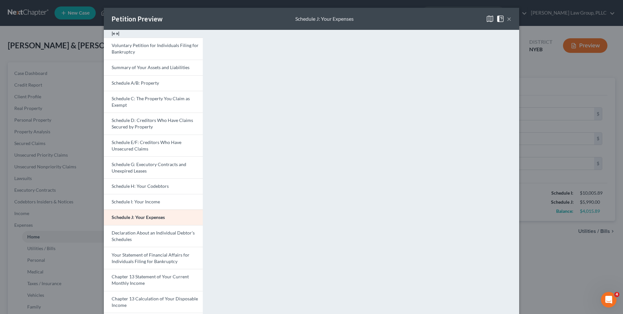
click at [510, 20] on button "×" at bounding box center [509, 19] width 5 height 8
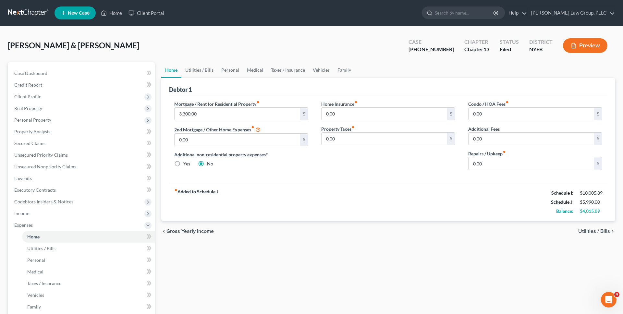
click at [40, 14] on link at bounding box center [29, 13] width 42 height 12
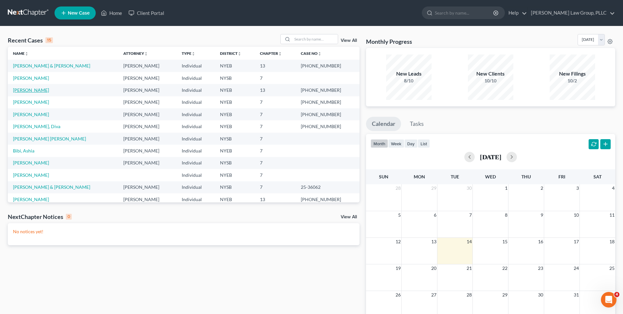
click at [31, 89] on link "[PERSON_NAME]" at bounding box center [31, 90] width 36 height 6
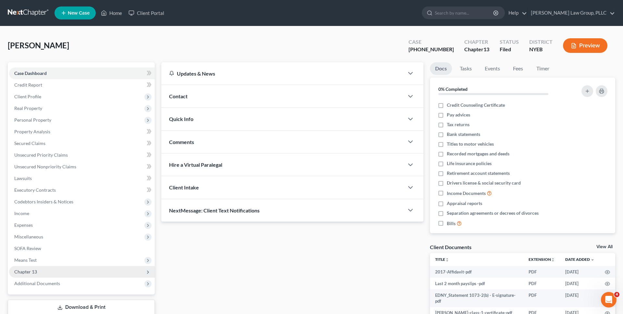
click at [34, 273] on span "Chapter 13" at bounding box center [25, 272] width 23 height 6
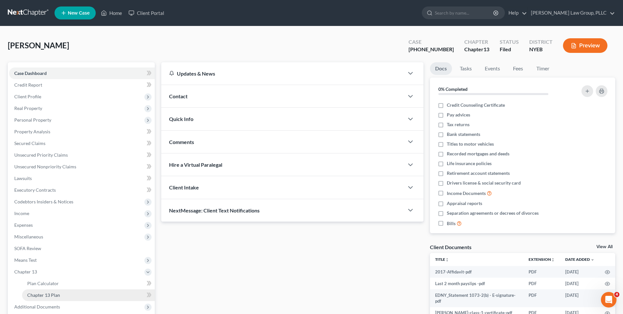
click at [45, 293] on span "Chapter 13 Plan" at bounding box center [43, 296] width 33 height 6
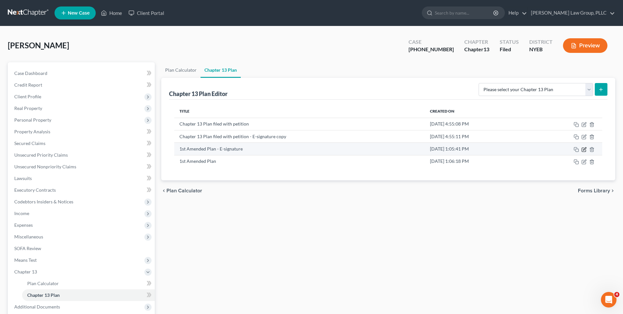
click at [584, 150] on icon "button" at bounding box center [584, 149] width 5 height 5
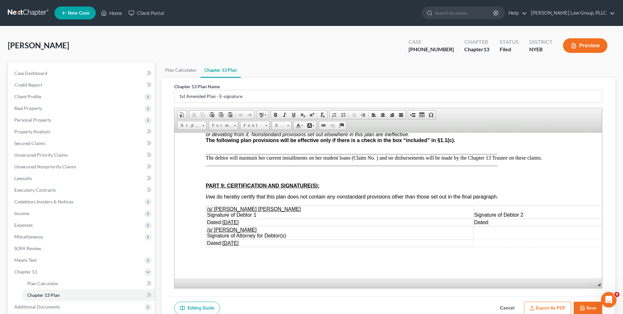
scroll to position [66, 0]
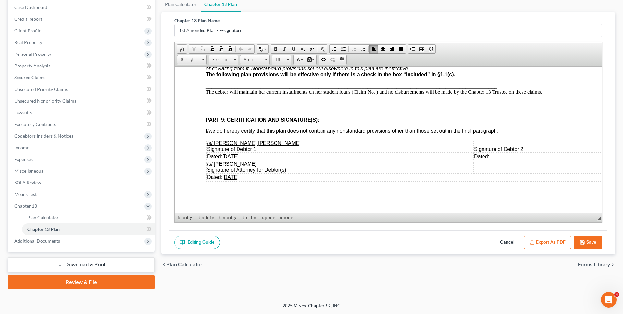
click at [229, 158] on u "[DATE]" at bounding box center [230, 157] width 16 height 6
click at [582, 241] on icon "button" at bounding box center [582, 242] width 5 height 5
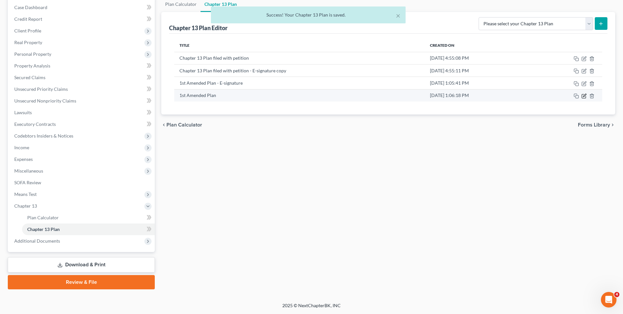
click at [586, 95] on icon "button" at bounding box center [584, 95] width 3 height 3
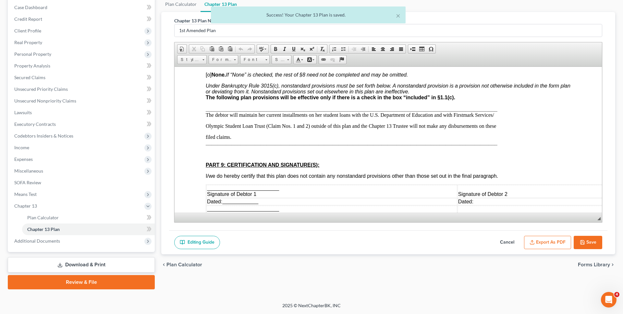
scroll to position [1593, 0]
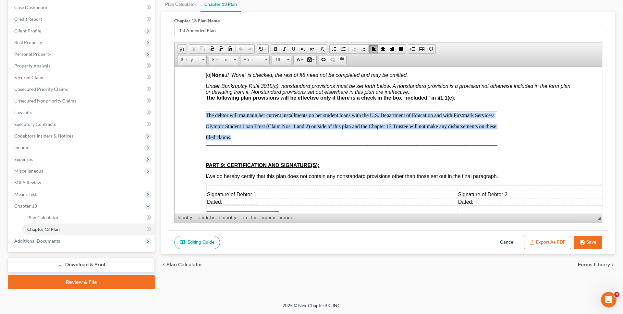
copy div "The debtor will maintain her current installments on her student loans with the…"
drag, startPoint x: 252, startPoint y: 139, endPoint x: 207, endPoint y: 115, distance: 50.8
click at [207, 115] on div "PART 8: NONSTANDARD PLAN PROVISIONS Check “None” or list nonstandard plan provi…" at bounding box center [388, 138] width 365 height 177
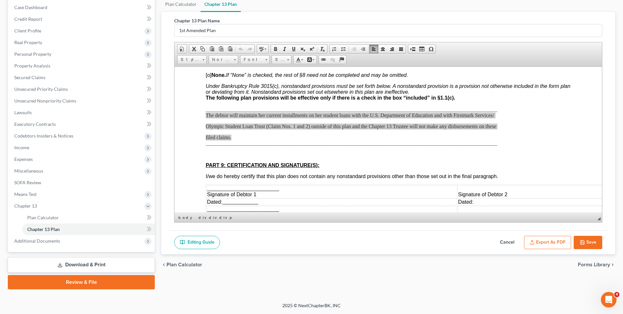
click at [504, 244] on button "Cancel" at bounding box center [507, 243] width 29 height 14
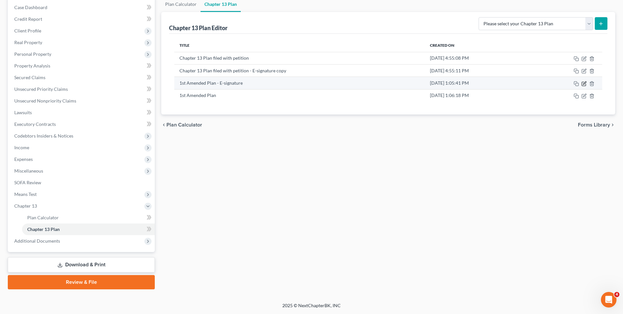
click at [585, 85] on icon "button" at bounding box center [584, 84] width 4 height 4
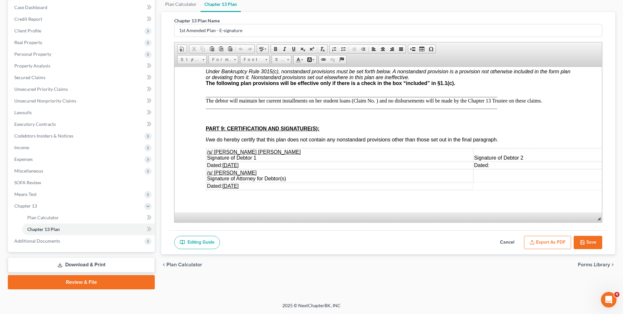
scroll to position [1596, 0]
paste body
drag, startPoint x: 544, startPoint y: 102, endPoint x: 206, endPoint y: 100, distance: 337.4
click at [206, 100] on div "PART 8: NONSTANDARD PLAN PROVISIONS Check “None” or list nonstandard plan provi…" at bounding box center [388, 113] width 365 height 155
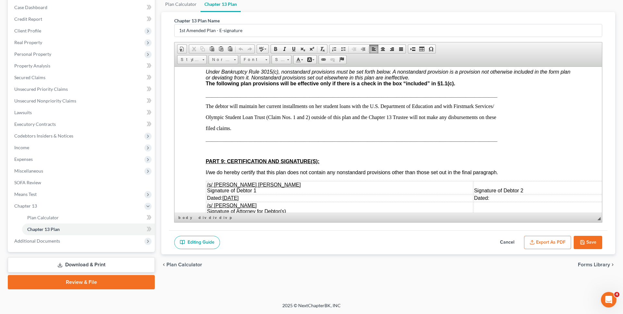
click at [256, 137] on span "____________________" at bounding box center [235, 139] width 58 height 6
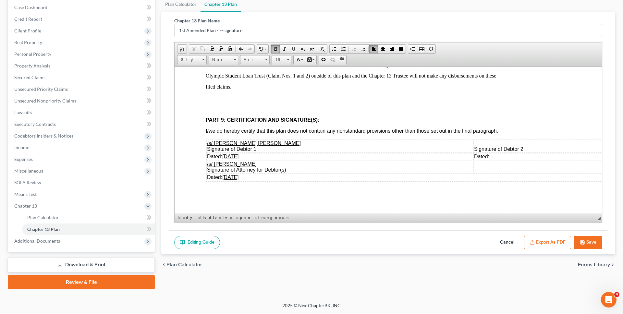
scroll to position [1637, 0]
click at [587, 239] on button "Save" at bounding box center [588, 243] width 29 height 14
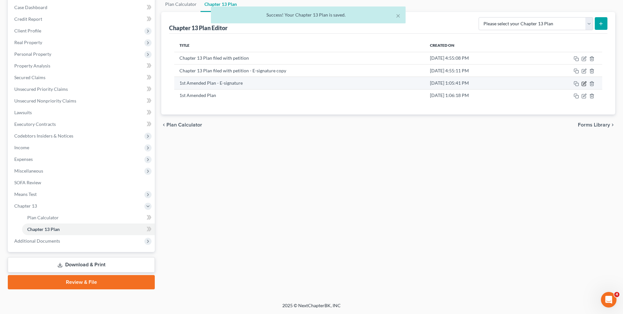
click at [585, 83] on icon "button" at bounding box center [584, 83] width 5 height 5
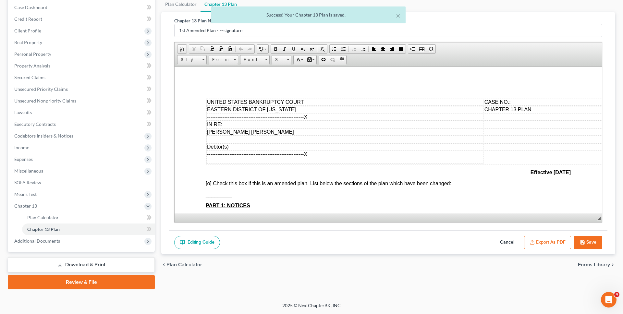
scroll to position [0, 0]
click at [536, 243] on button "Export as PDF" at bounding box center [547, 243] width 47 height 14
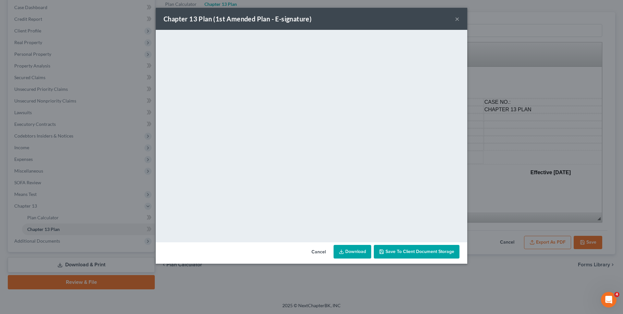
click at [322, 251] on button "Cancel" at bounding box center [319, 252] width 25 height 13
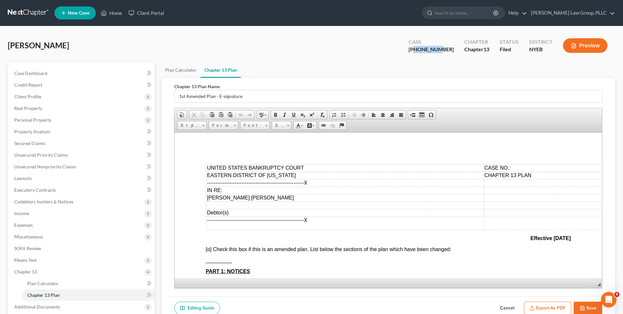
copy div "25-44185"
drag, startPoint x: 455, startPoint y: 49, endPoint x: 432, endPoint y: 50, distance: 22.7
click at [432, 50] on div "Case 1-25-44185" at bounding box center [432, 46] width 56 height 19
click at [519, 170] on td "CASE NO.:" at bounding box center [550, 167] width 132 height 7
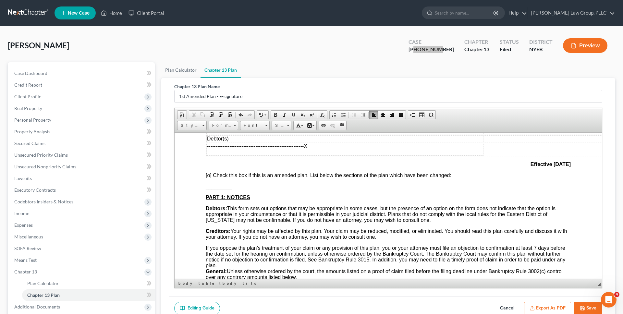
scroll to position [75, 0]
click at [209, 174] on span "[o]" at bounding box center [209, 174] width 6 height 6
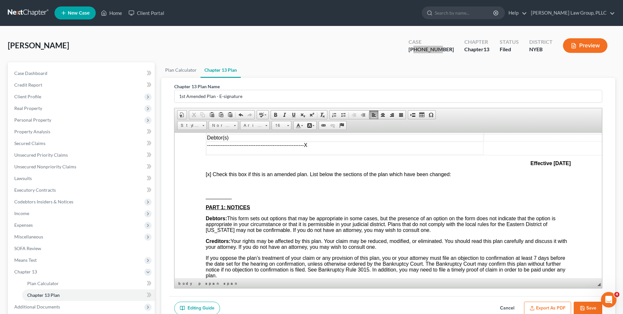
click at [213, 187] on p at bounding box center [388, 185] width 365 height 6
click at [592, 314] on button "Save" at bounding box center [588, 309] width 29 height 14
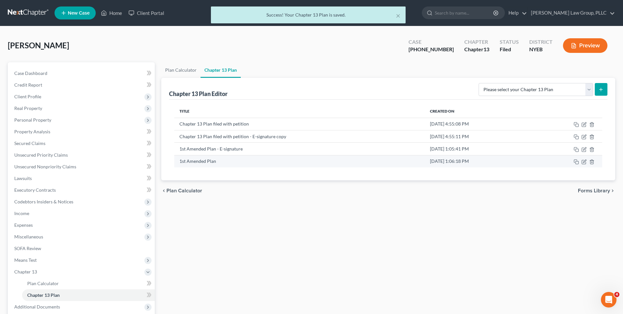
click at [581, 162] on td at bounding box center [567, 161] width 72 height 12
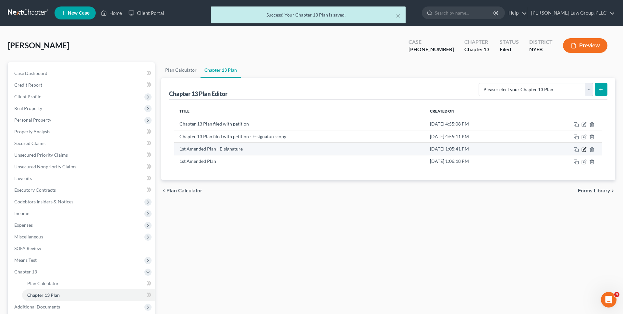
click at [583, 151] on icon "button" at bounding box center [584, 149] width 5 height 5
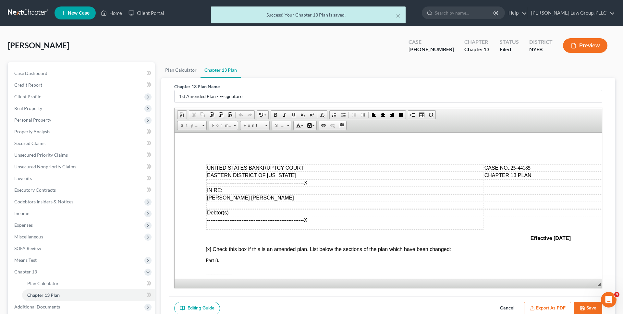
scroll to position [0, 0]
click at [544, 312] on button "Export as PDF" at bounding box center [547, 309] width 47 height 14
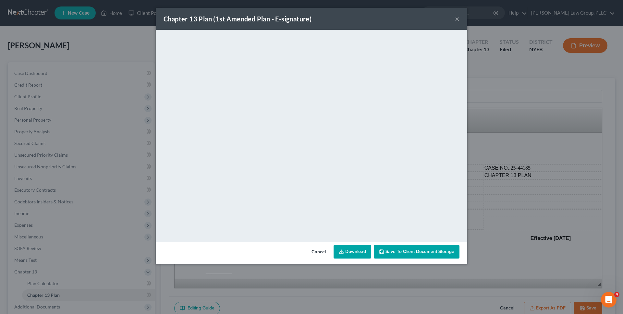
click at [354, 250] on link "Download" at bounding box center [353, 252] width 38 height 14
click at [126, 89] on div "Chapter 13 Plan (1st Amended Plan - E-signature) × <object ng-attr-data='https:…" at bounding box center [311, 157] width 623 height 314
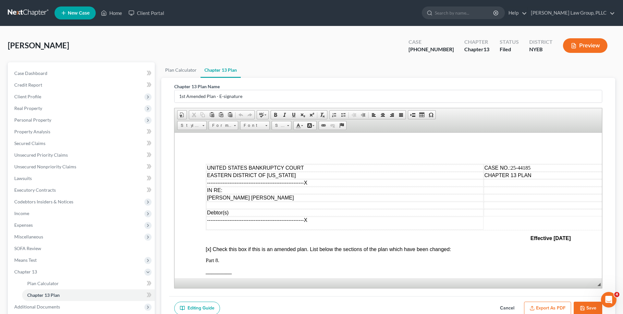
scroll to position [66, 0]
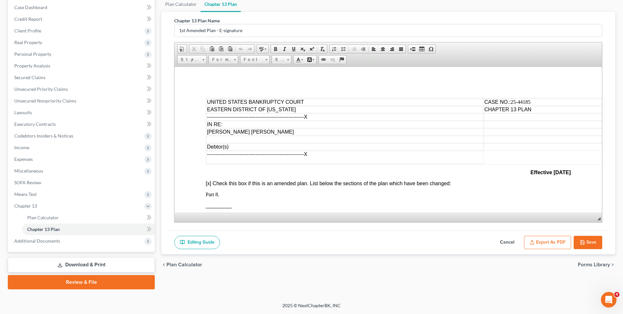
click at [582, 247] on button "Save" at bounding box center [588, 243] width 29 height 14
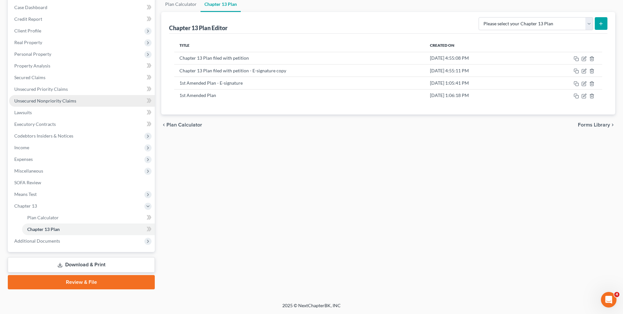
click at [82, 100] on link "Unsecured Nonpriority Claims" at bounding box center [82, 101] width 146 height 12
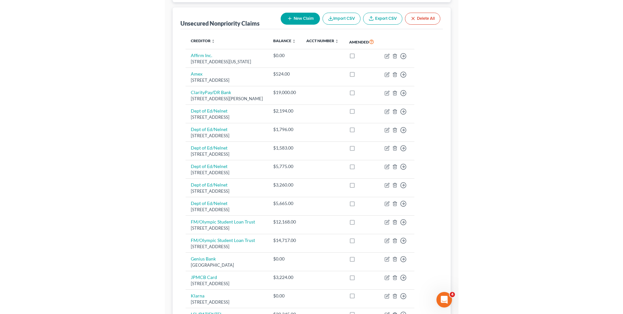
scroll to position [76, 0]
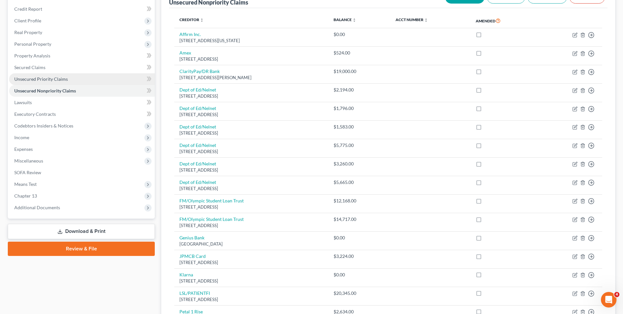
click at [72, 74] on link "Unsecured Priority Claims" at bounding box center [82, 79] width 146 height 12
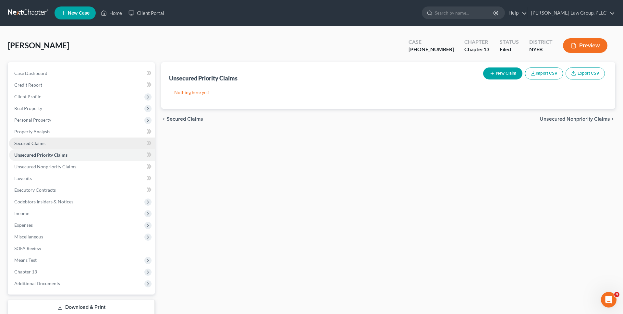
click at [58, 144] on link "Secured Claims" at bounding box center [82, 144] width 146 height 12
click at [29, 12] on link at bounding box center [29, 13] width 42 height 12
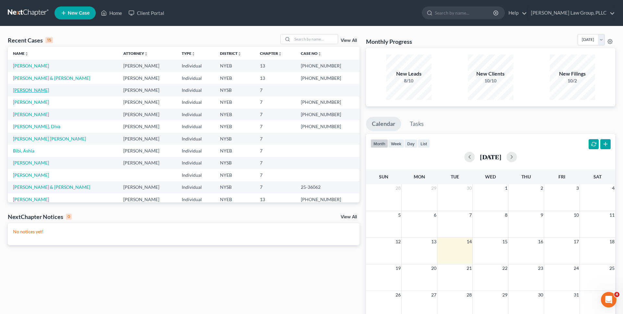
click at [35, 90] on link "[PERSON_NAME]" at bounding box center [31, 90] width 36 height 6
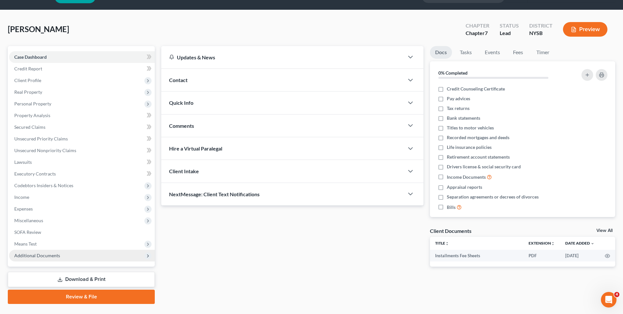
scroll to position [17, 0]
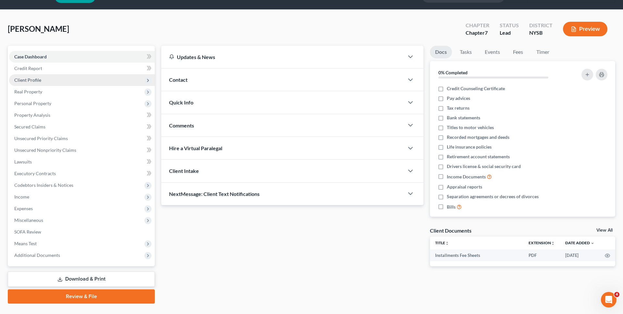
click at [80, 80] on span "Client Profile" at bounding box center [82, 80] width 146 height 12
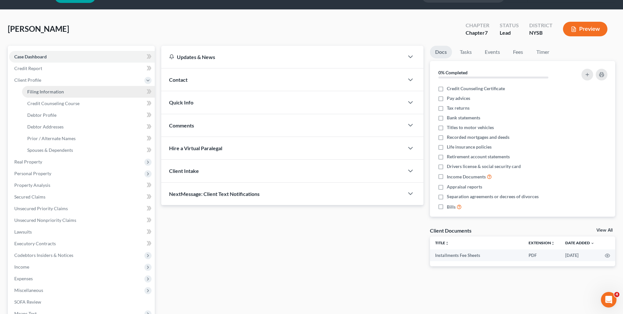
click at [75, 90] on link "Filing Information" at bounding box center [88, 92] width 133 height 12
select select "2"
select select "0"
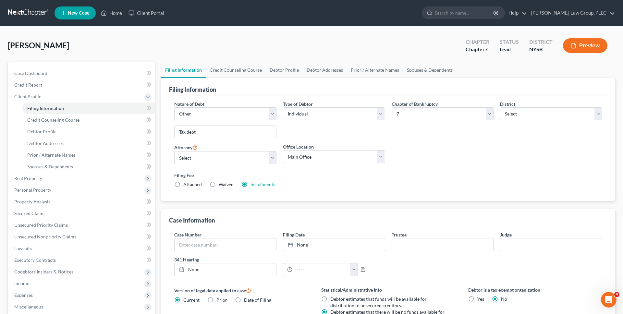
click at [262, 181] on label "Installments Installments" at bounding box center [263, 184] width 25 height 6
click at [257, 181] on input "Installments Installments" at bounding box center [255, 183] width 4 height 4
click at [262, 185] on link "Installments" at bounding box center [263, 185] width 25 height 6
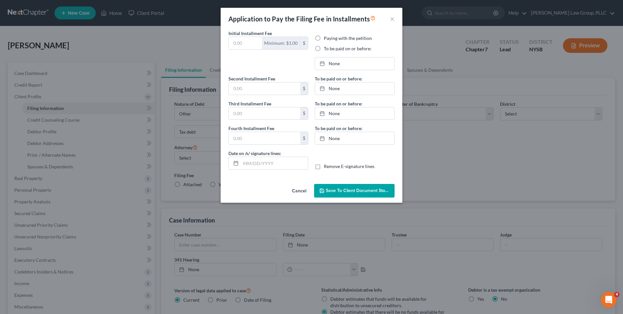
type input "80.00"
radio input "true"
type input "86.00"
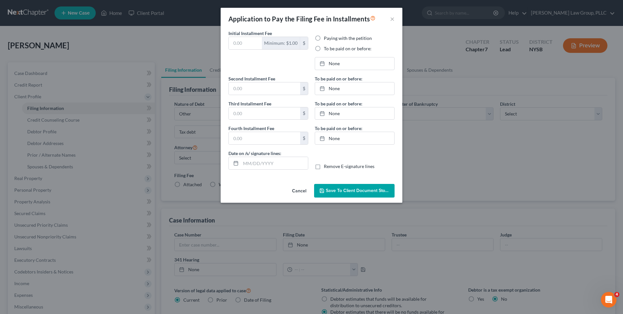
type input "[DATE]"
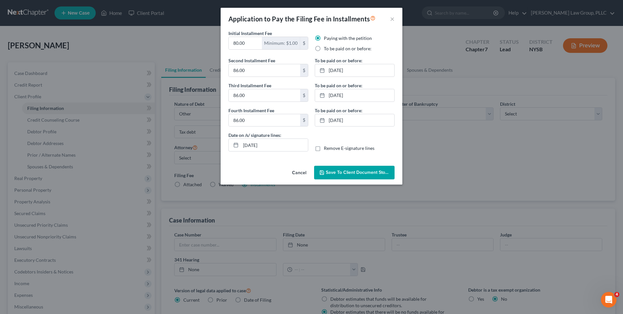
click at [344, 176] on button "Save to Client Document Storage" at bounding box center [354, 173] width 81 height 14
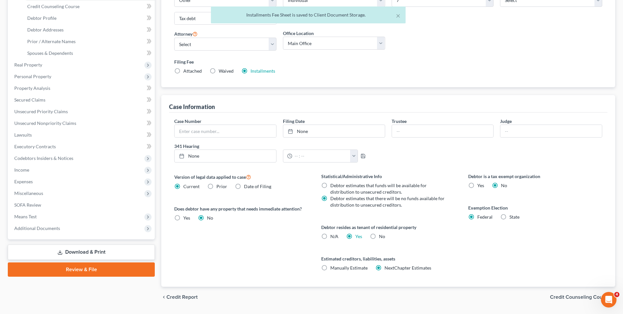
scroll to position [132, 0]
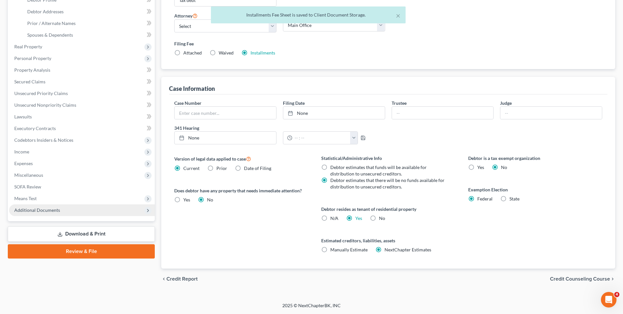
click at [73, 210] on span "Additional Documents" at bounding box center [82, 211] width 146 height 12
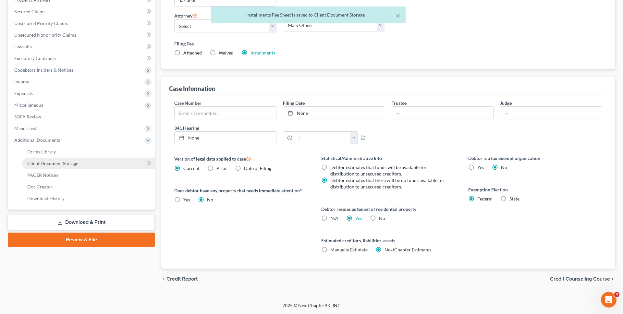
click at [86, 164] on link "Client Document Storage" at bounding box center [88, 164] width 133 height 12
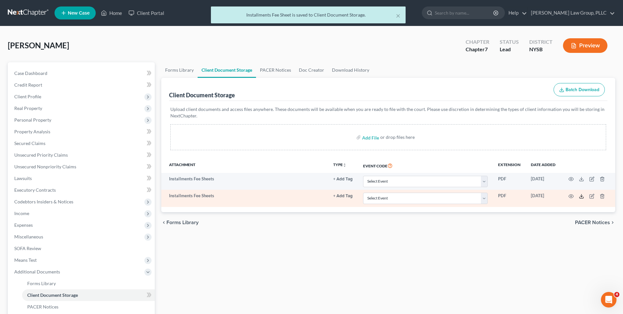
click at [582, 197] on line at bounding box center [582, 195] width 0 height 3
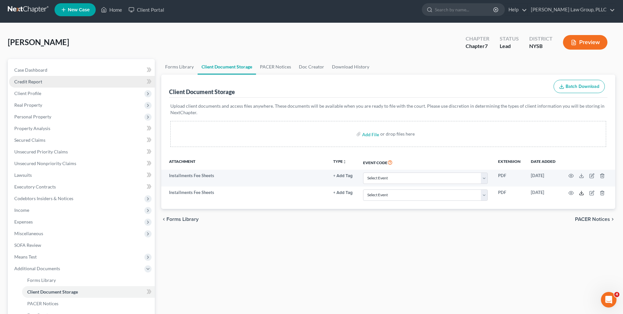
scroll to position [89, 0]
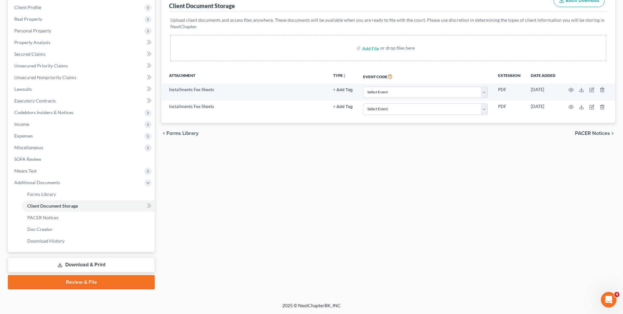
click at [97, 283] on link "Review & File" at bounding box center [81, 282] width 147 height 14
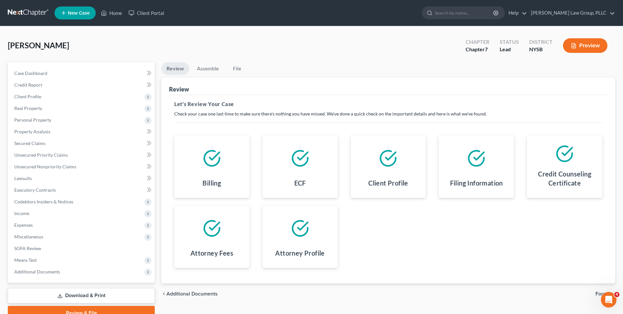
click at [208, 78] on div "Review" at bounding box center [388, 87] width 439 height 18
click at [203, 70] on link "Assemble" at bounding box center [208, 68] width 32 height 13
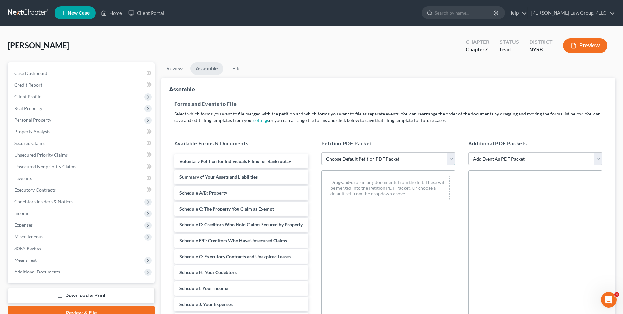
click at [327, 162] on select "Choose Default Petition PDF Packet Emergency Filing (Voluntary Petition and Cre…" at bounding box center [388, 159] width 134 height 13
click at [100, 275] on span "Additional Documents" at bounding box center [82, 272] width 146 height 12
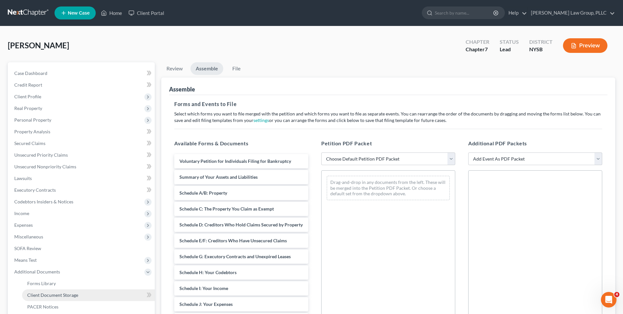
click at [94, 297] on link "Client Document Storage" at bounding box center [88, 296] width 133 height 12
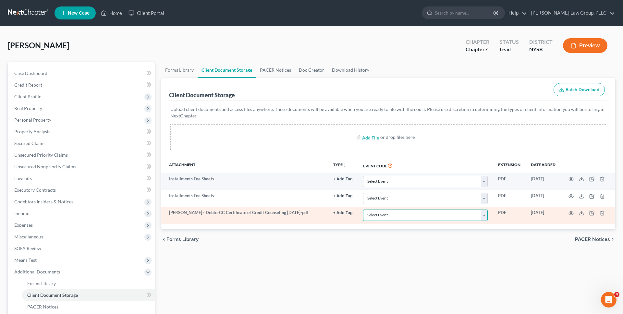
click at [379, 212] on select "Select Event Certificate of Credit Counseling Chapter 13 Calculation of Disposa…" at bounding box center [425, 215] width 125 height 11
select select "0"
click at [364, 210] on select "Select Event Certificate of Credit Counseling Chapter 13 Calculation of Disposa…" at bounding box center [425, 215] width 125 height 11
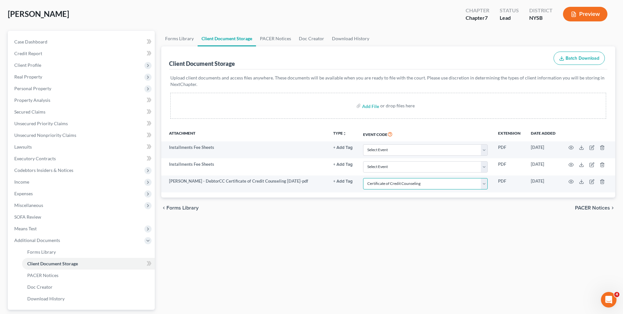
scroll to position [89, 0]
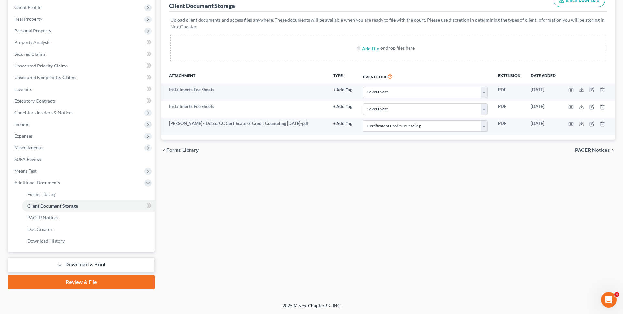
click at [117, 288] on link "Review & File" at bounding box center [81, 282] width 147 height 14
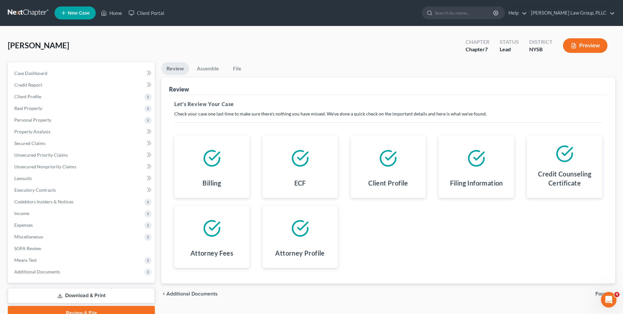
click at [493, 67] on ul "Review Assemble File" at bounding box center [388, 69] width 454 height 15
click at [206, 71] on link "Assemble" at bounding box center [208, 68] width 32 height 13
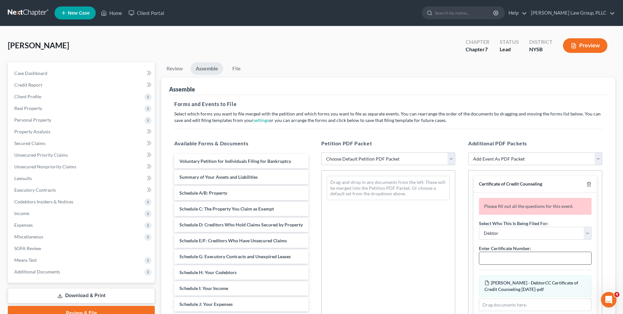
click at [494, 253] on input "text" at bounding box center [536, 258] width 112 height 12
paste input "15725-NYS-CC-040069192"
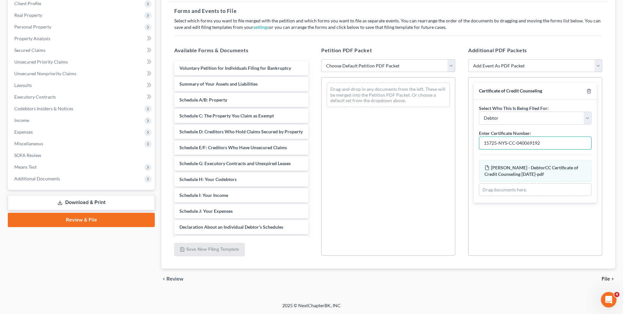
type input "15725-NYS-CC-040069192"
click at [602, 279] on span "File" at bounding box center [606, 279] width 8 height 5
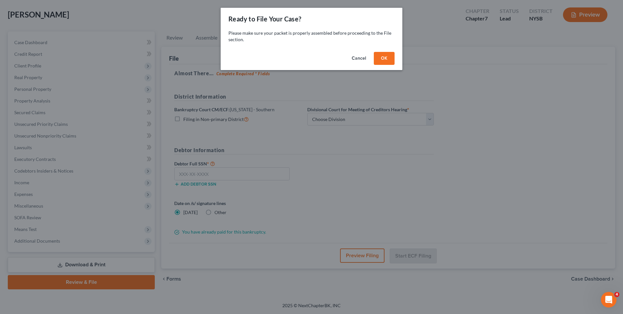
scroll to position [31, 0]
click at [381, 61] on button "OK" at bounding box center [384, 58] width 21 height 13
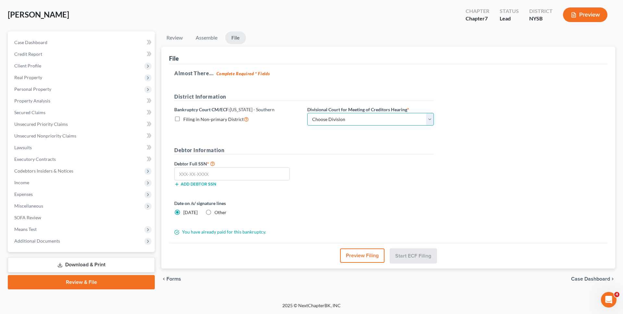
click at [346, 123] on select "Choose Division [GEOGRAPHIC_DATA] [GEOGRAPHIC_DATA] [GEOGRAPHIC_DATA]" at bounding box center [370, 119] width 127 height 13
select select "0"
click at [307, 113] on select "Choose Division [GEOGRAPHIC_DATA] [GEOGRAPHIC_DATA] [GEOGRAPHIC_DATA]" at bounding box center [370, 119] width 127 height 13
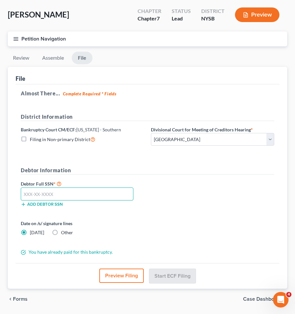
click at [91, 197] on input "text" at bounding box center [77, 194] width 113 height 13
type input "389-52-4627"
click at [175, 227] on div "Date on /s/ signature lines Today Other" at bounding box center [148, 230] width 260 height 21
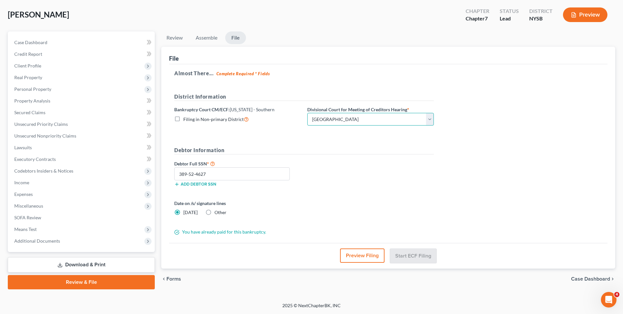
click at [390, 120] on select "Choose Division Manhattan Poughkeepsie White Plains" at bounding box center [370, 119] width 127 height 13
select select "2"
click at [307, 113] on select "Choose Division Manhattan Poughkeepsie White Plains" at bounding box center [370, 119] width 127 height 13
click at [383, 133] on form "District Information Bankruptcy Court CM/ECF: New York - Southern Filing in Non…" at bounding box center [304, 164] width 260 height 143
click at [215, 212] on label "Other" at bounding box center [221, 212] width 12 height 6
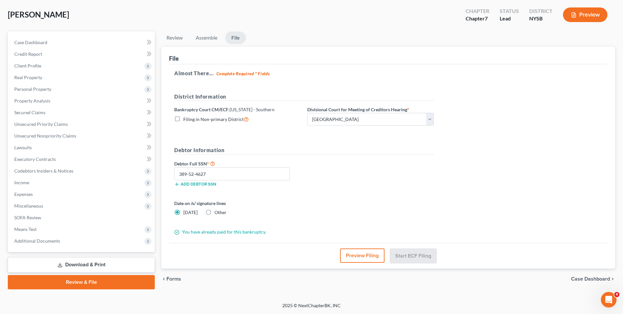
click at [217, 212] on input "Other" at bounding box center [219, 211] width 4 height 4
radio input "true"
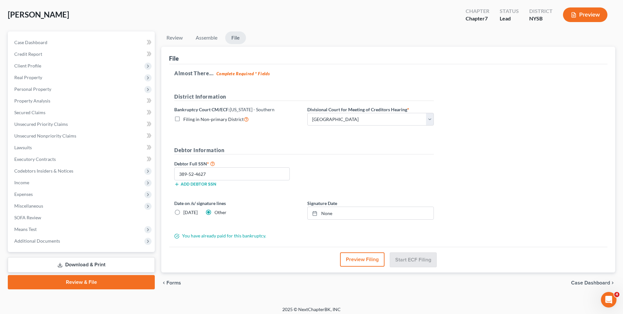
click at [183, 212] on label "Today" at bounding box center [190, 212] width 14 height 6
click at [186, 212] on input "Today" at bounding box center [188, 211] width 4 height 4
radio input "true"
radio input "false"
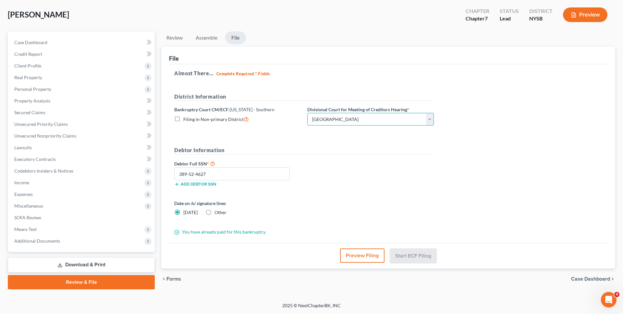
click at [372, 122] on select "Choose Division Manhattan Poughkeepsie White Plains" at bounding box center [370, 119] width 127 height 13
click at [307, 113] on select "Choose Division Manhattan Poughkeepsie White Plains" at bounding box center [370, 119] width 127 height 13
click at [248, 175] on input "389-52-4627" at bounding box center [232, 174] width 116 height 13
type input "389-52-4627"
click at [372, 212] on div "Date on /s/ signature lines Today Other" at bounding box center [304, 210] width 266 height 21
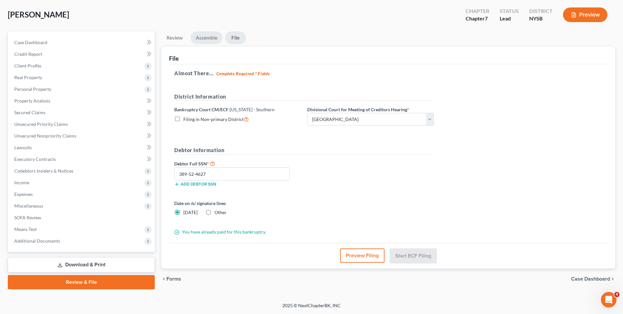
click at [203, 41] on link "Assemble" at bounding box center [207, 37] width 32 height 13
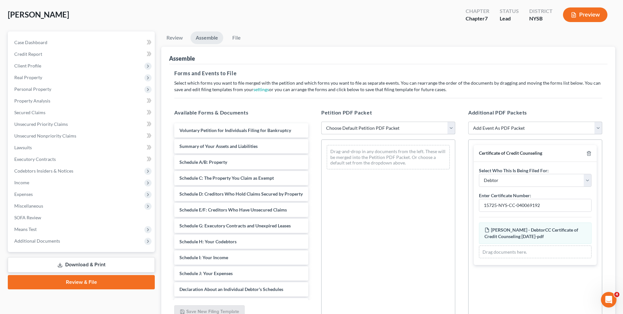
click at [336, 126] on select "Choose Default Petition PDF Packet Emergency Filing (Voluntary Petition and Cre…" at bounding box center [388, 128] width 134 height 13
select select "2"
click at [321, 122] on select "Choose Default Petition PDF Packet Emergency Filing (Voluntary Petition and Cre…" at bounding box center [388, 128] width 134 height 13
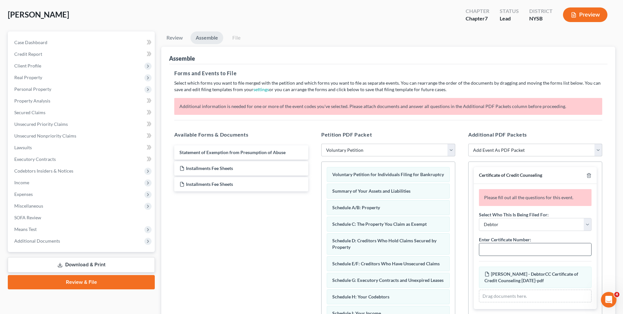
click at [509, 247] on input "text" at bounding box center [536, 250] width 112 height 12
paste input "15725-NYS-CC-040069192"
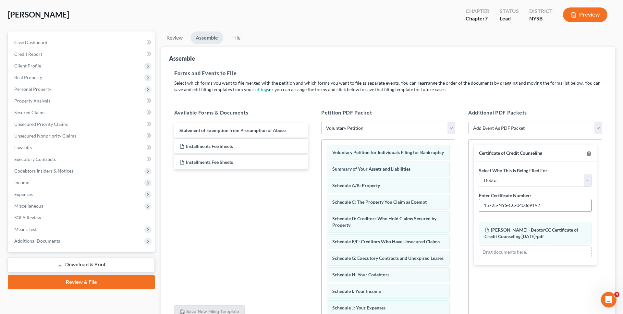
type input "15725-NYS-CC-040069192"
click at [469, 201] on div "Certificate of Credit Counseling Select Who This Is Being Filed For: Debtor Joi…" at bounding box center [535, 205] width 133 height 131
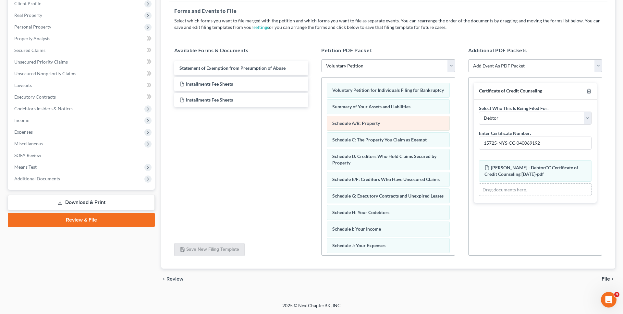
scroll to position [0, 0]
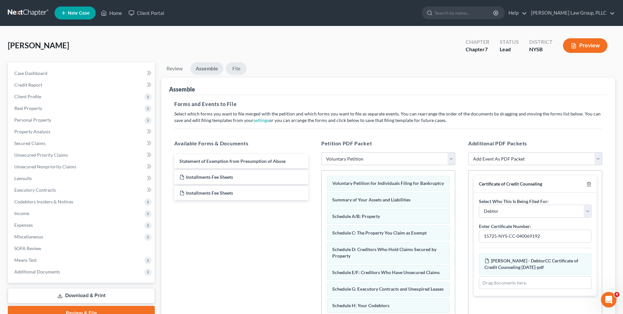
click at [238, 70] on link "File" at bounding box center [236, 68] width 21 height 13
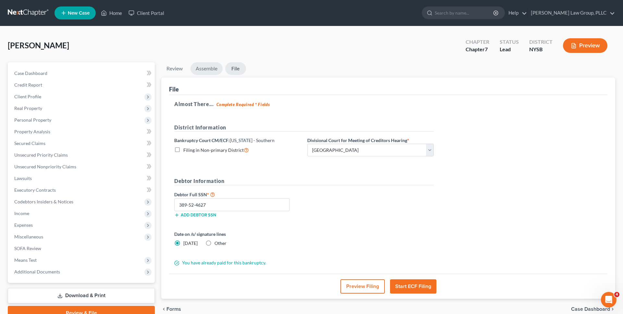
click at [214, 72] on link "Assemble" at bounding box center [207, 68] width 32 height 13
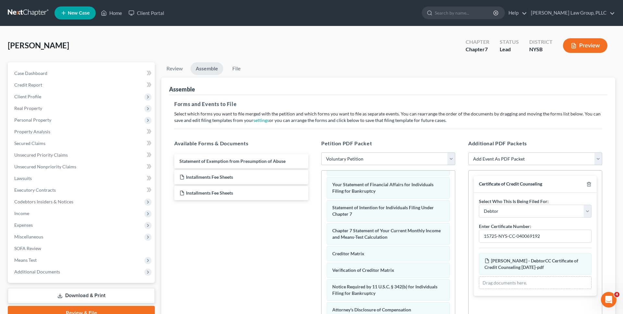
scroll to position [93, 0]
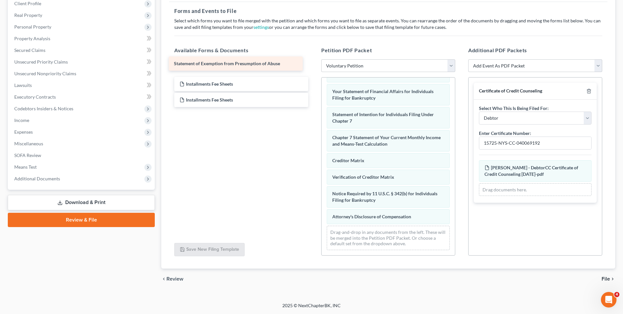
drag, startPoint x: 284, startPoint y: 69, endPoint x: 278, endPoint y: 65, distance: 7.2
click at [278, 65] on div "Statement of Exemption from Presumption of Abuse Statement of Exemption from Pr…" at bounding box center [241, 84] width 144 height 46
click at [351, 70] on select "Choose Default Petition PDF Packet Emergency Filing (Voluntary Petition and Cre…" at bounding box center [388, 65] width 134 height 13
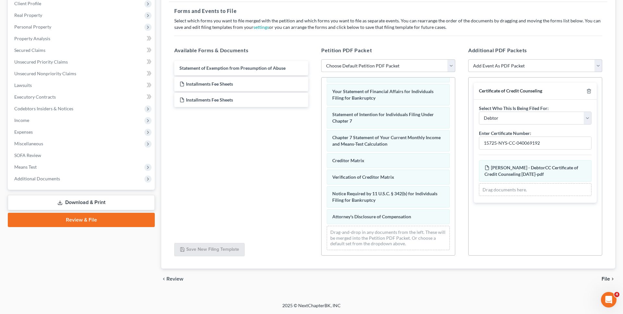
click at [321, 59] on select "Choose Default Petition PDF Packet Emergency Filing (Voluntary Petition and Cre…" at bounding box center [388, 65] width 134 height 13
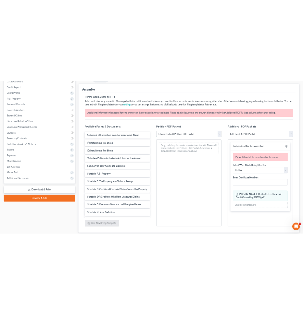
scroll to position [70, 0]
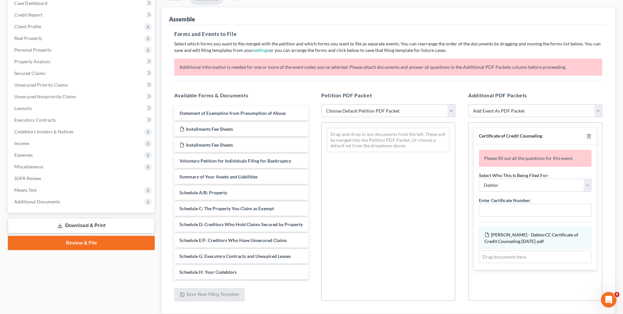
click at [331, 113] on select "Choose Default Petition PDF Packet Emergency Filing (Voluntary Petition and Cre…" at bounding box center [388, 111] width 134 height 13
select select "2"
click at [321, 105] on select "Choose Default Petition PDF Packet Emergency Filing (Voluntary Petition and Cre…" at bounding box center [388, 111] width 134 height 13
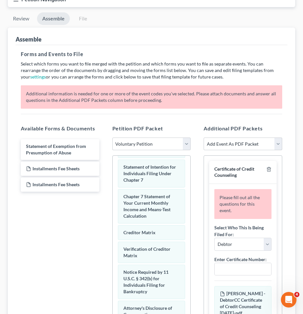
scroll to position [300, 0]
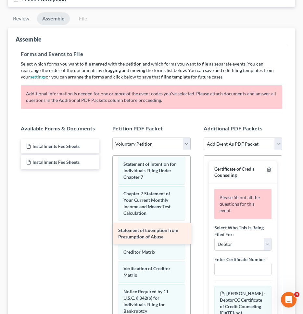
drag, startPoint x: 61, startPoint y: 153, endPoint x: 153, endPoint y: 237, distance: 124.8
click at [105, 169] on div "Statement of Exemption from Presumption of Abuse Statement of Exemption from Pr…" at bounding box center [60, 154] width 89 height 30
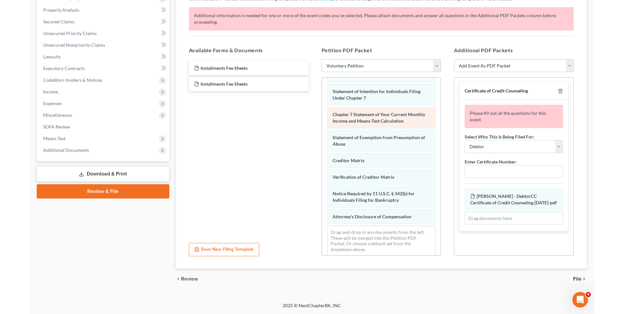
scroll to position [204, 0]
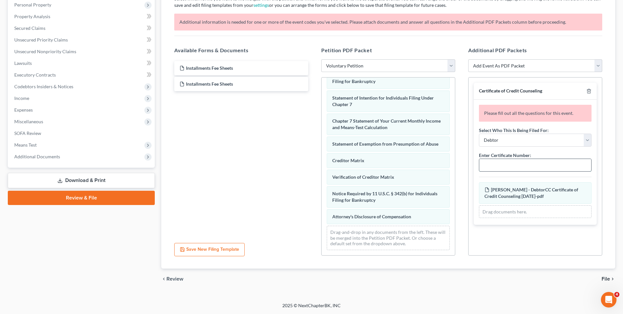
click at [512, 169] on input "text" at bounding box center [536, 165] width 112 height 12
paste input "15725-NYS-CC-040069192"
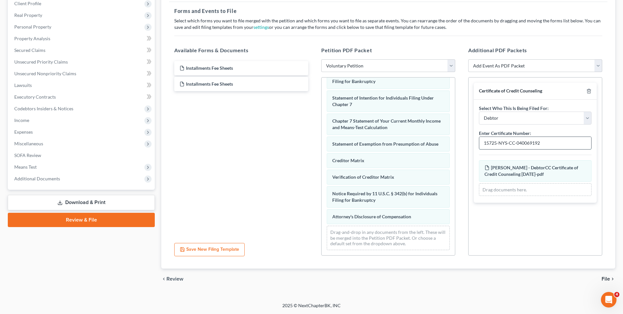
type input "15725-NYS-CC-040069192"
click at [607, 280] on span "File" at bounding box center [606, 279] width 8 height 5
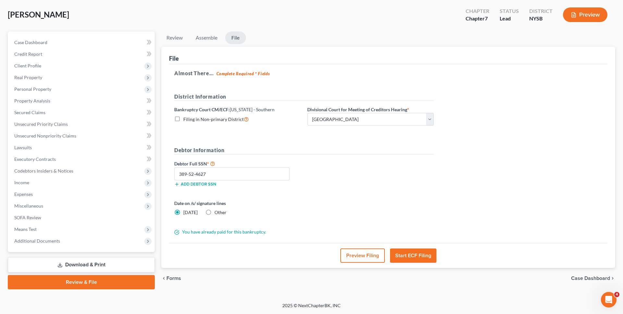
click at [428, 260] on button "Start ECF Filing" at bounding box center [413, 256] width 46 height 14
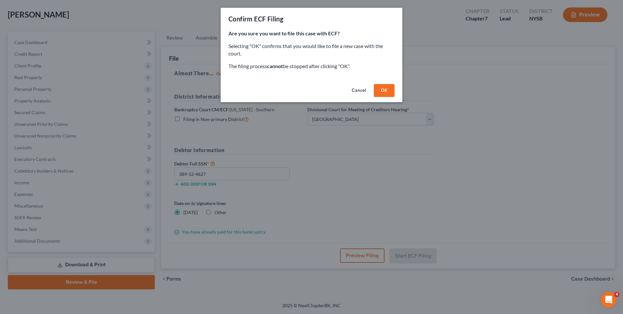
click at [382, 92] on button "OK" at bounding box center [384, 90] width 21 height 13
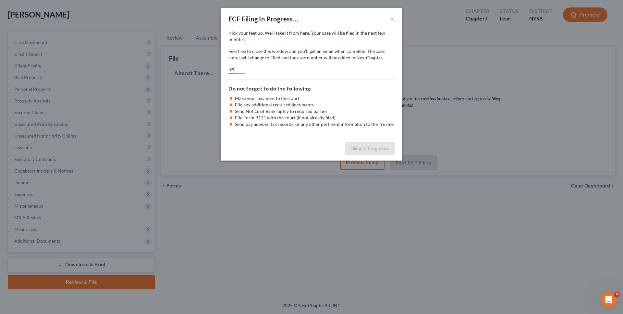
click at [237, 73] on div "5%" at bounding box center [233, 70] width 8 height 8
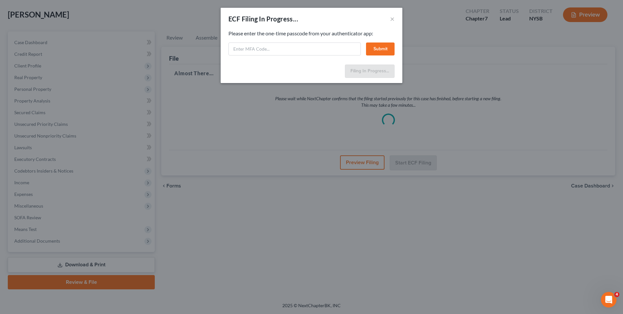
click at [305, 56] on div "Feel free to download your entire bankruptcy packet here: Please enter the one-…" at bounding box center [312, 46] width 182 height 32
click at [301, 53] on input "text" at bounding box center [295, 49] width 132 height 13
type input "833665"
click at [372, 48] on button "Submit" at bounding box center [380, 49] width 29 height 13
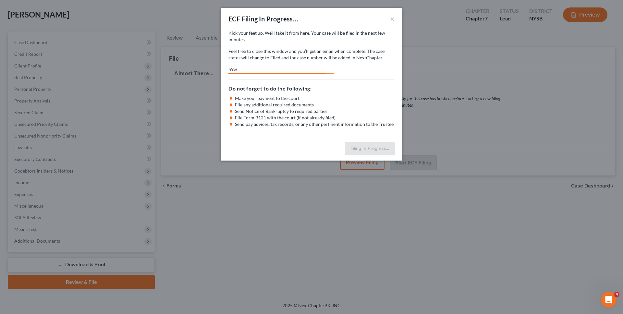
click at [274, 72] on div "59%" at bounding box center [278, 69] width 98 height 6
select select "2"
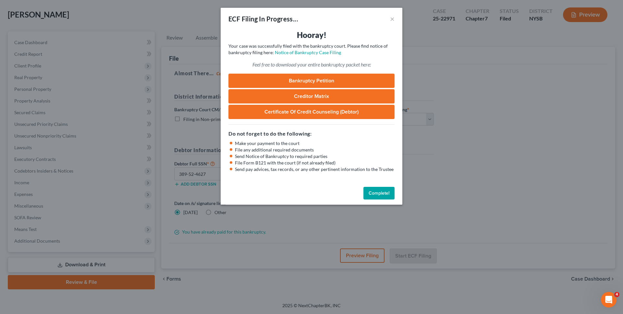
scroll to position [31, 0]
click at [375, 192] on button "Complete!" at bounding box center [379, 193] width 31 height 13
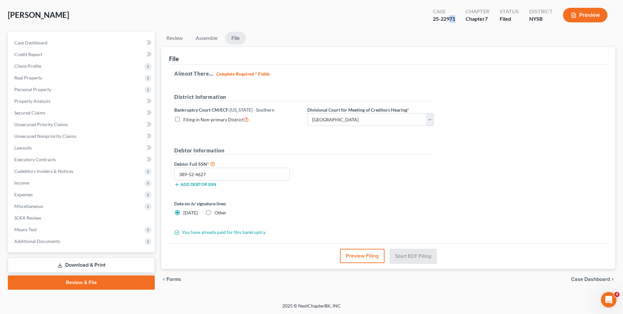
drag, startPoint x: 457, startPoint y: 22, endPoint x: 450, endPoint y: 21, distance: 7.3
click at [450, 21] on div "Case 25-22971" at bounding box center [444, 15] width 33 height 19
click at [450, 21] on div "25-22971" at bounding box center [444, 18] width 22 height 7
copy div "25-22971"
drag, startPoint x: 456, startPoint y: 19, endPoint x: 434, endPoint y: 21, distance: 22.1
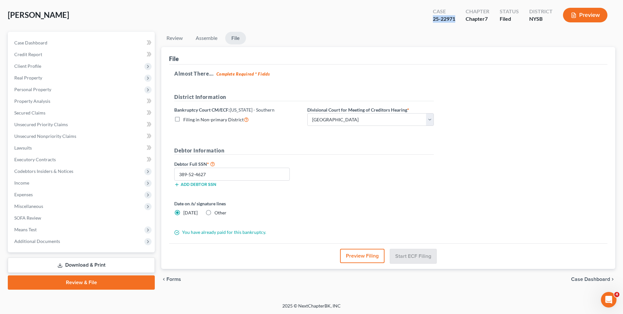
click at [434, 21] on div "25-22971" at bounding box center [444, 18] width 22 height 7
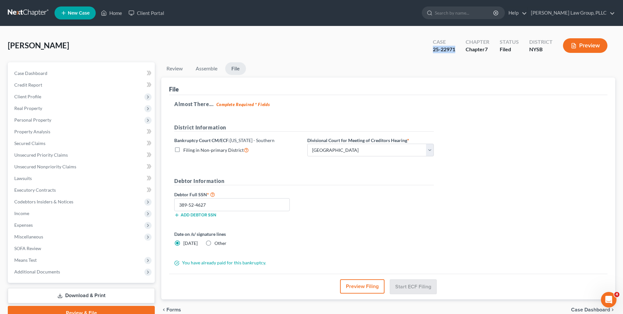
click at [25, 9] on link at bounding box center [29, 13] width 42 height 12
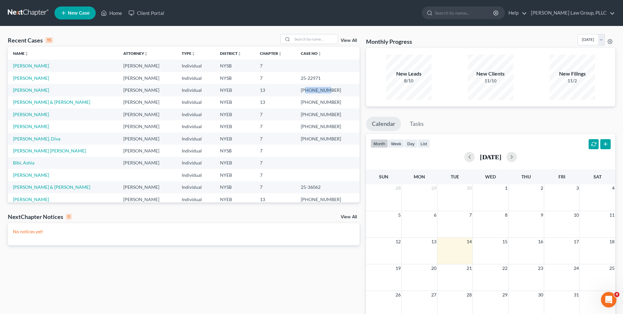
drag, startPoint x: 342, startPoint y: 90, endPoint x: 323, endPoint y: 90, distance: 18.8
click at [323, 90] on td "[PHONE_NUMBER]" at bounding box center [328, 90] width 64 height 12
copy td "25-44185"
click at [301, 37] on input "search" at bounding box center [315, 38] width 45 height 9
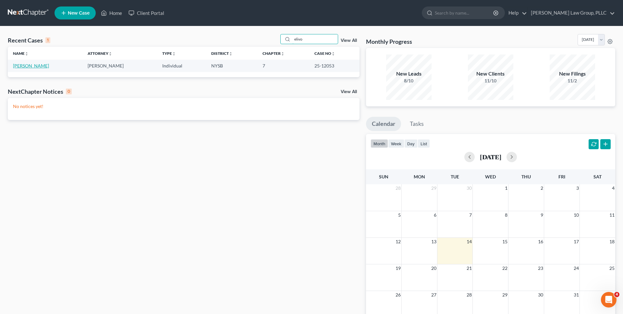
type input "elivo"
click at [34, 66] on link "[PERSON_NAME]" at bounding box center [31, 66] width 36 height 6
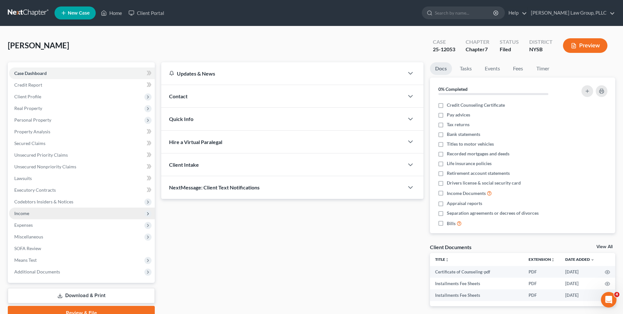
click at [58, 210] on span "Income" at bounding box center [82, 214] width 146 height 12
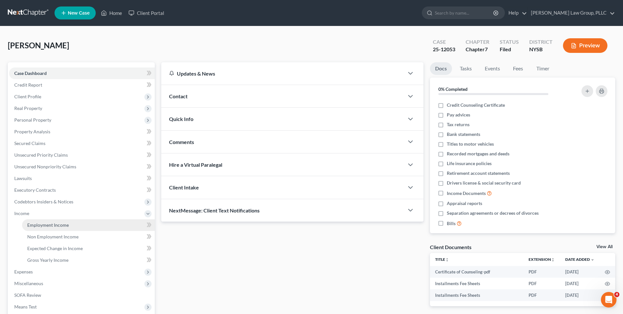
click at [62, 225] on span "Employment Income" at bounding box center [48, 225] width 42 height 6
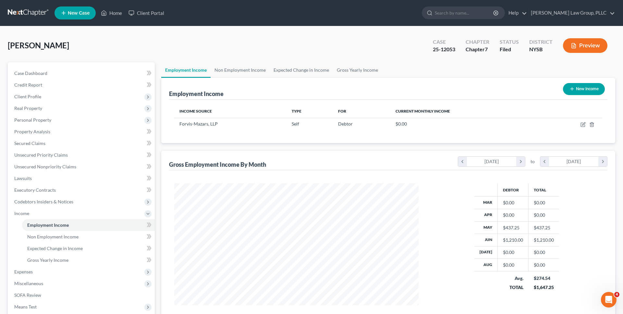
scroll to position [122, 257]
click at [584, 125] on icon "button" at bounding box center [583, 124] width 5 height 5
select select "1"
select select "35"
select select "0"
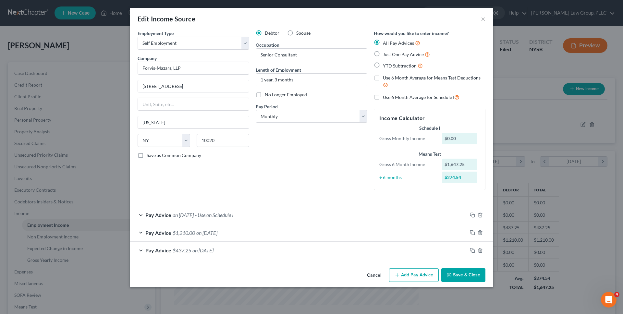
click at [261, 212] on div "Pay Advice on 08/31/2025 - Use on Schedule I" at bounding box center [299, 214] width 338 height 17
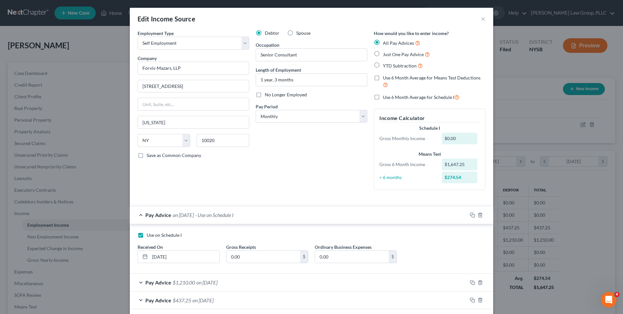
click at [263, 215] on div "Pay Advice on 08/31/2025 - Use on Schedule I" at bounding box center [299, 214] width 338 height 17
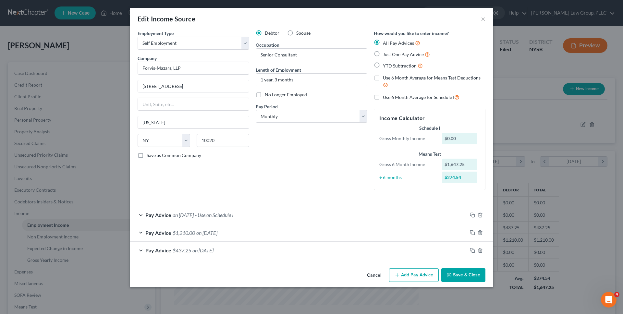
click at [372, 280] on button "Cancel" at bounding box center [374, 275] width 25 height 13
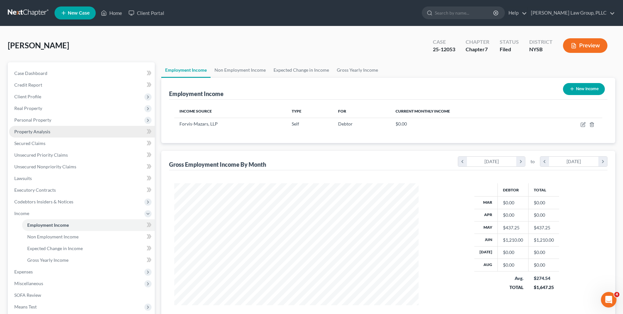
click at [48, 130] on span "Property Analysis" at bounding box center [32, 132] width 36 height 6
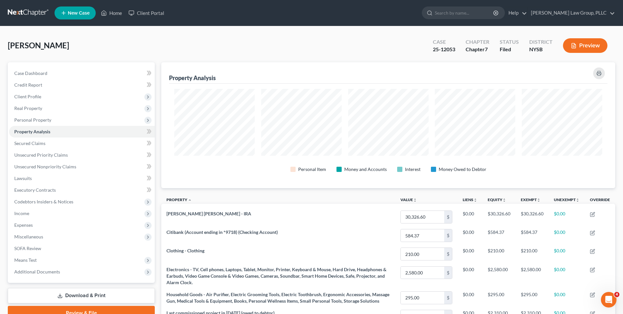
click at [38, 11] on link at bounding box center [29, 13] width 42 height 12
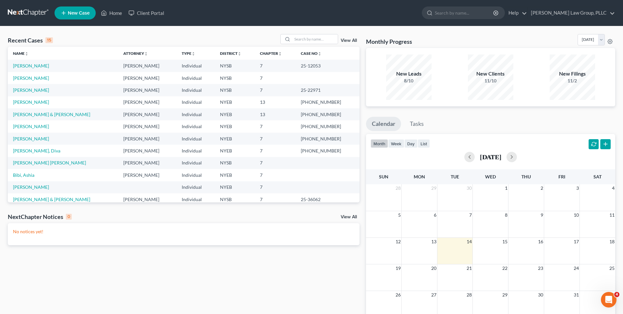
click at [182, 43] on div "Recent Cases 15 View All" at bounding box center [184, 40] width 352 height 13
click at [488, 32] on div "Recent Cases 15 View All Name unfold_more expand_more expand_less Attorney unfo…" at bounding box center [311, 194] width 623 height 337
drag, startPoint x: 318, startPoint y: 90, endPoint x: 338, endPoint y: 90, distance: 19.5
click at [338, 90] on td "25-22971" at bounding box center [328, 90] width 64 height 12
copy td "25-22971"
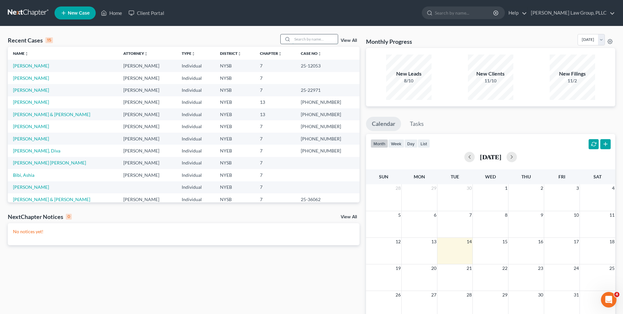
click at [306, 36] on input "search" at bounding box center [315, 38] width 45 height 9
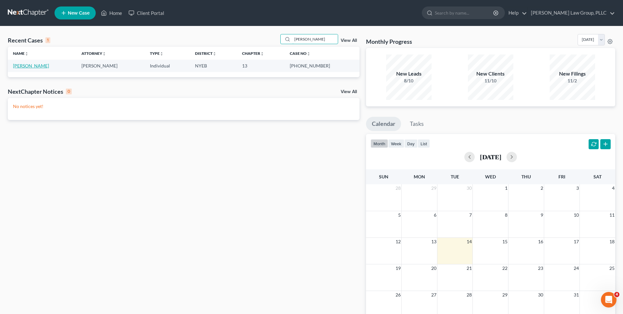
type input "[PERSON_NAME]"
click at [17, 67] on link "[PERSON_NAME]" at bounding box center [31, 66] width 36 height 6
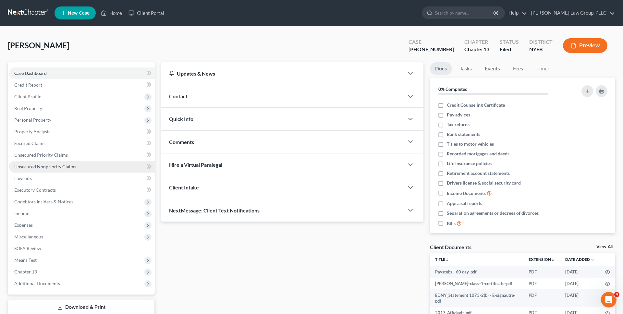
click at [63, 171] on link "Unsecured Nonpriority Claims" at bounding box center [82, 167] width 146 height 12
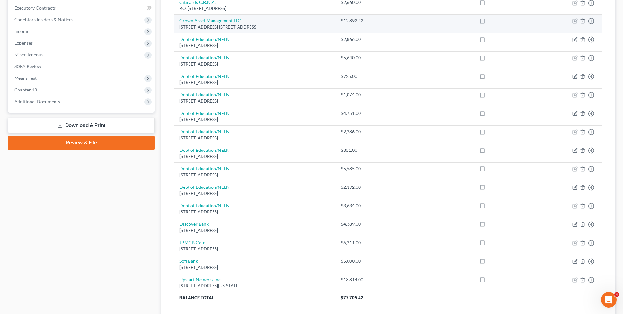
scroll to position [183, 0]
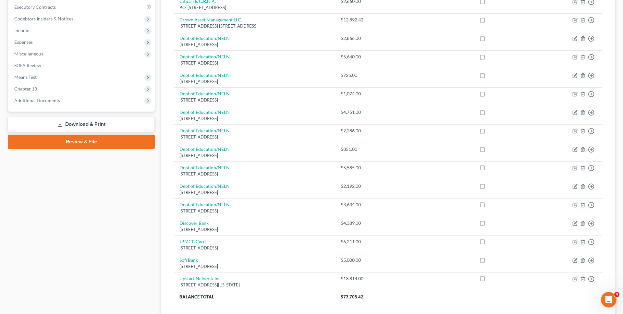
click at [135, 220] on div "Case Dashboard Payments Invoices Payments Payments Credit Report Client Profile" at bounding box center [82, 107] width 154 height 457
click at [95, 92] on span "Chapter 13" at bounding box center [82, 89] width 146 height 12
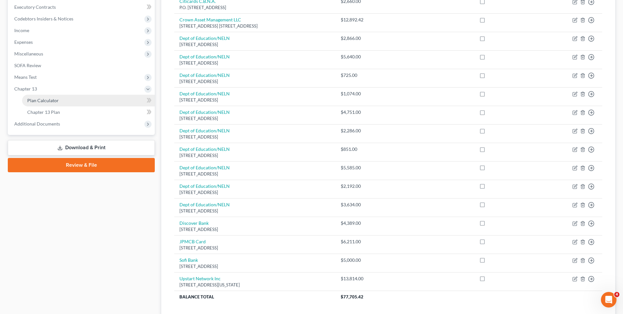
click at [93, 102] on link "Plan Calculator" at bounding box center [88, 101] width 133 height 12
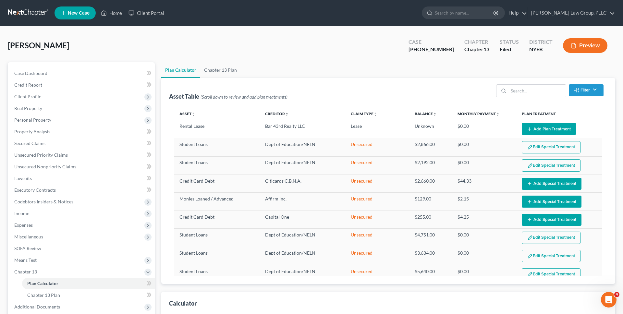
select select "59"
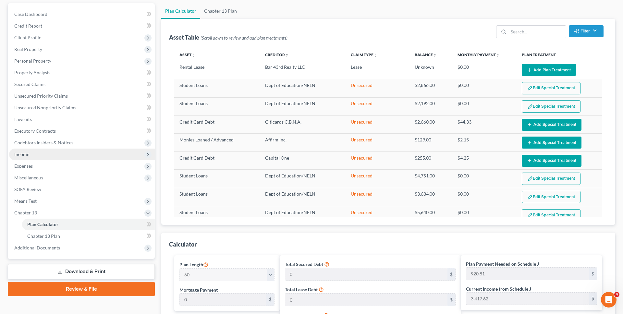
scroll to position [78, 0]
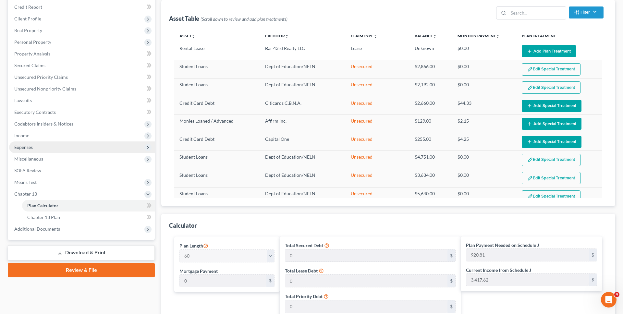
click at [59, 144] on span "Expenses" at bounding box center [82, 148] width 146 height 12
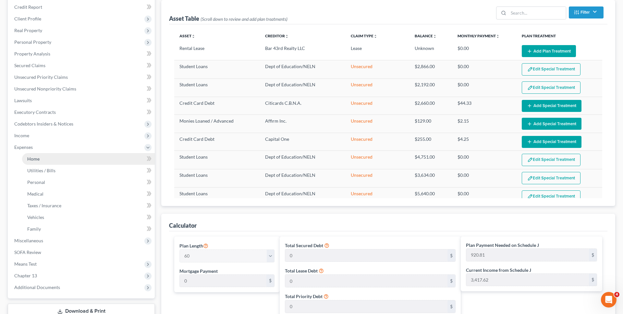
click at [70, 157] on link "Home" at bounding box center [88, 159] width 133 height 12
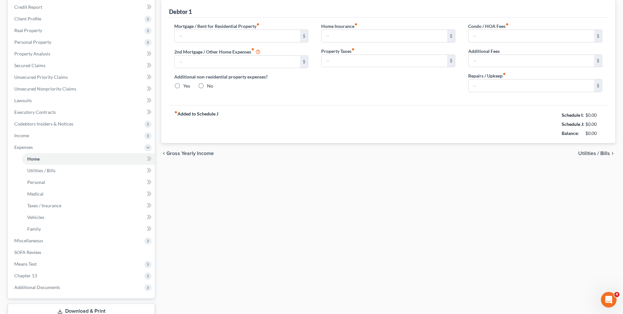
type input "1,794.72"
type input "0.00"
radio input "true"
type input "0.00"
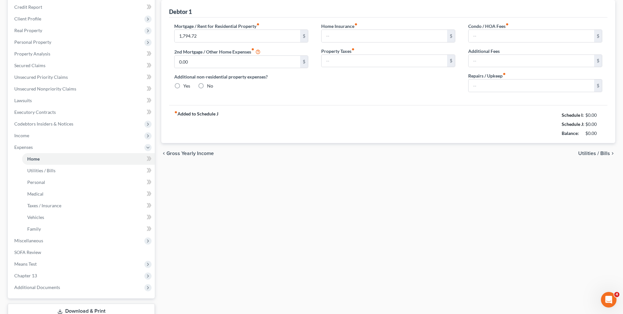
type input "0.00"
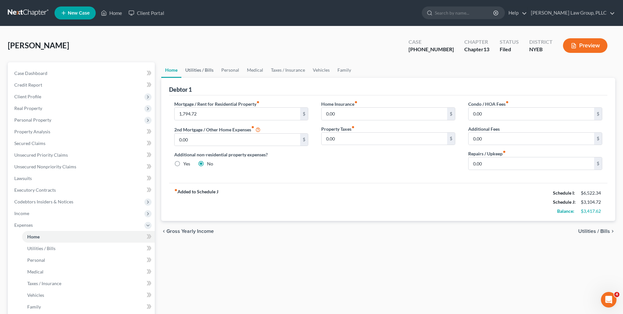
click at [201, 71] on link "Utilities / Bills" at bounding box center [199, 70] width 36 height 16
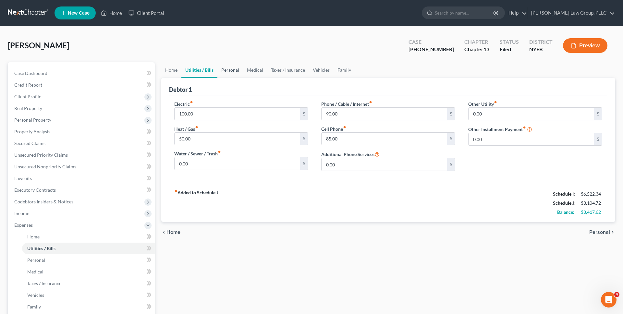
click at [231, 72] on link "Personal" at bounding box center [231, 70] width 26 height 16
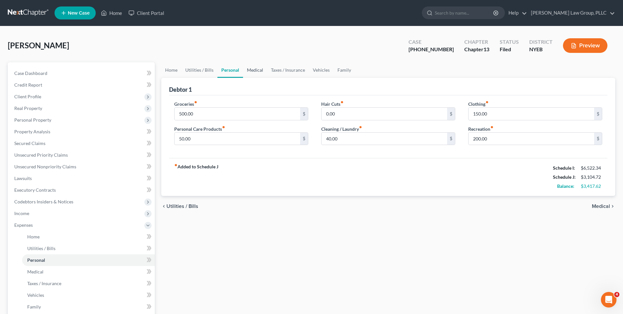
click at [256, 70] on link "Medical" at bounding box center [255, 70] width 24 height 16
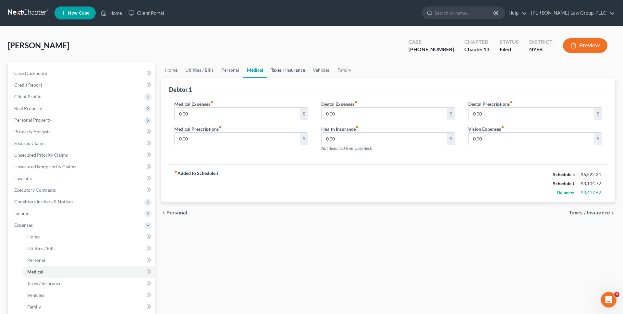
click at [281, 70] on link "Taxes / Insurance" at bounding box center [288, 70] width 42 height 16
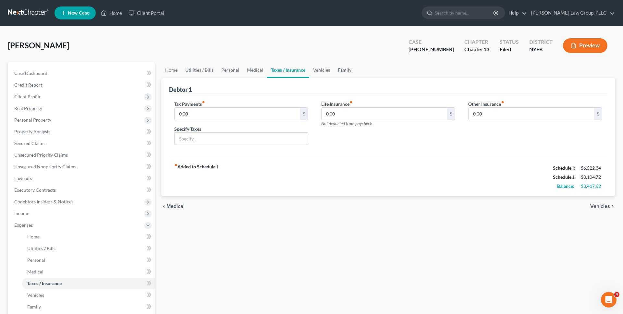
click at [337, 70] on link "Family" at bounding box center [344, 70] width 21 height 16
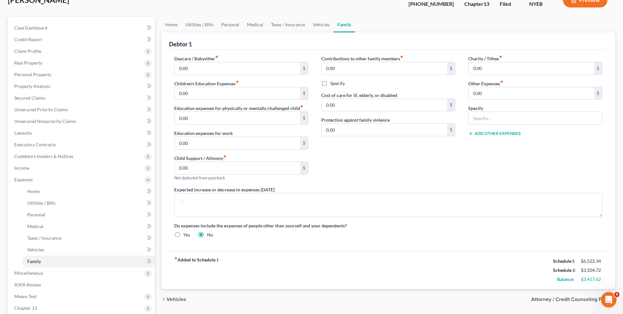
scroll to position [67, 0]
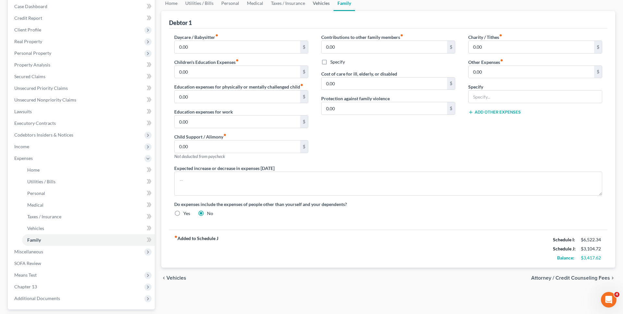
click at [318, 7] on link "Vehicles" at bounding box center [321, 3] width 25 height 16
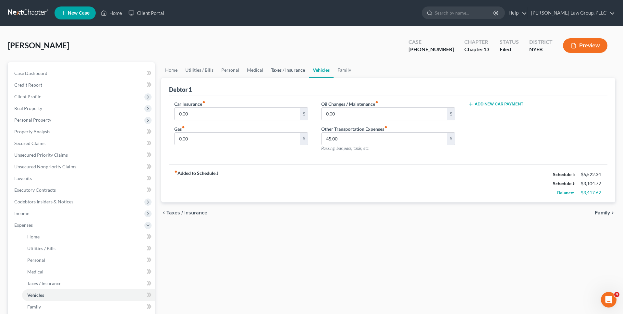
click at [297, 69] on link "Taxes / Insurance" at bounding box center [288, 70] width 42 height 16
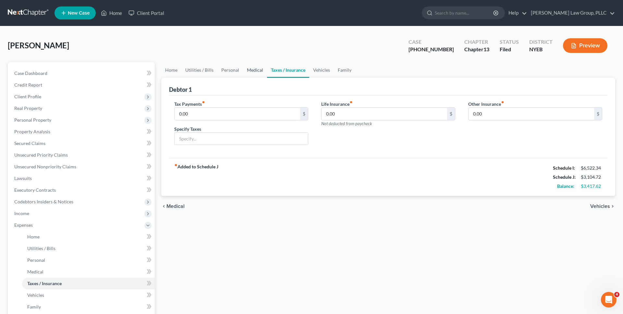
click at [258, 67] on link "Medical" at bounding box center [255, 70] width 24 height 16
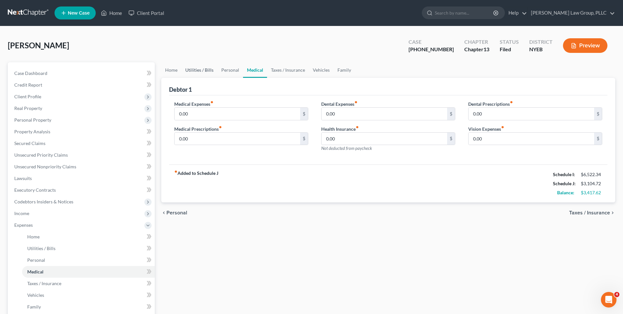
click at [209, 67] on link "Utilities / Bills" at bounding box center [199, 70] width 36 height 16
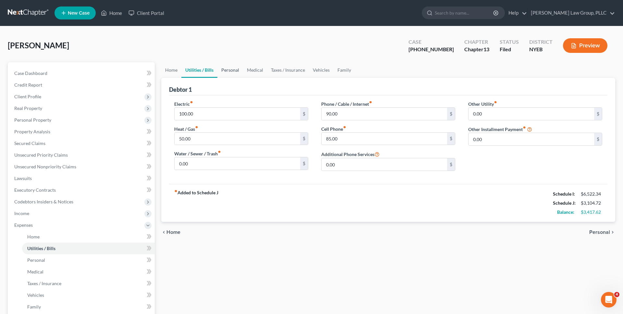
click at [228, 70] on link "Personal" at bounding box center [231, 70] width 26 height 16
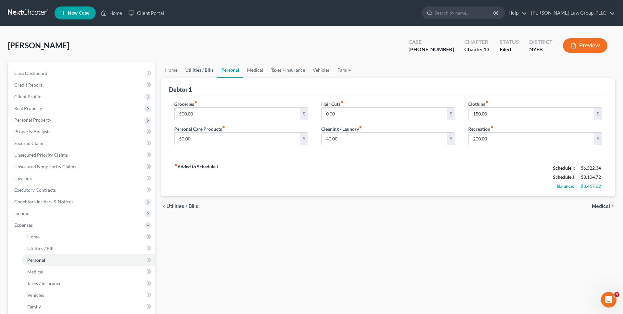
click at [187, 73] on link "Utilities / Bills" at bounding box center [199, 70] width 36 height 16
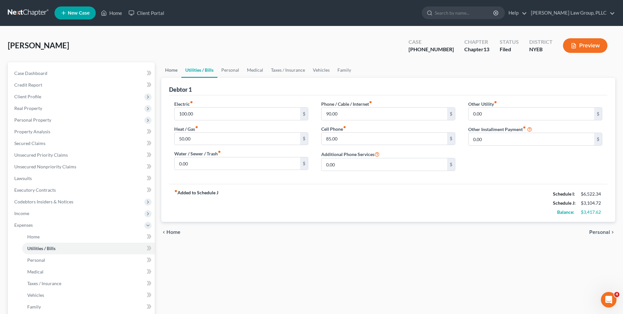
click at [174, 71] on link "Home" at bounding box center [171, 70] width 20 height 16
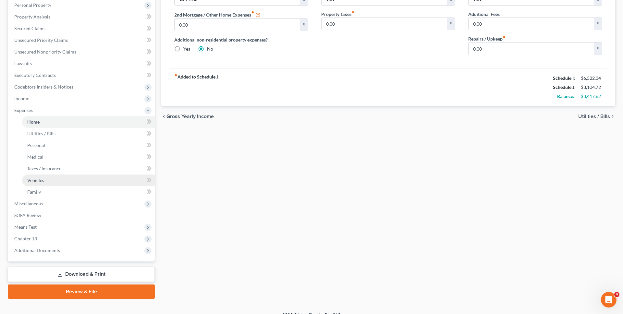
scroll to position [116, 0]
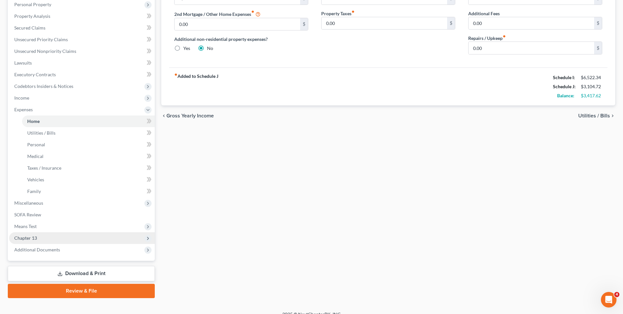
click at [85, 237] on span "Chapter 13" at bounding box center [82, 238] width 146 height 12
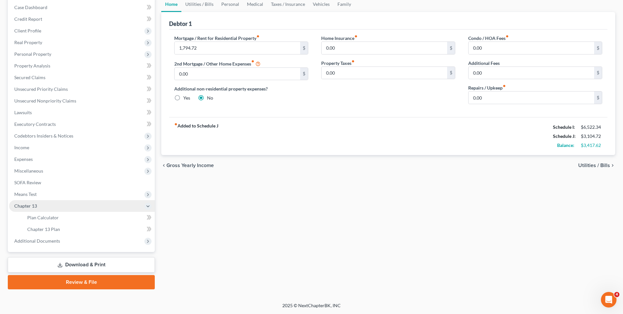
scroll to position [66, 0]
click at [85, 219] on link "Plan Calculator" at bounding box center [88, 218] width 133 height 12
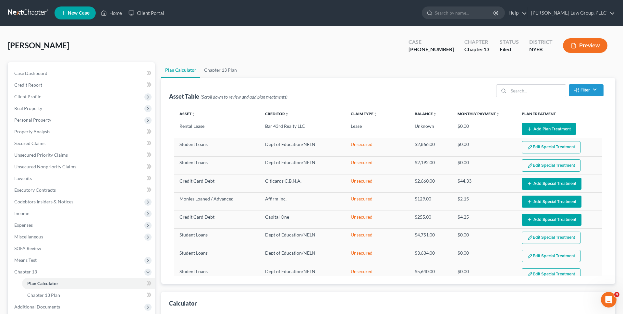
select select "59"
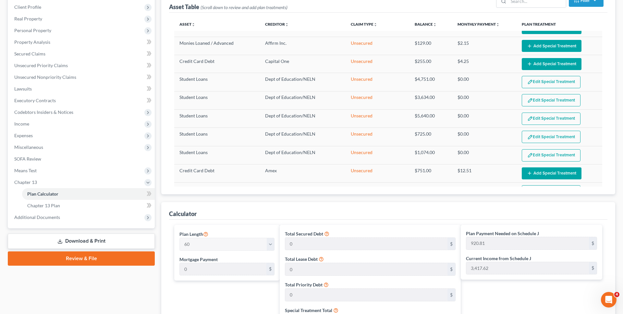
scroll to position [90, 0]
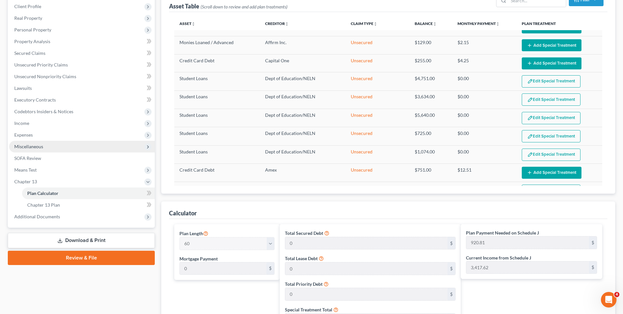
click at [116, 145] on span "Miscellaneous" at bounding box center [82, 147] width 146 height 12
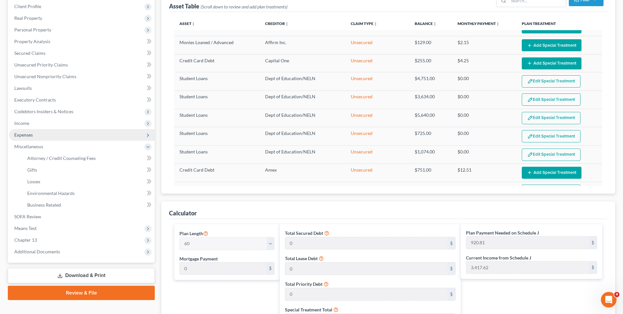
click at [107, 134] on span "Expenses" at bounding box center [82, 135] width 146 height 12
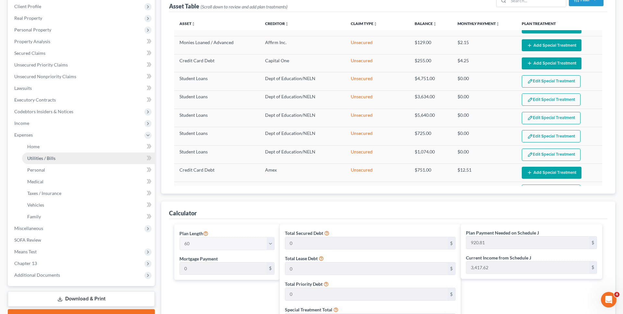
click at [107, 159] on link "Utilities / Bills" at bounding box center [88, 159] width 133 height 12
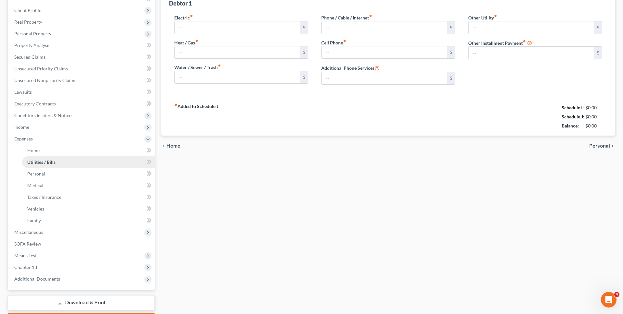
type input "100.00"
type input "50.00"
type input "0.00"
type input "90.00"
type input "85.00"
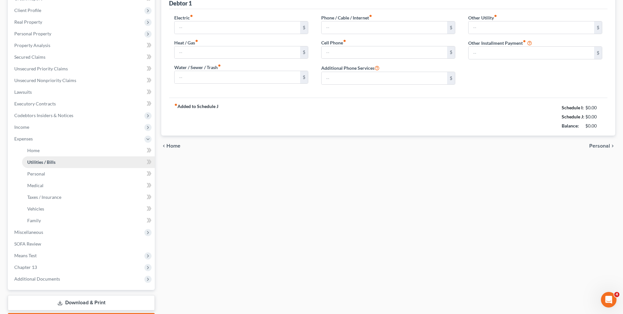
type input "0.00"
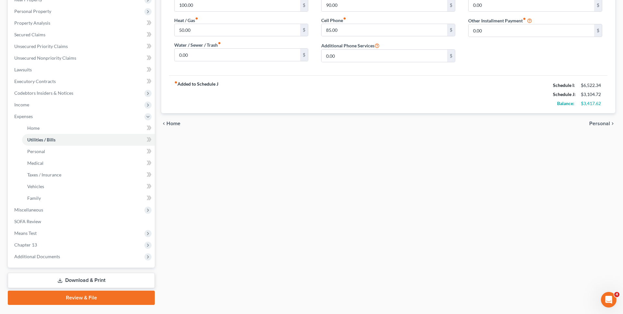
scroll to position [124, 0]
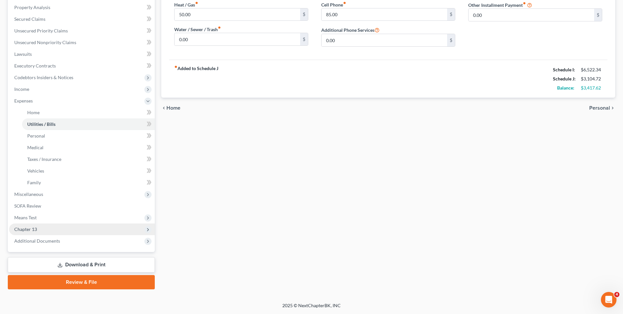
click at [111, 232] on span "Chapter 13" at bounding box center [82, 230] width 146 height 12
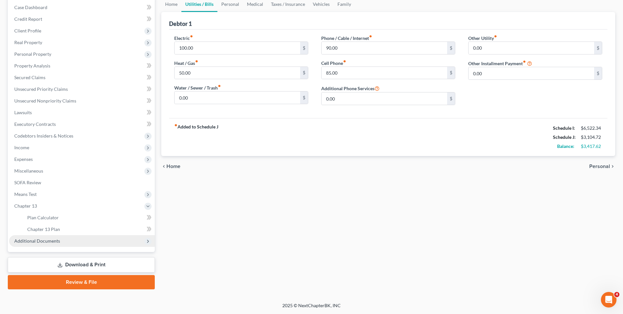
scroll to position [66, 0]
click at [323, 141] on div "fiber_manual_record Added to Schedule J Schedule I: $6,522.34 Schedule J: $3,10…" at bounding box center [388, 137] width 439 height 38
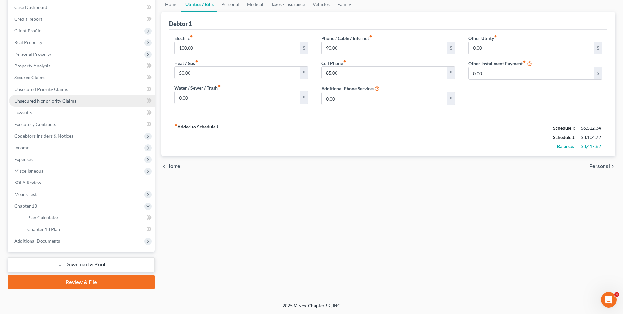
click at [113, 96] on link "Unsecured Nonpriority Claims" at bounding box center [82, 101] width 146 height 12
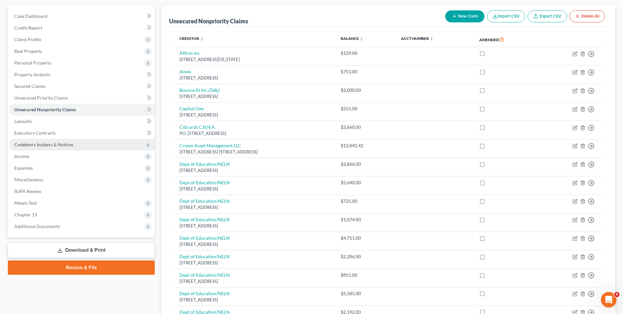
scroll to position [51, 0]
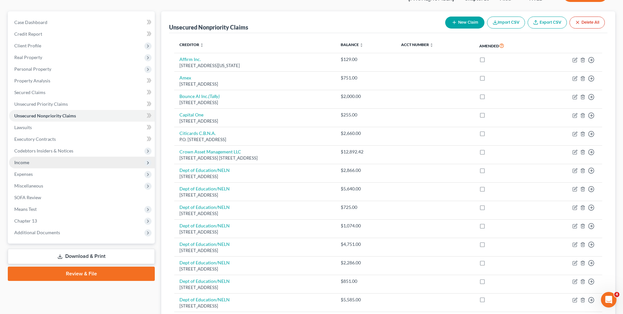
click at [92, 166] on span "Income" at bounding box center [82, 163] width 146 height 12
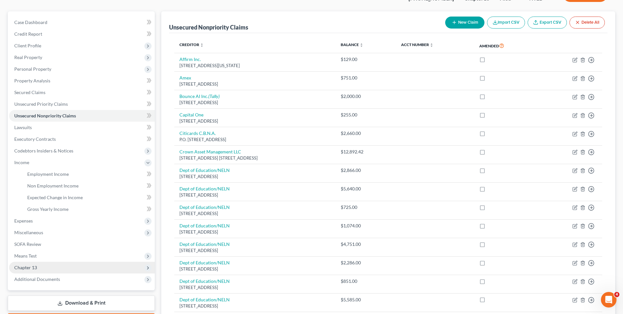
click at [65, 270] on span "Chapter 13" at bounding box center [82, 268] width 146 height 12
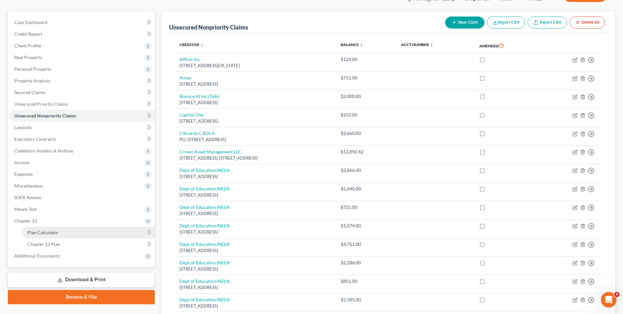
click at [70, 236] on link "Plan Calculator" at bounding box center [88, 233] width 133 height 12
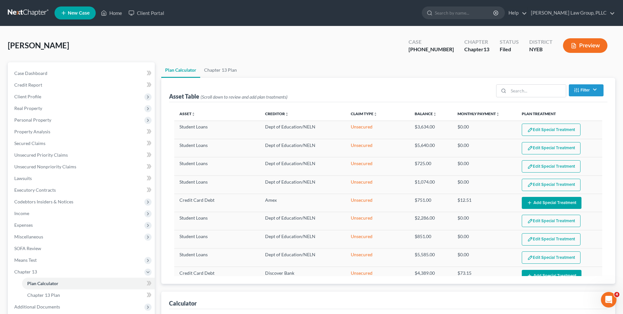
scroll to position [230, 0]
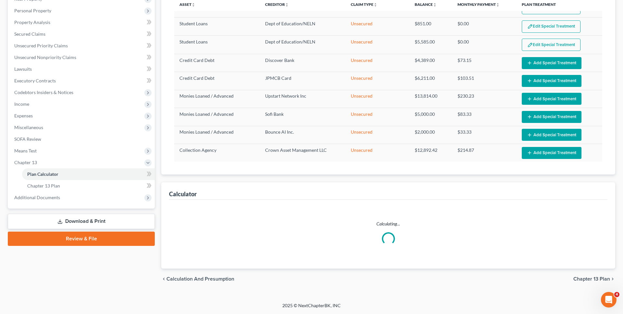
select select "59"
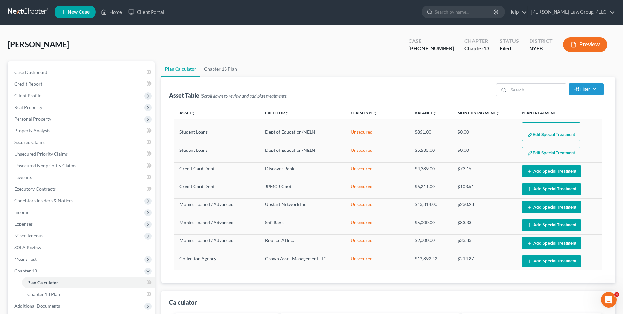
scroll to position [0, 0]
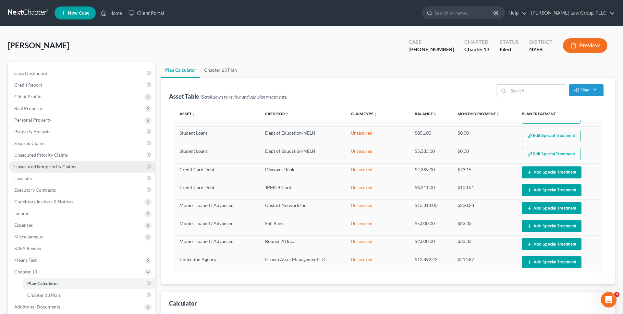
click at [108, 167] on link "Unsecured Nonpriority Claims" at bounding box center [82, 167] width 146 height 12
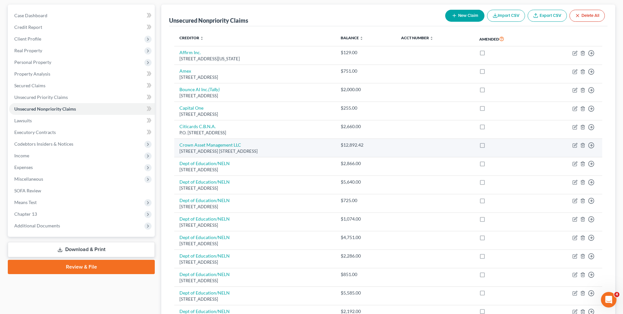
scroll to position [62, 0]
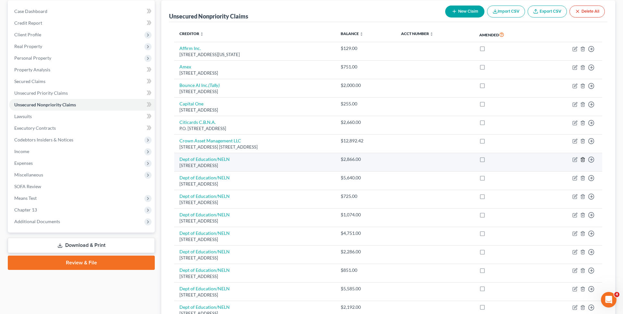
click at [584, 160] on icon "button" at bounding box center [583, 159] width 5 height 5
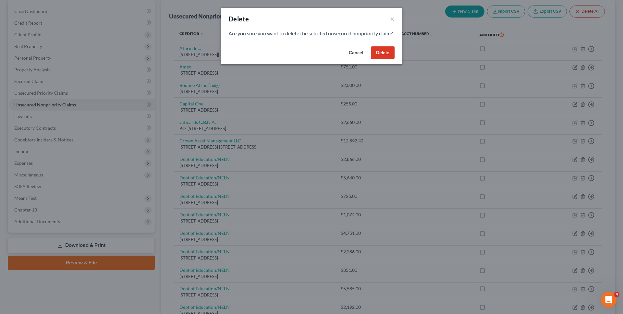
click at [384, 59] on button "Delete" at bounding box center [383, 52] width 24 height 13
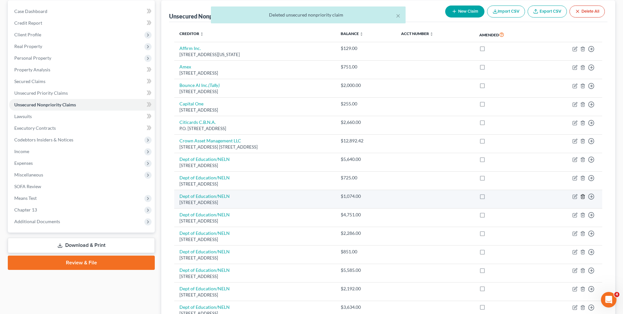
click at [583, 197] on icon "button" at bounding box center [583, 196] width 5 height 5
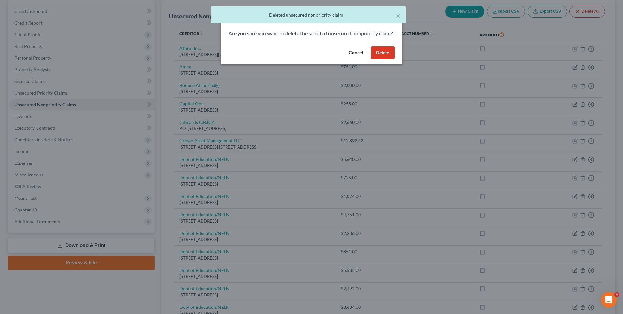
click at [388, 59] on button "Delete" at bounding box center [383, 52] width 24 height 13
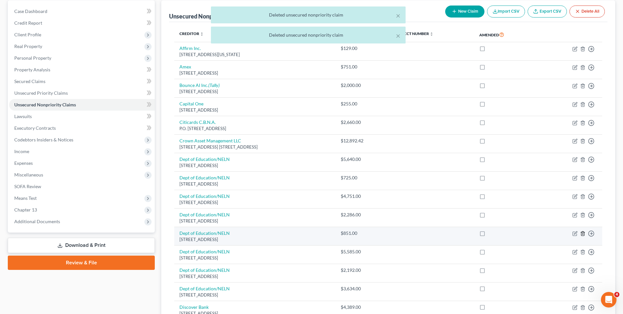
click at [584, 233] on icon "button" at bounding box center [583, 233] width 5 height 5
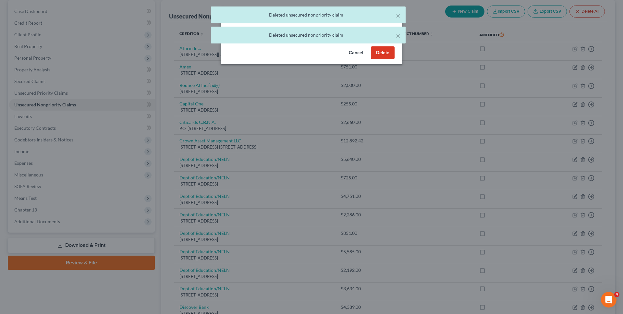
click at [379, 56] on button "Delete" at bounding box center [383, 52] width 24 height 13
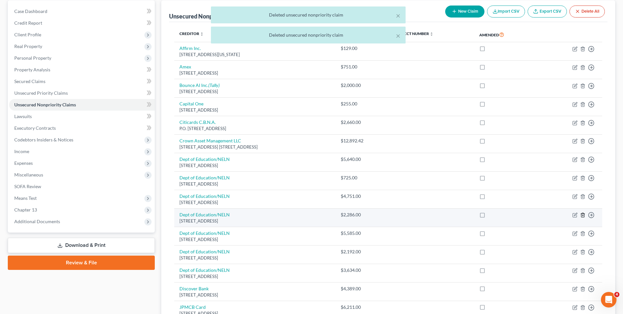
click at [581, 215] on icon "button" at bounding box center [583, 215] width 5 height 5
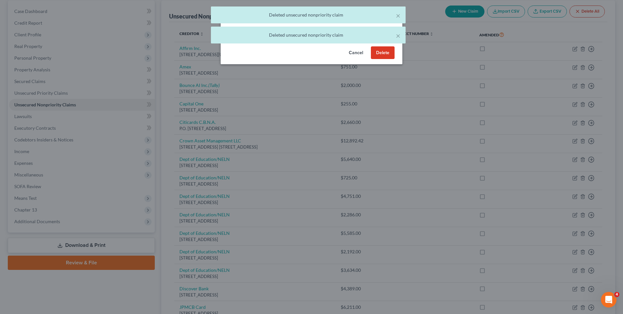
click at [383, 59] on button "Delete" at bounding box center [383, 52] width 24 height 13
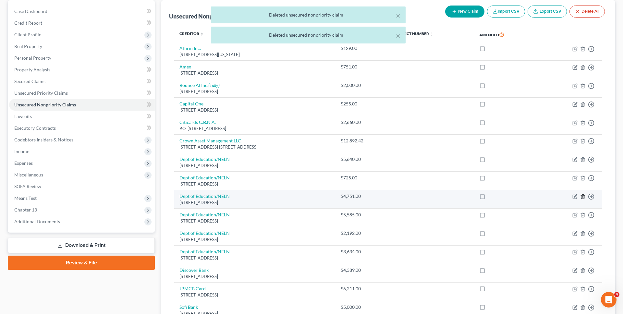
click at [584, 196] on icon "button" at bounding box center [583, 196] width 5 height 5
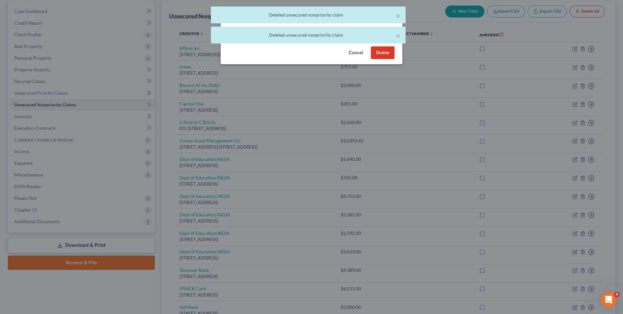
click at [386, 59] on button "Delete" at bounding box center [383, 52] width 24 height 13
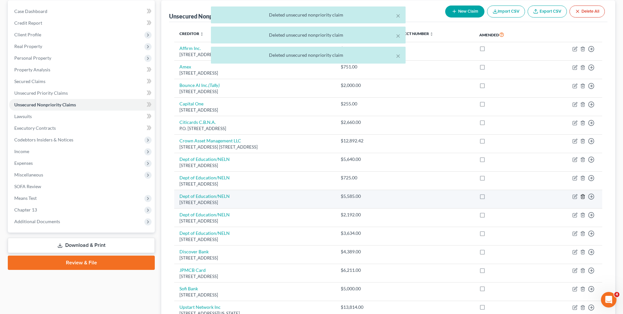
click at [584, 196] on icon "button" at bounding box center [583, 197] width 3 height 4
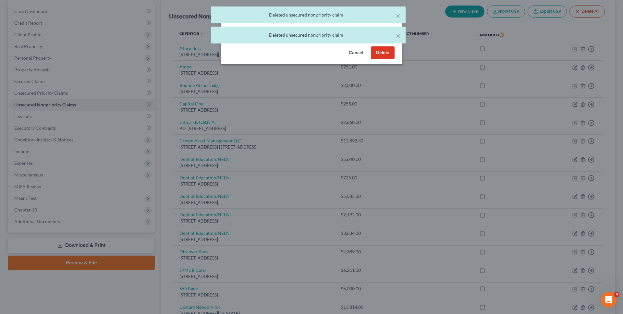
click at [388, 59] on button "Delete" at bounding box center [383, 52] width 24 height 13
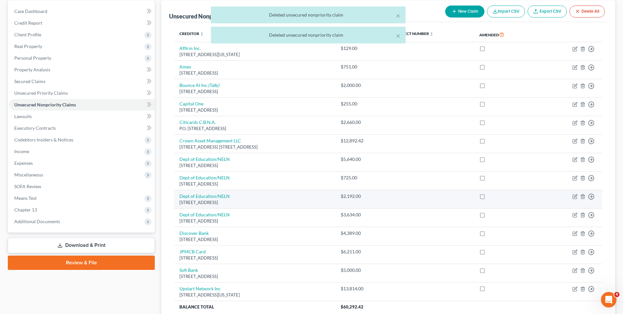
click at [582, 199] on td "Move to D Move to E Move to G Move to Notice Only" at bounding box center [571, 199] width 64 height 19
click at [582, 198] on icon "button" at bounding box center [583, 196] width 5 height 5
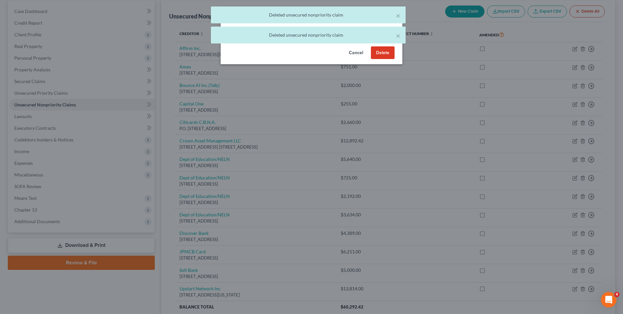
click at [386, 59] on button "Delete" at bounding box center [383, 52] width 24 height 13
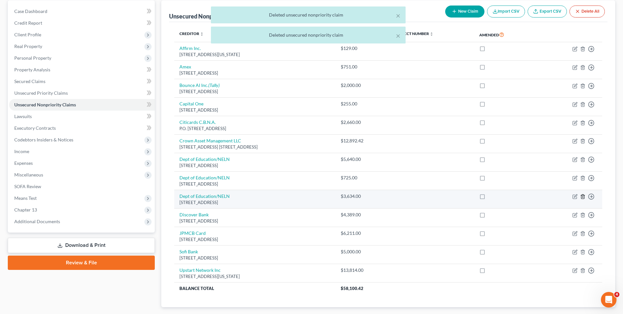
click at [584, 196] on icon "button" at bounding box center [583, 196] width 5 height 5
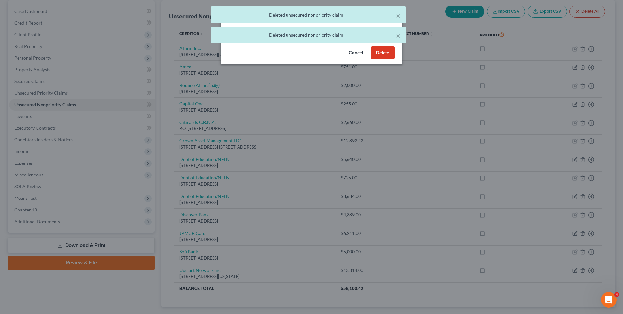
click at [382, 59] on button "Delete" at bounding box center [383, 52] width 24 height 13
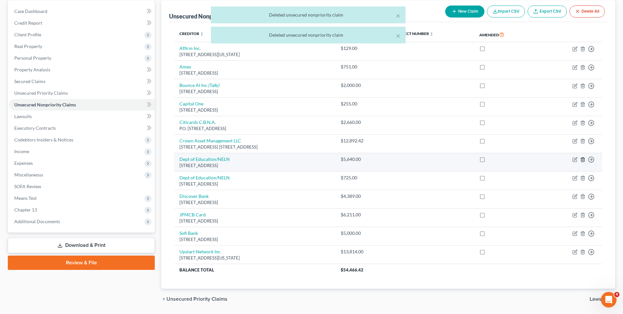
click at [583, 158] on polyline "button" at bounding box center [583, 158] width 4 height 0
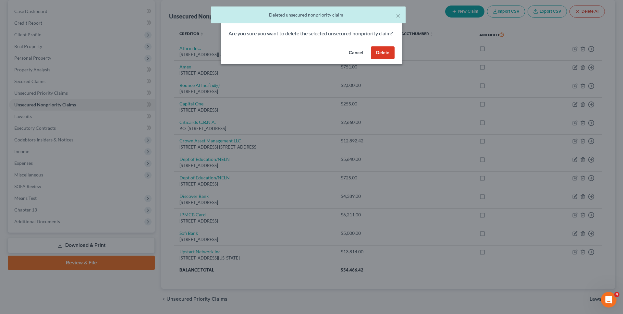
click at [385, 58] on button "Delete" at bounding box center [383, 52] width 24 height 13
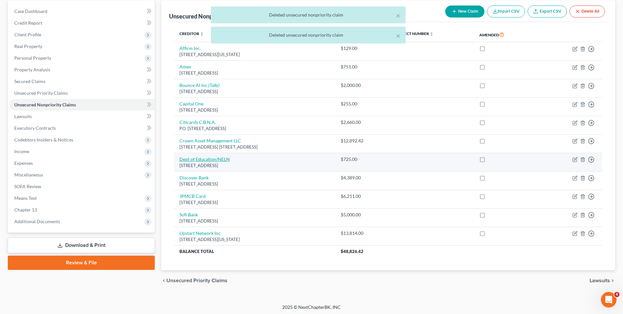
click at [222, 159] on link "Dept of Education/NELN" at bounding box center [205, 159] width 50 height 6
select select "30"
select select "17"
select select "0"
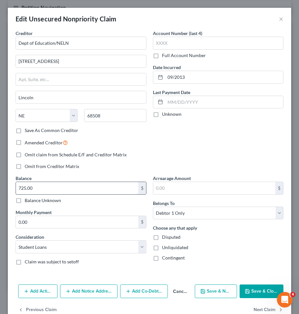
click at [74, 186] on input "725.00" at bounding box center [77, 188] width 122 height 12
type input "29,728.11"
click at [145, 149] on div "Creditor * Dept of Education/NELN [GEOGRAPHIC_DATA] [US_STATE][GEOGRAPHIC_DATA]…" at bounding box center [80, 102] width 137 height 145
click at [263, 289] on button "Save & Close" at bounding box center [262, 292] width 44 height 14
type input "0"
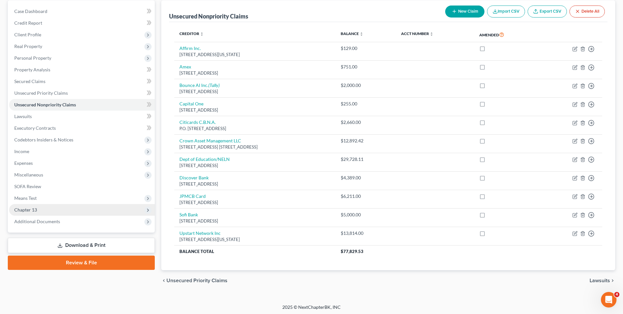
click at [107, 211] on span "Chapter 13" at bounding box center [82, 210] width 146 height 12
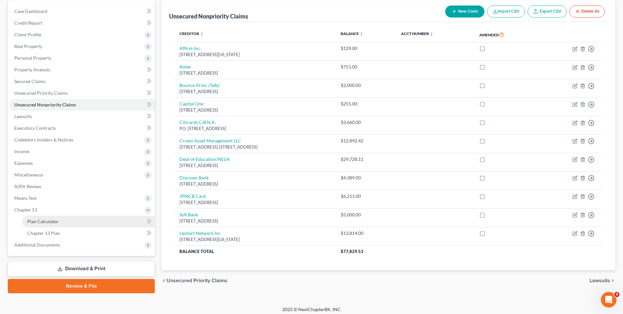
click at [103, 220] on link "Plan Calculator" at bounding box center [88, 222] width 133 height 12
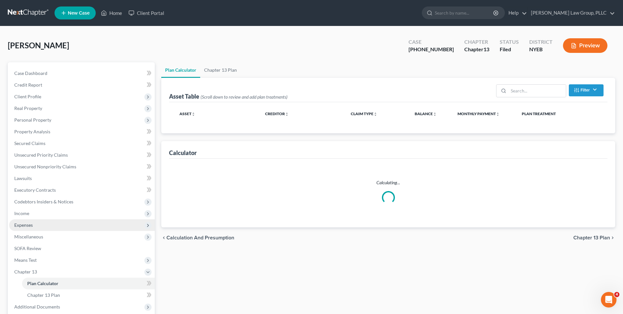
select select "59"
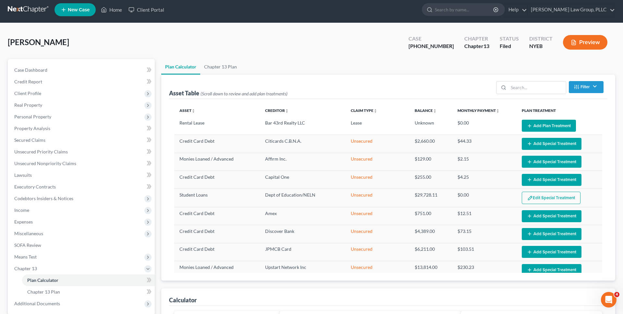
scroll to position [4, 0]
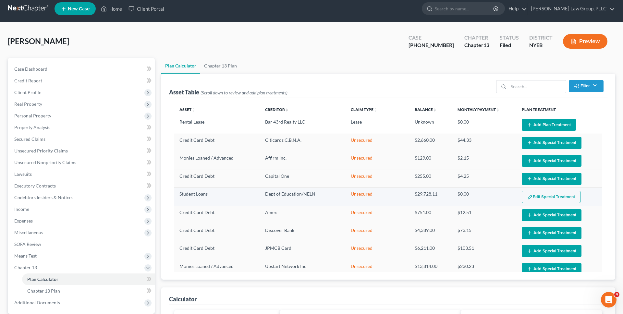
click at [539, 196] on button "Edit Special Treatment" at bounding box center [551, 197] width 59 height 12
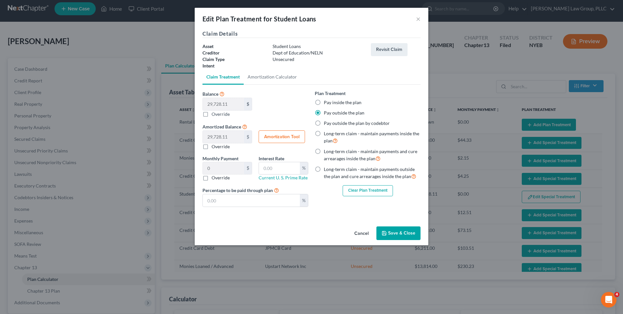
click at [374, 194] on button "Clear Plan Treatment" at bounding box center [368, 190] width 50 height 11
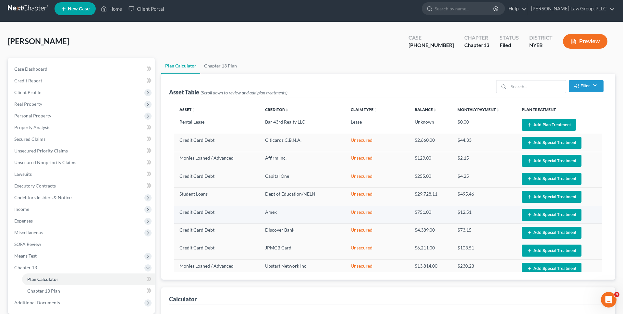
scroll to position [65, 0]
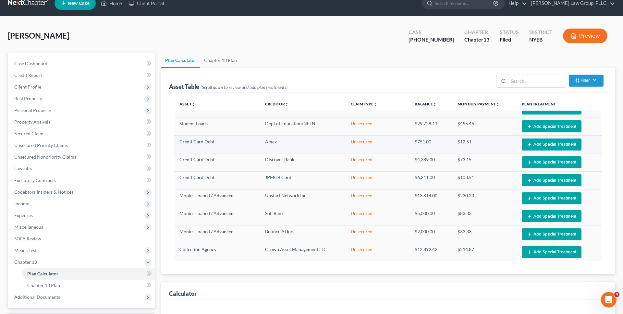
select select "59"
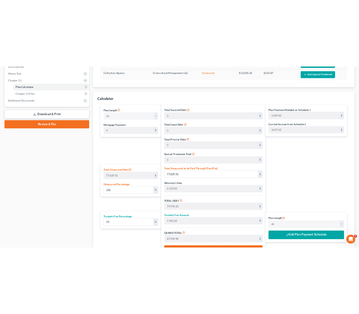
scroll to position [254, 0]
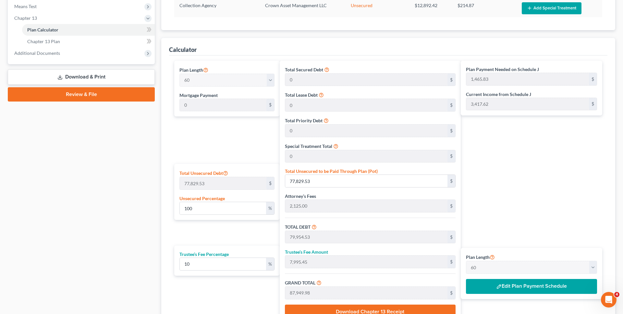
click at [530, 181] on div "Plan Payment Needed on Schedule J 1,465.83 $ Current Income from Schedule J 3,4…" at bounding box center [533, 193] width 145 height 264
click at [504, 280] on button "Edit Plan Payment Schedule" at bounding box center [531, 286] width 131 height 15
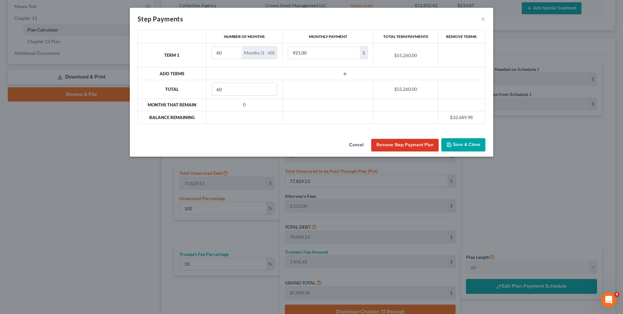
drag, startPoint x: 353, startPoint y: 147, endPoint x: 547, endPoint y: 135, distance: 194.8
click at [542, 135] on div "Step Payments × Number of Months Monthly Payment Total Term Payments Remove Ter…" at bounding box center [311, 157] width 623 height 314
click at [344, 146] on div "Cancel Remove Step Payment Plan Save & Close" at bounding box center [312, 146] width 364 height 21
click at [350, 145] on button "Cancel" at bounding box center [356, 145] width 25 height 13
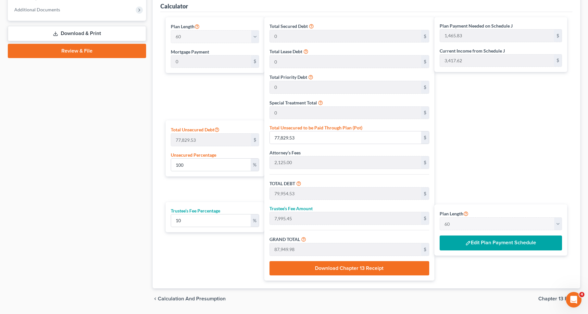
scroll to position [317, 0]
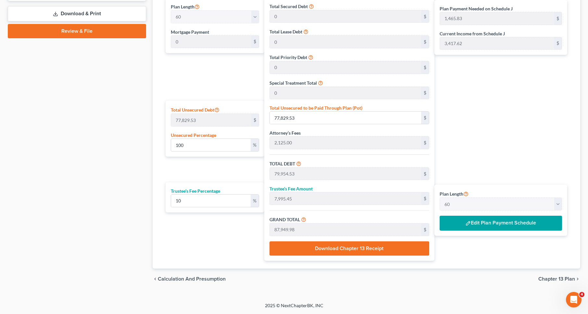
click at [547, 280] on span "Chapter 13 Plan" at bounding box center [556, 279] width 37 height 5
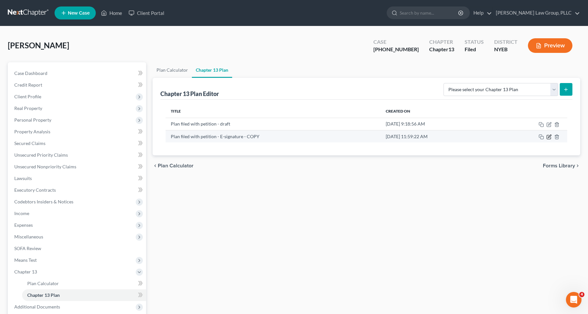
click at [547, 137] on icon "button" at bounding box center [548, 136] width 5 height 5
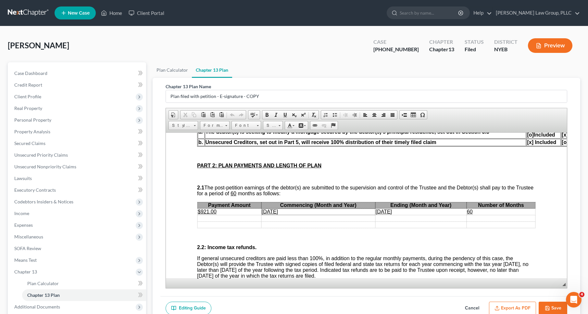
scroll to position [336, 0]
click at [463, 309] on button "Cancel" at bounding box center [472, 309] width 29 height 14
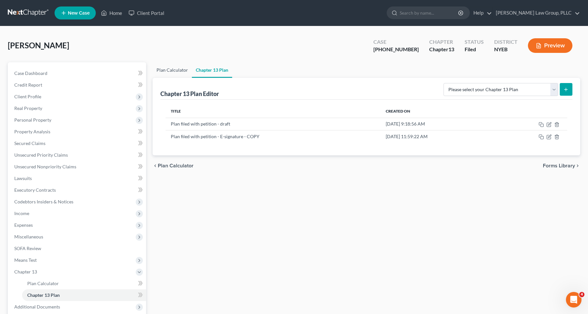
click at [171, 68] on link "Plan Calculator" at bounding box center [172, 70] width 39 height 16
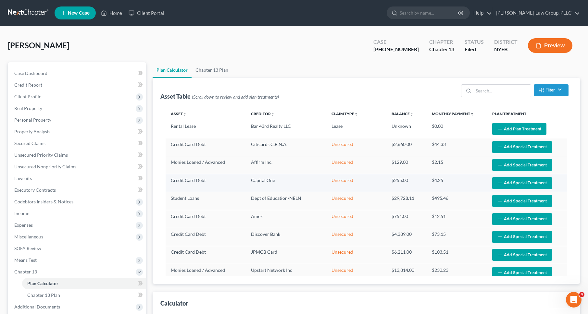
select select "59"
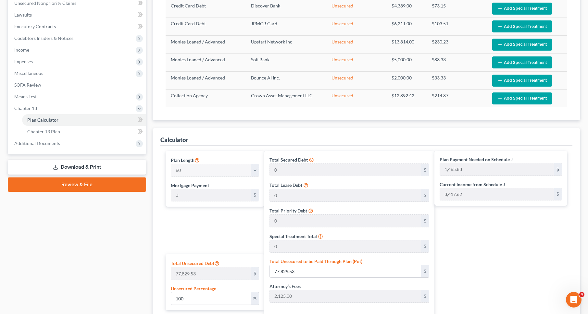
scroll to position [317, 0]
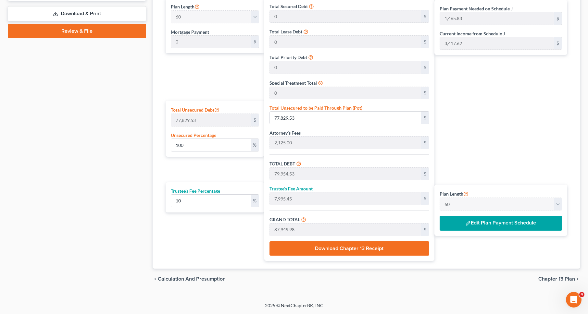
click at [492, 227] on button "Edit Plan Payment Schedule" at bounding box center [501, 223] width 122 height 15
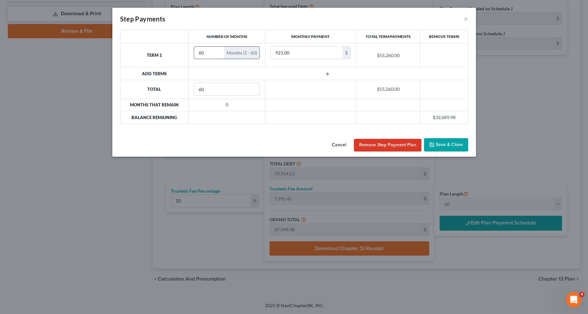
click at [208, 52] on input "60" at bounding box center [209, 53] width 30 height 12
type input "6"
type input "1"
click at [326, 72] on icon "button" at bounding box center [327, 73] width 5 height 5
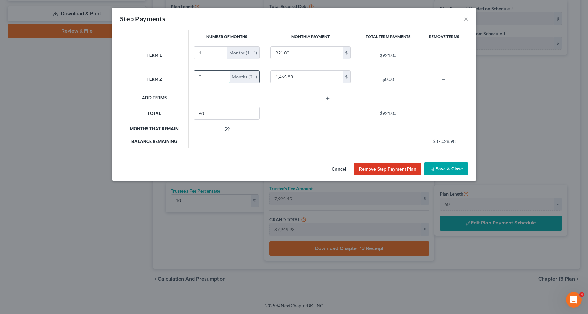
click at [209, 75] on input "0" at bounding box center [211, 77] width 35 height 12
type input "0"
type input "59"
click at [297, 79] on input "1,465.83" at bounding box center [307, 77] width 72 height 12
type input "1,476"
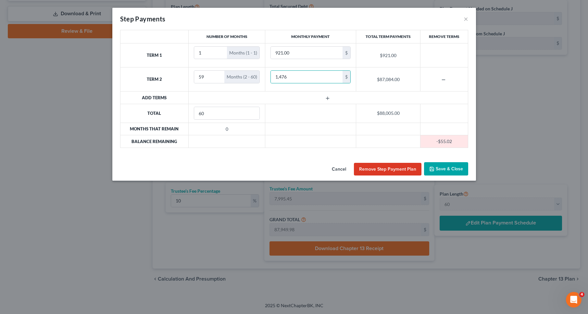
click at [438, 166] on button "Save & Close" at bounding box center [446, 169] width 44 height 14
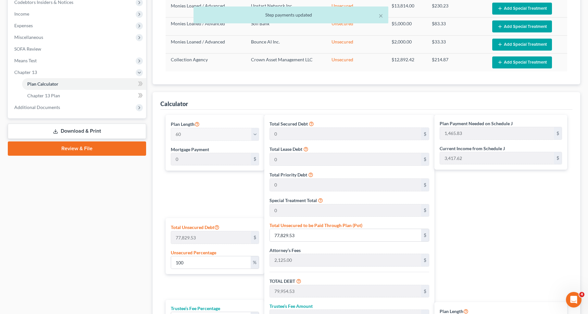
scroll to position [0, 0]
